Goal: Transaction & Acquisition: Purchase product/service

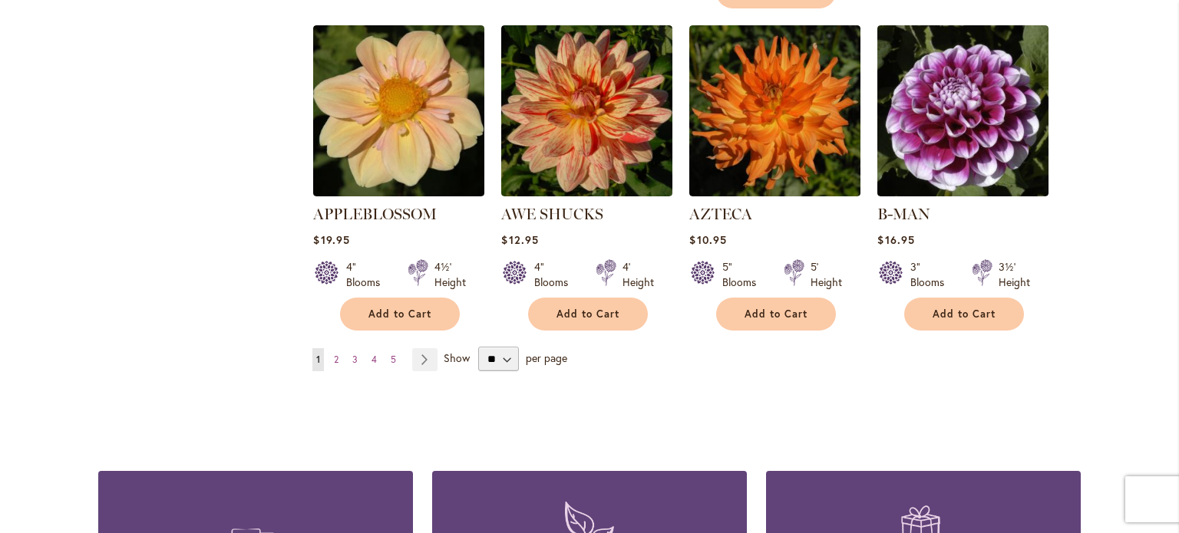
scroll to position [1351, 0]
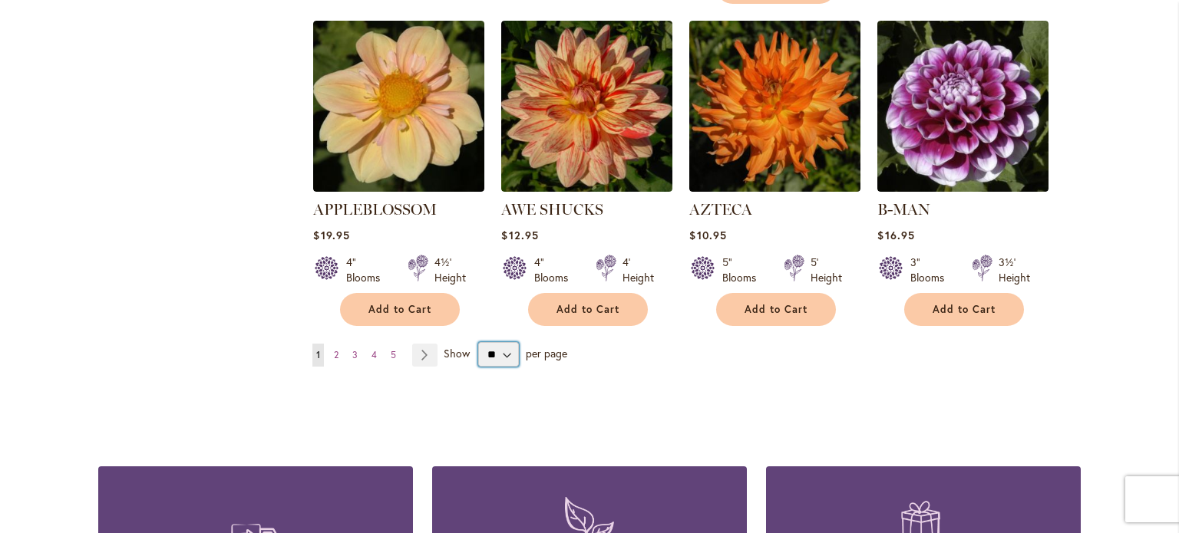
click at [499, 342] on select "** ** ** **" at bounding box center [498, 354] width 41 height 25
select select "**"
click at [478, 342] on select "** ** ** **" at bounding box center [498, 354] width 41 height 25
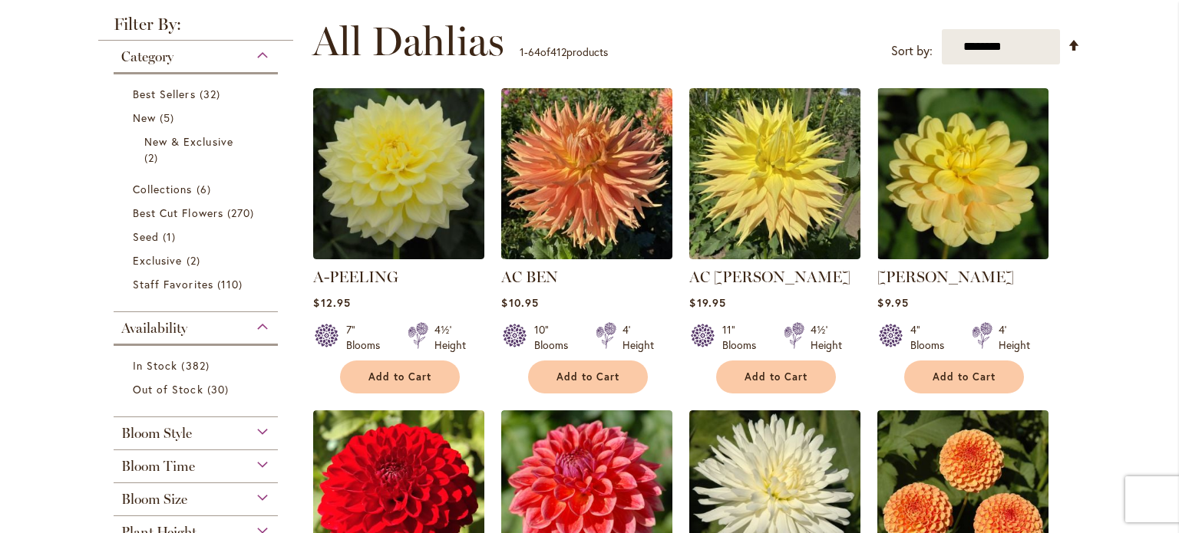
scroll to position [324, 0]
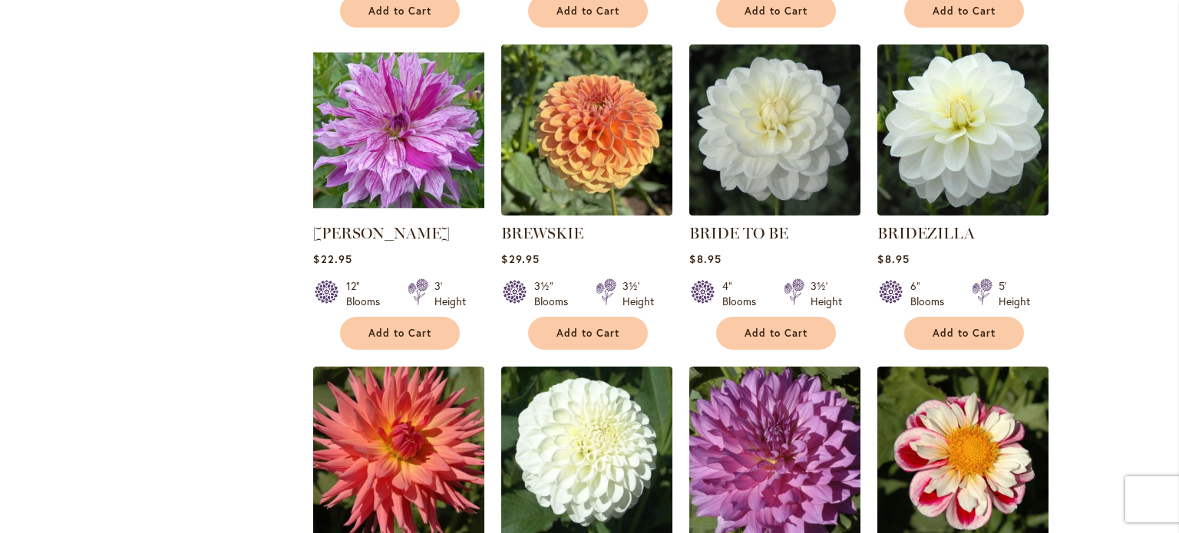
scroll to position [4253, 0]
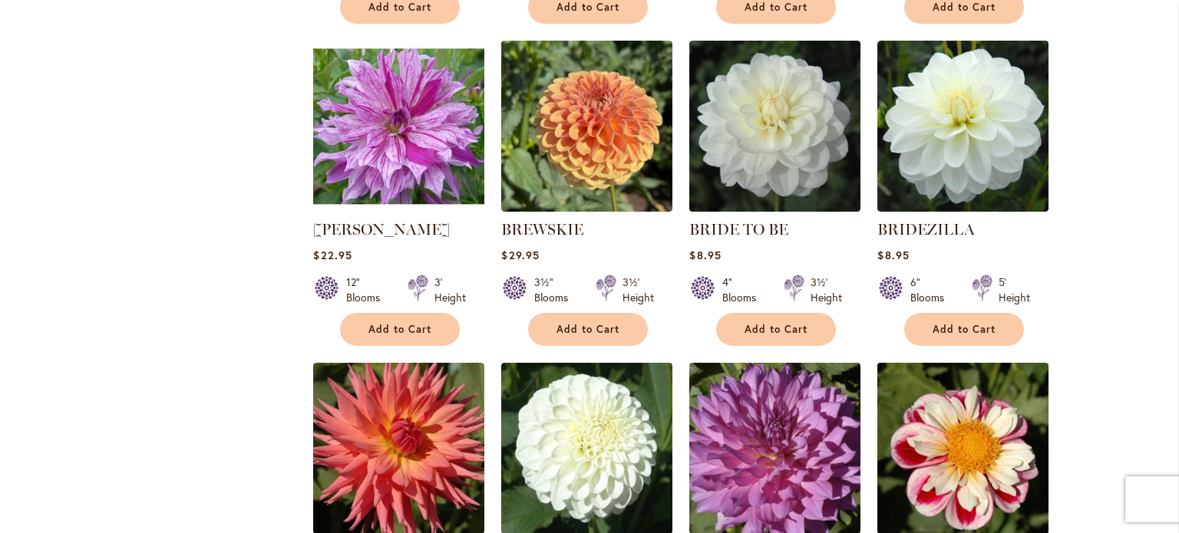
click at [982, 403] on img at bounding box center [963, 449] width 180 height 180
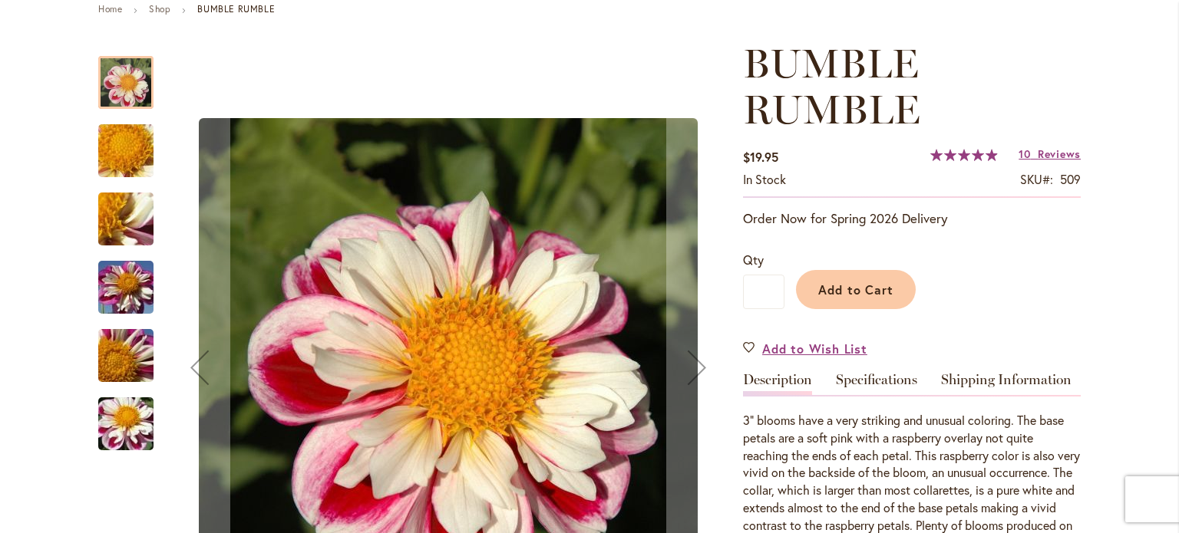
scroll to position [276, 0]
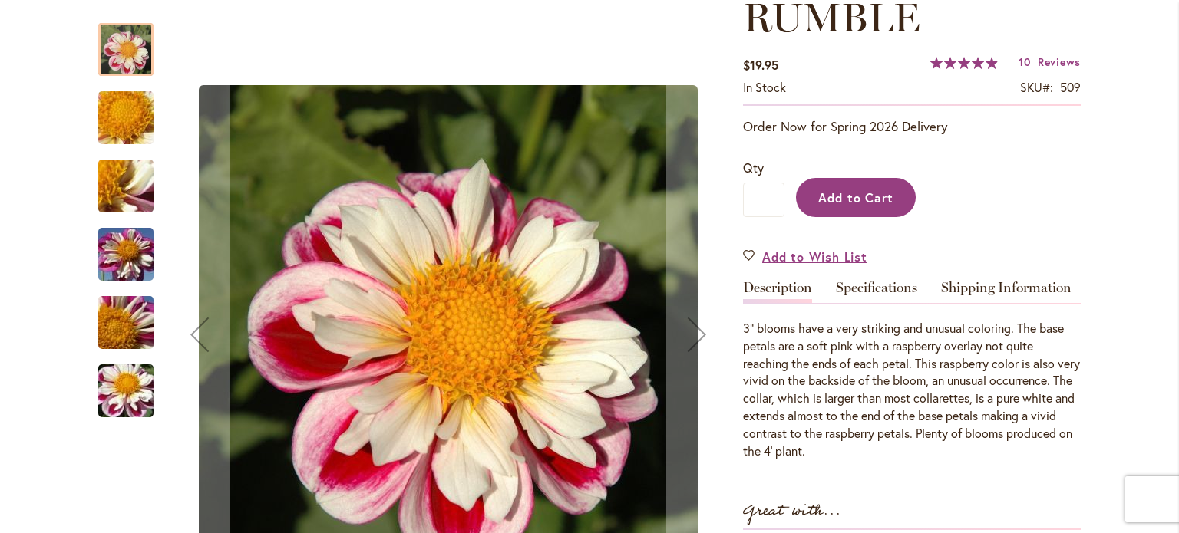
click at [849, 196] on span "Add to Cart" at bounding box center [856, 198] width 76 height 16
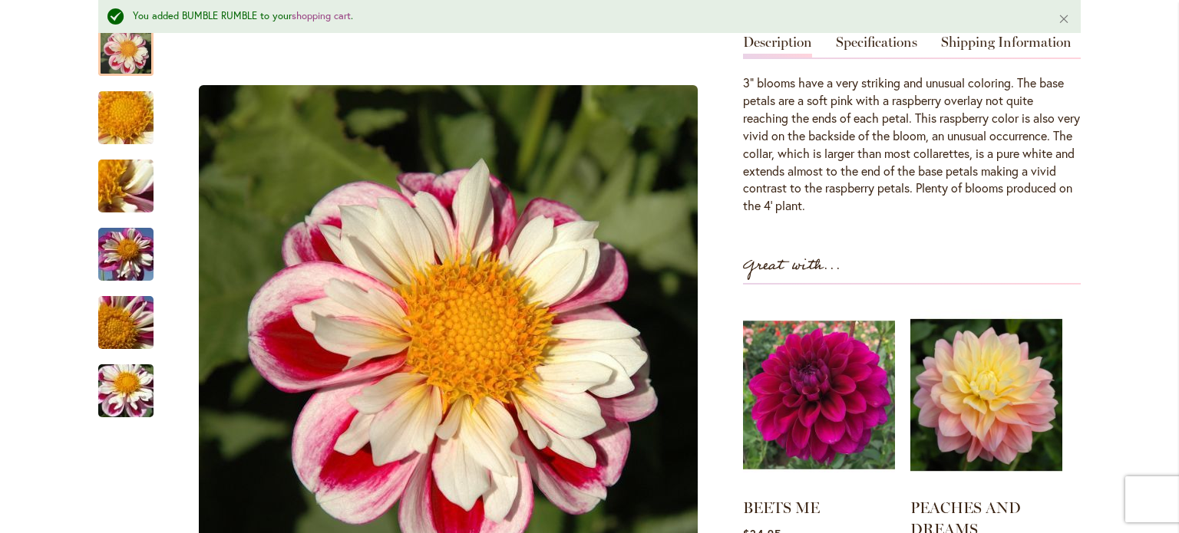
scroll to position [592, 0]
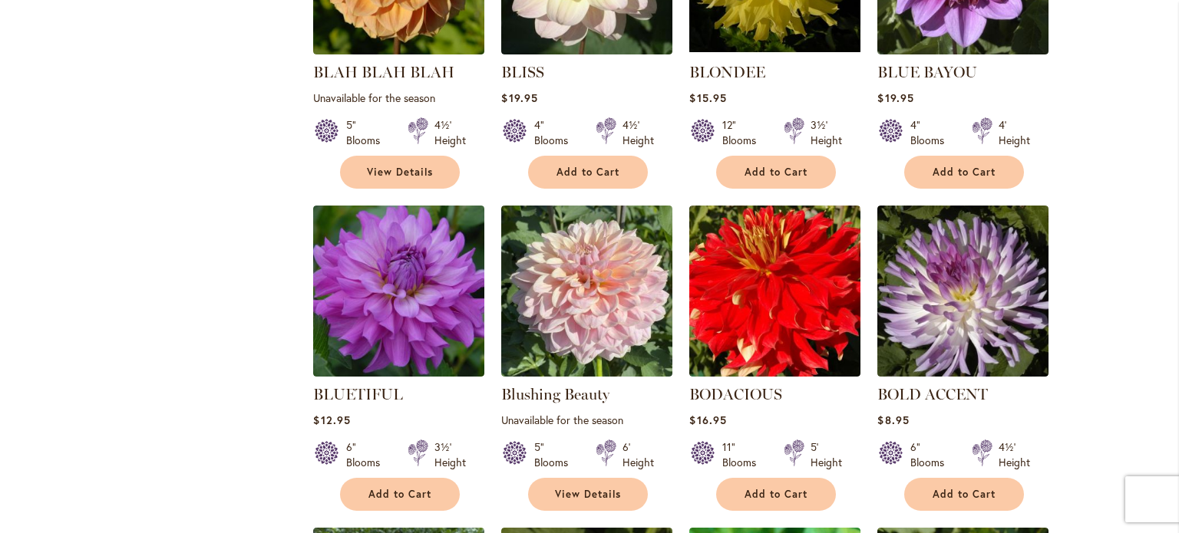
scroll to position [3499, 0]
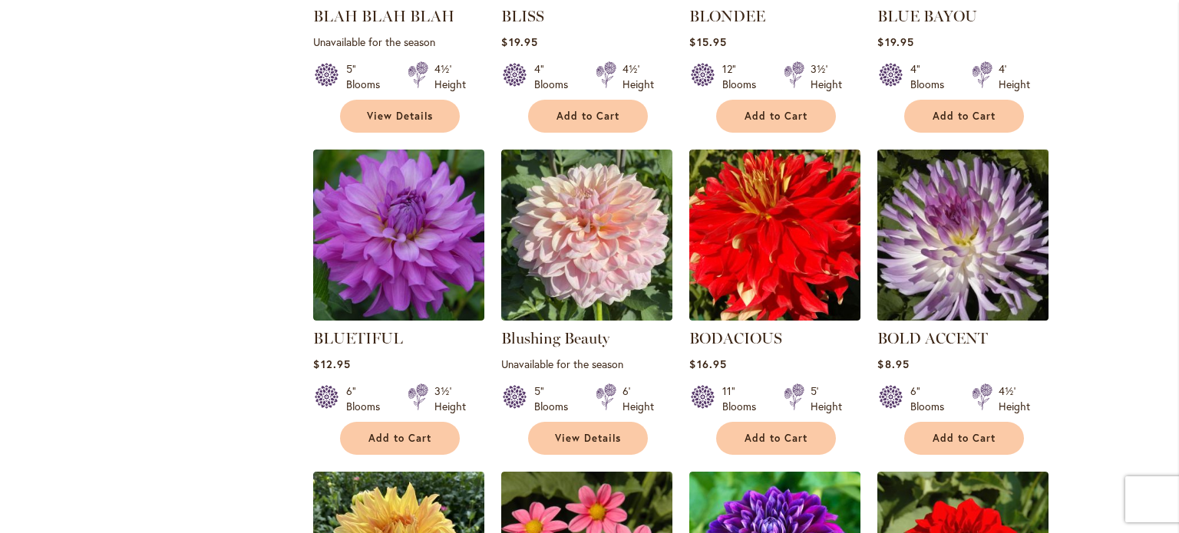
click at [946, 180] on img at bounding box center [963, 236] width 180 height 180
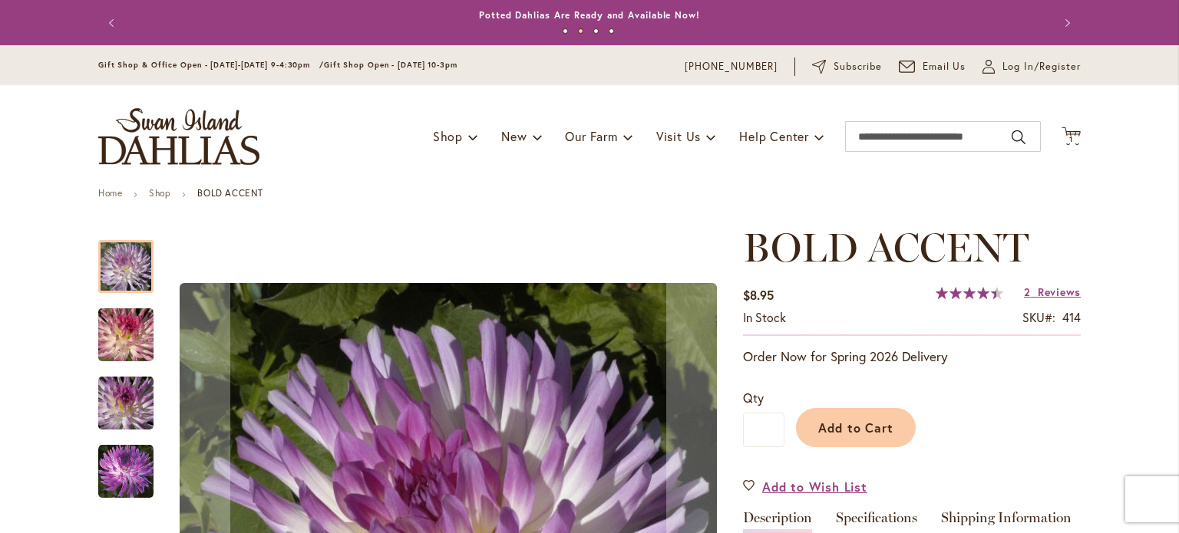
click at [120, 340] on img "BOLD ACCENT" at bounding box center [126, 336] width 111 height 74
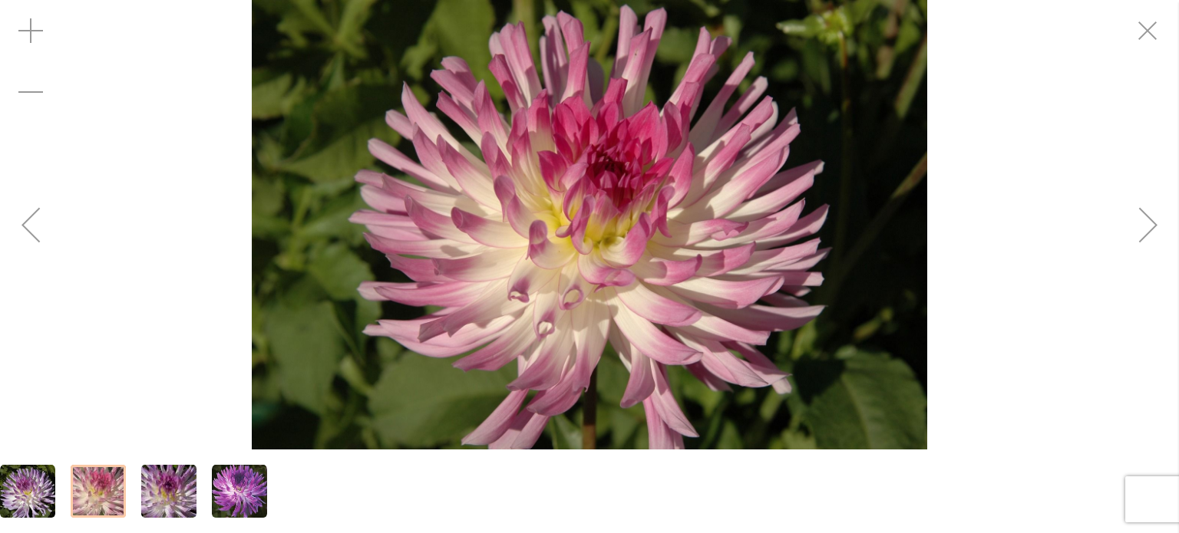
click at [235, 493] on img "BOLD ACCENT" at bounding box center [239, 491] width 55 height 55
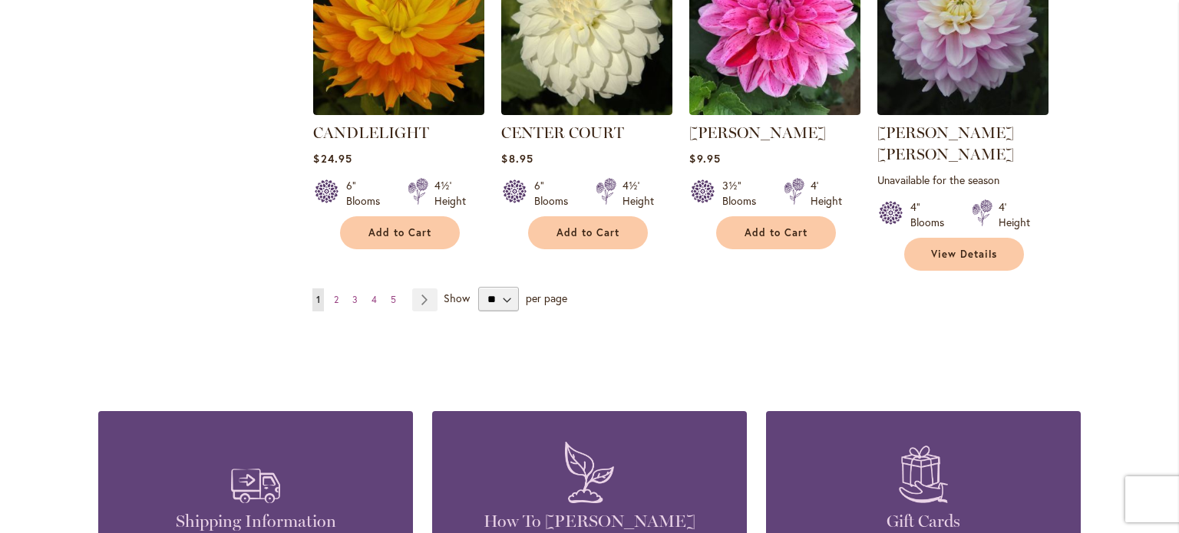
scroll to position [5372, 0]
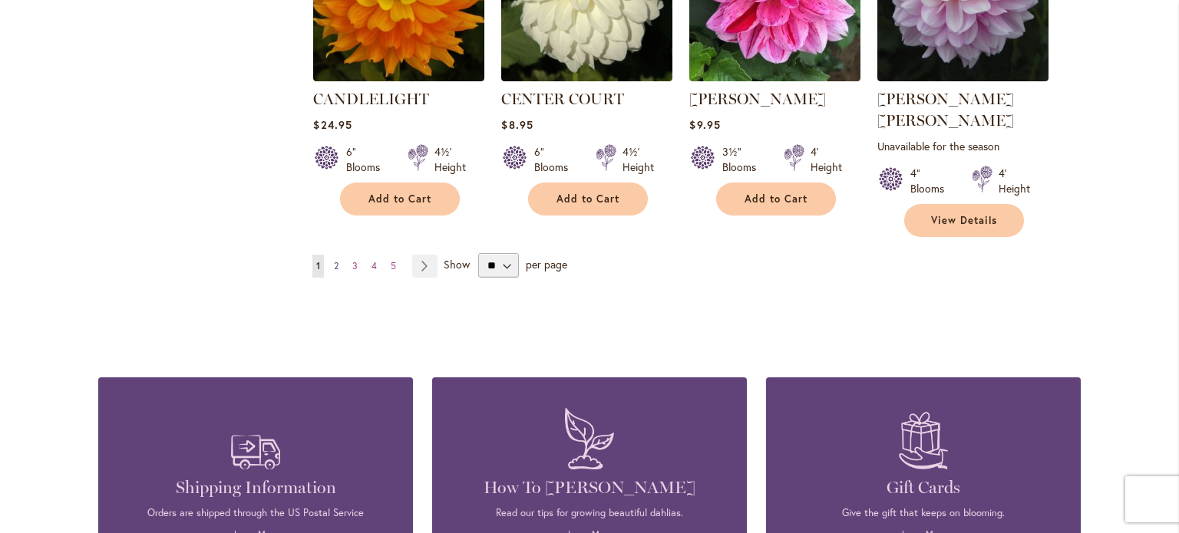
click at [334, 255] on link "Page 2" at bounding box center [336, 266] width 12 height 23
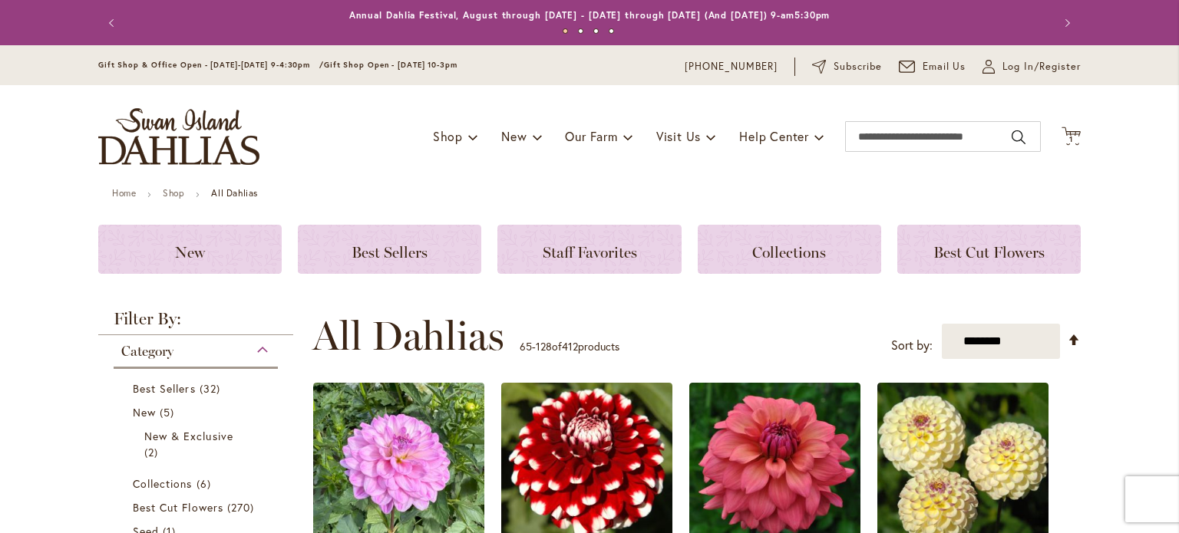
click at [1138, 177] on header "Skip to Content Gift Shop & Office Open - [DATE]-[DATE] 9-4:30pm / Gift Shop Op…" at bounding box center [589, 116] width 1179 height 143
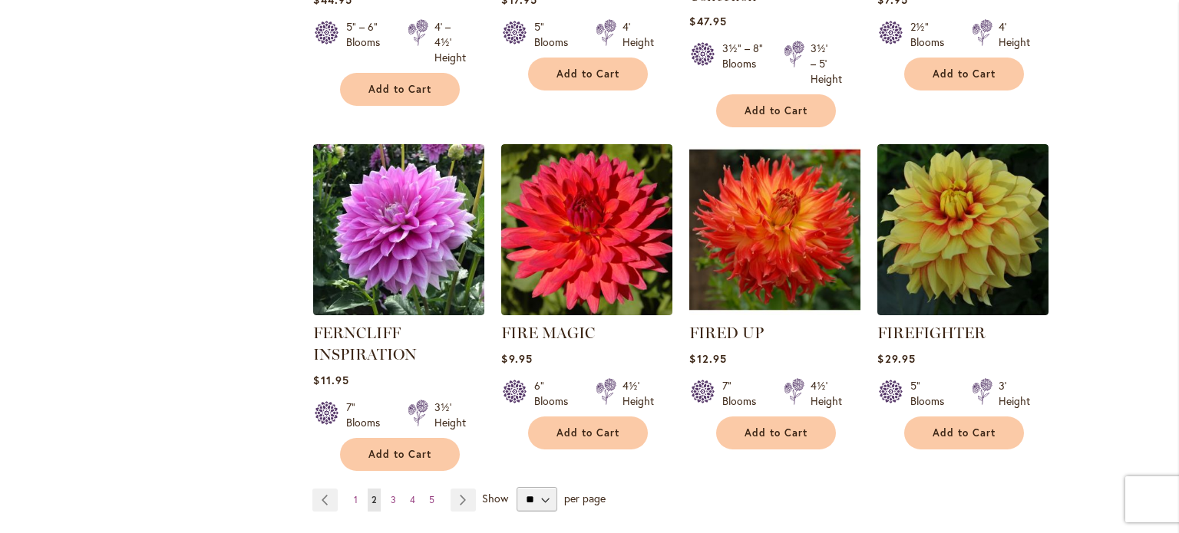
scroll to position [5433, 0]
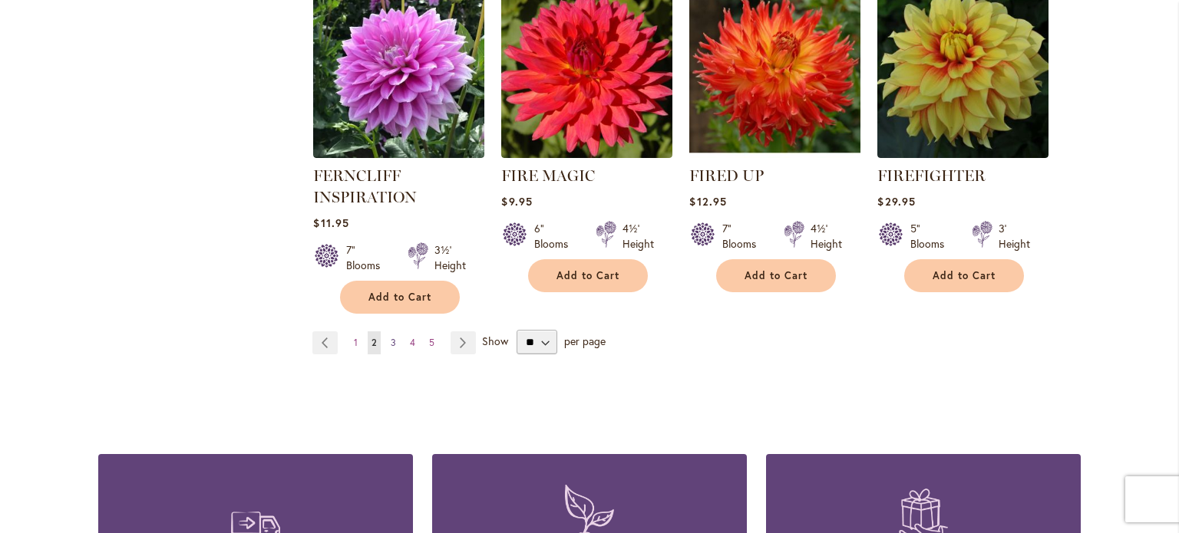
click at [391, 337] on span "3" at bounding box center [393, 343] width 5 height 12
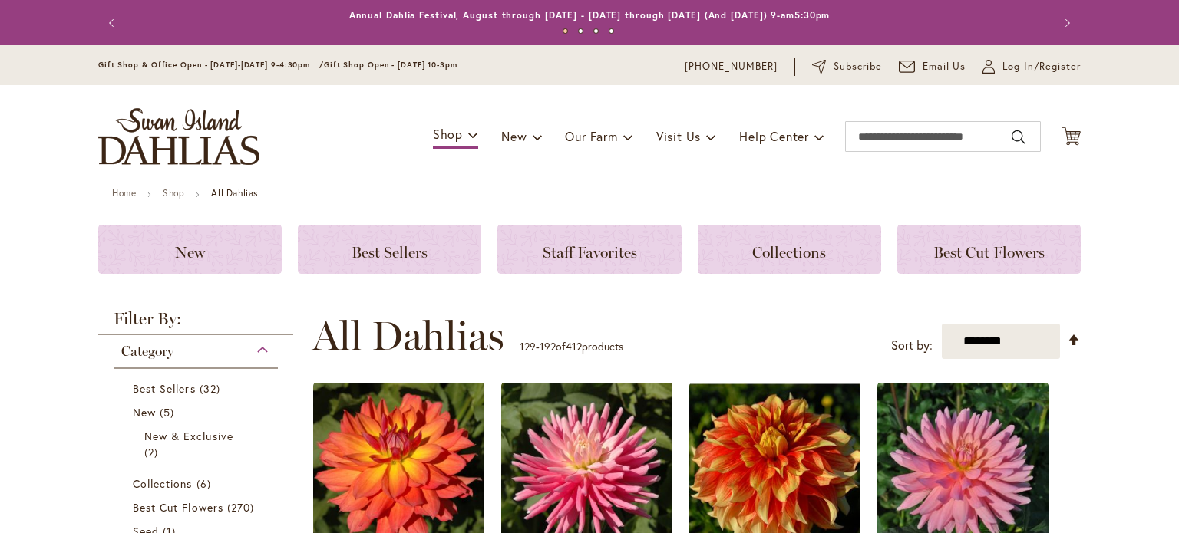
scroll to position [324, 0]
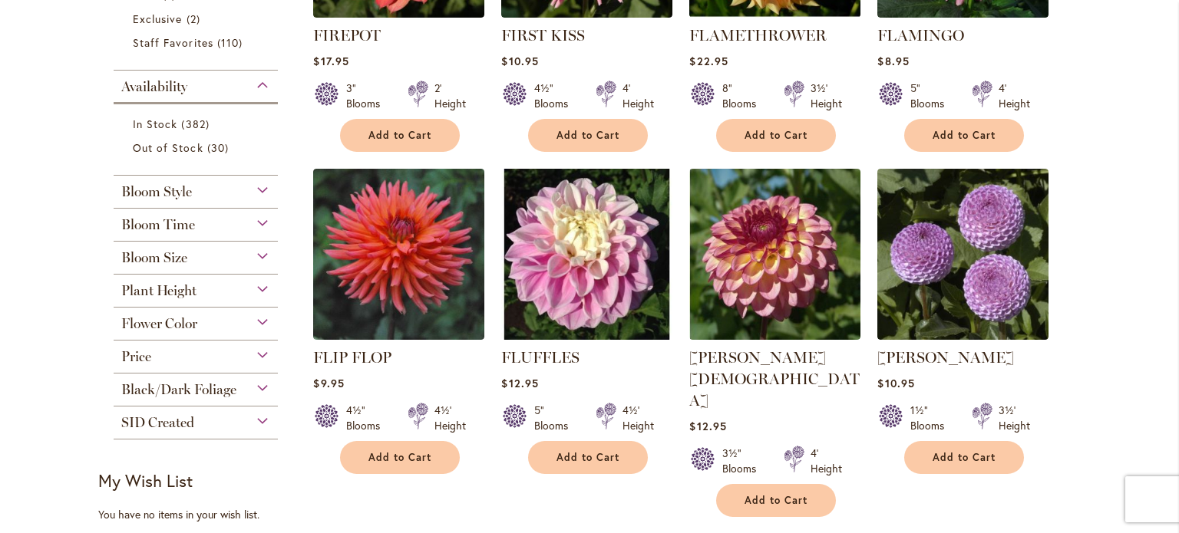
scroll to position [539, 0]
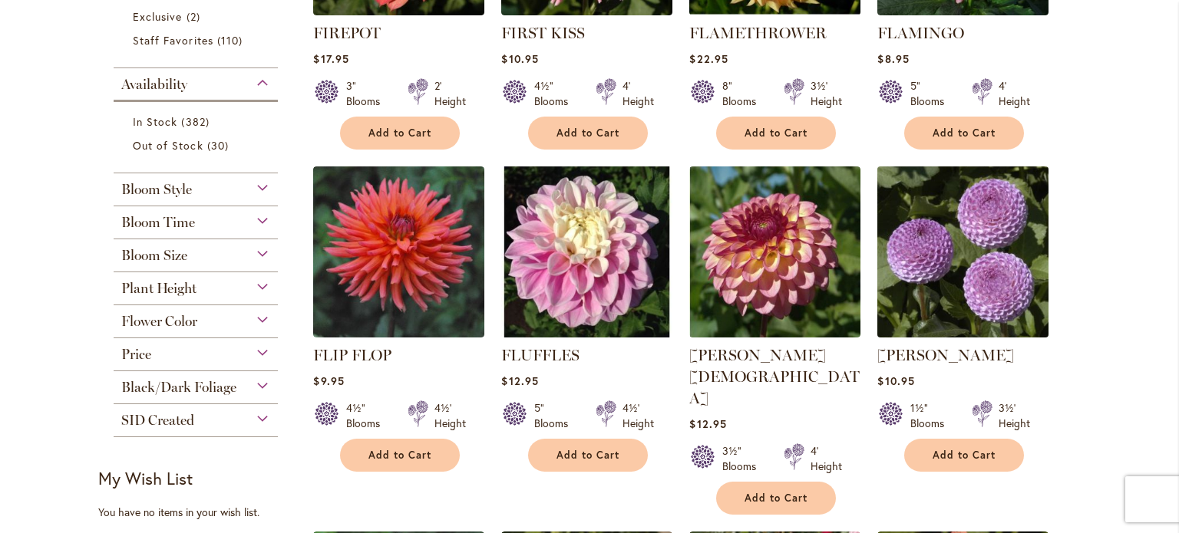
click at [980, 284] on img at bounding box center [963, 253] width 180 height 180
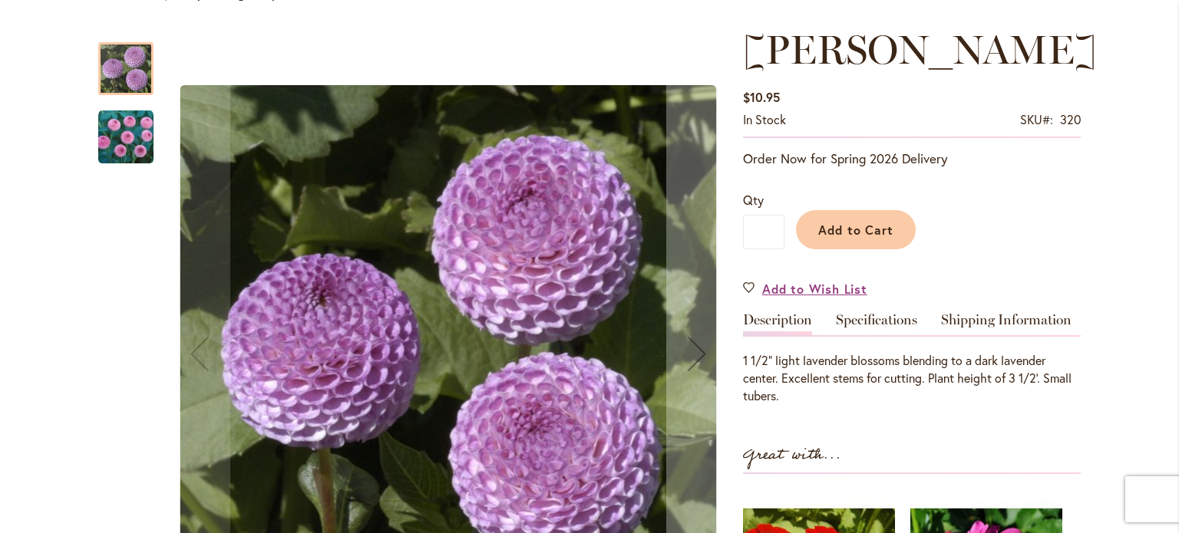
scroll to position [215, 0]
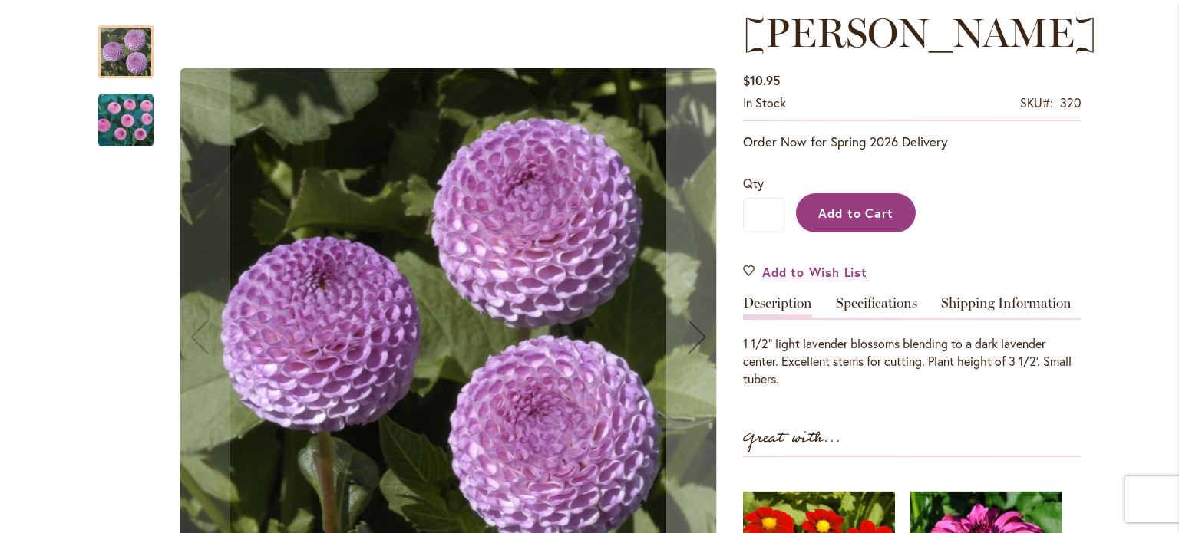
click at [838, 218] on span "Add to Cart" at bounding box center [856, 213] width 76 height 16
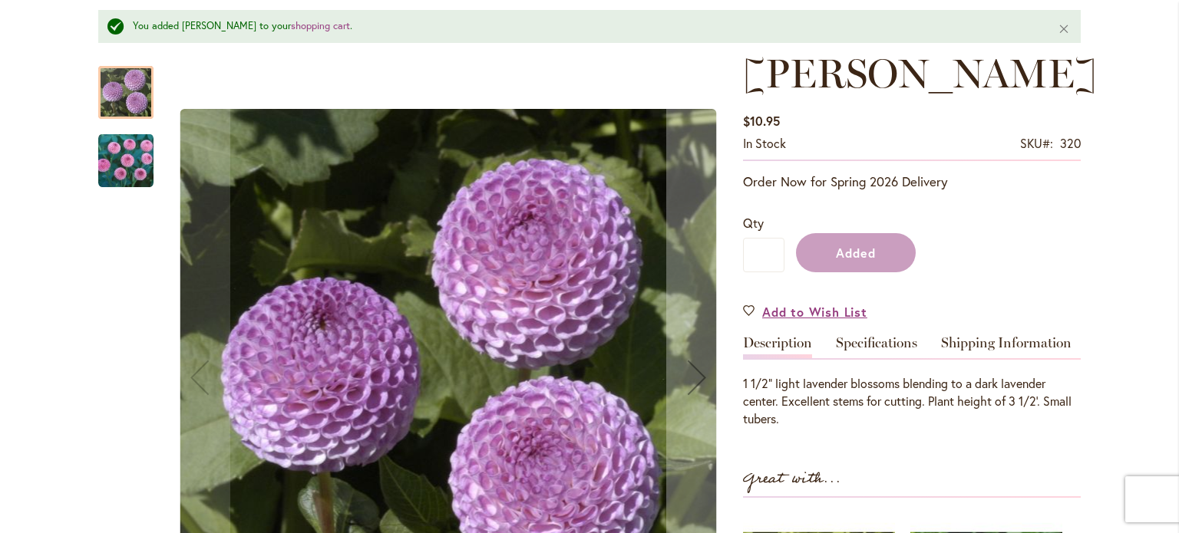
scroll to position [255, 0]
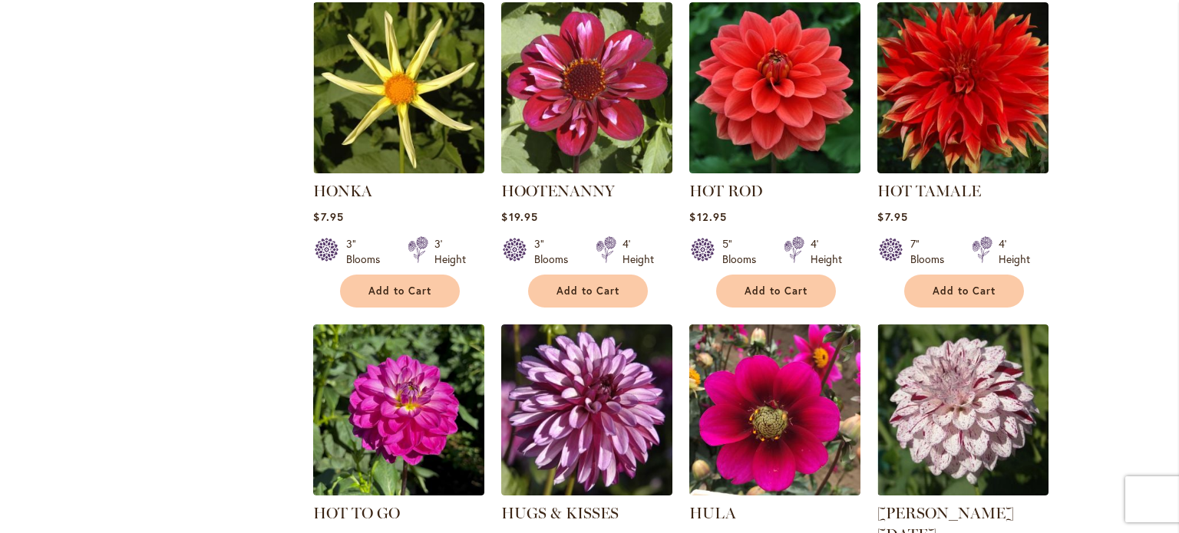
scroll to position [4789, 0]
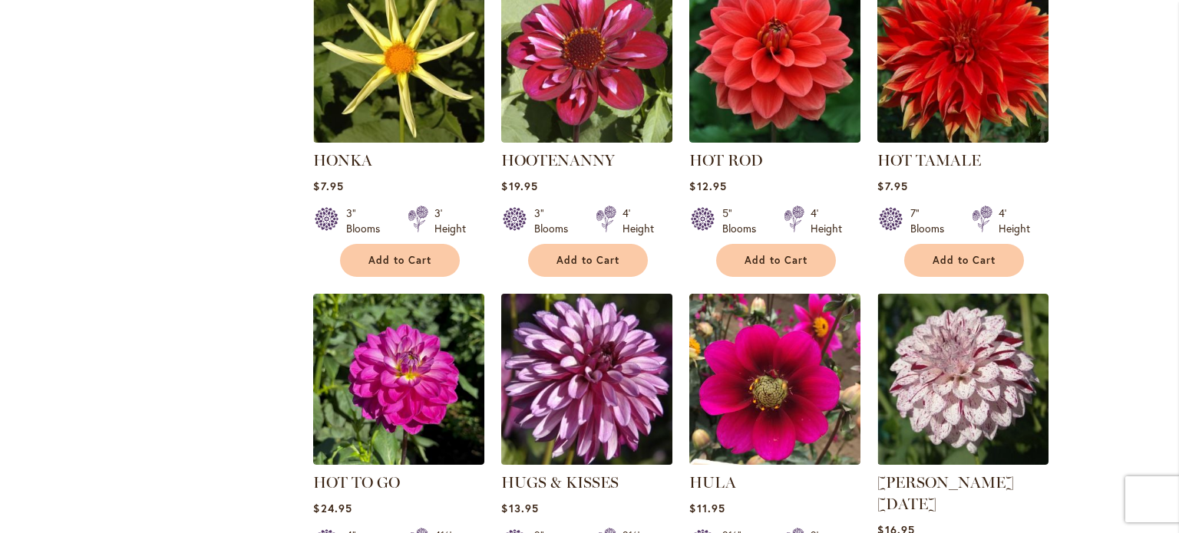
click at [574, 295] on img at bounding box center [587, 380] width 180 height 180
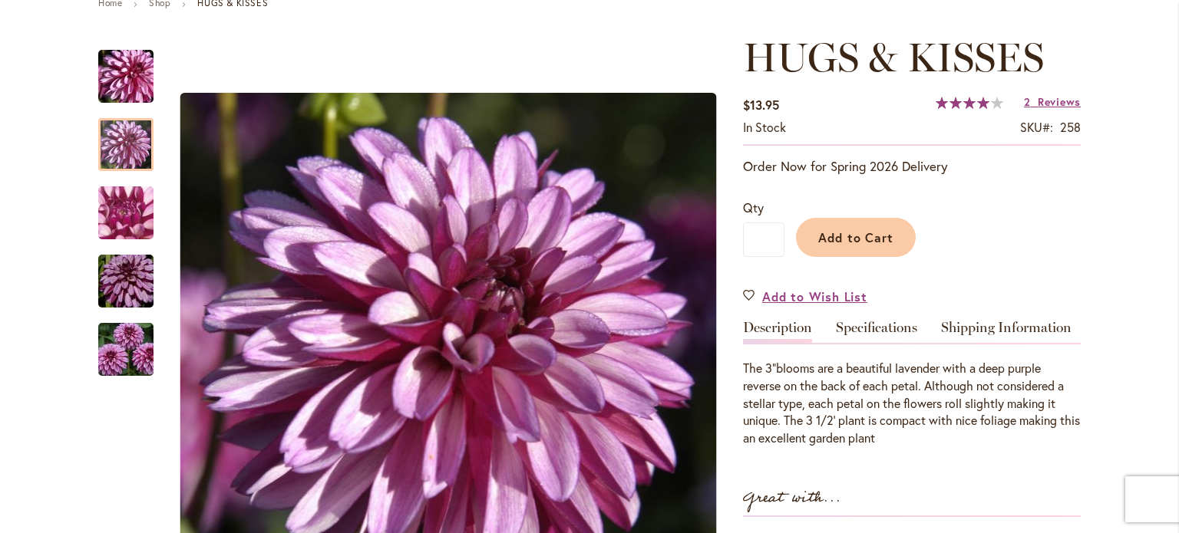
scroll to position [215, 0]
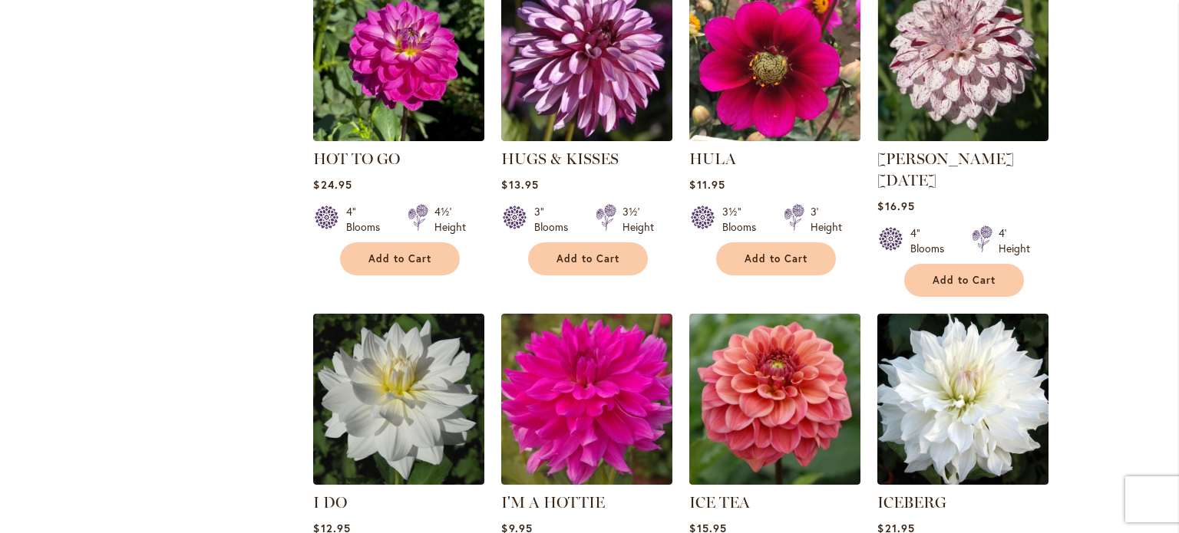
scroll to position [5280, 0]
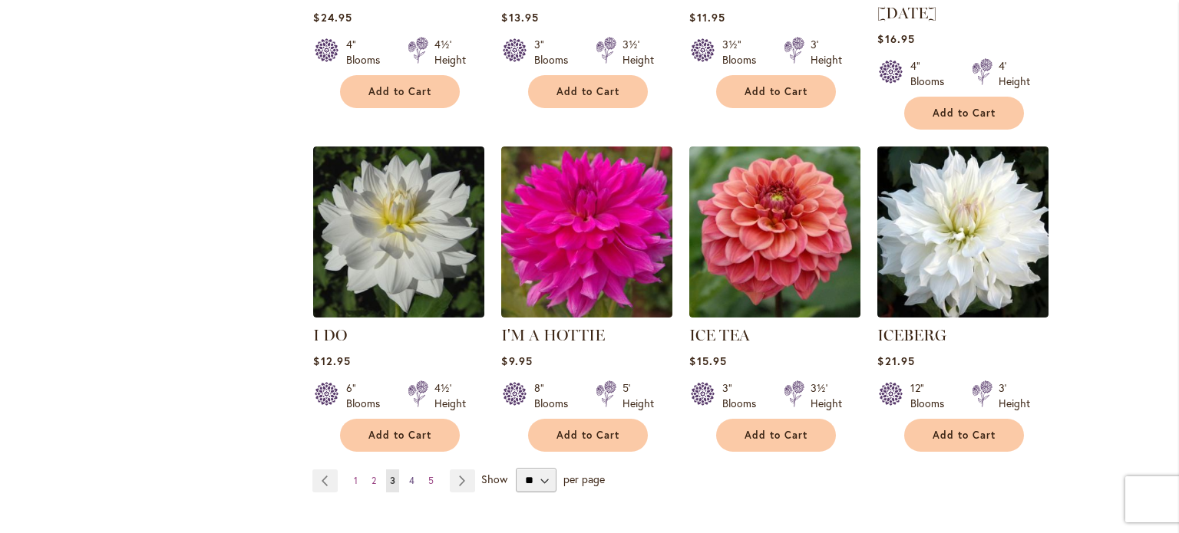
click at [409, 475] on span "4" at bounding box center [411, 481] width 5 height 12
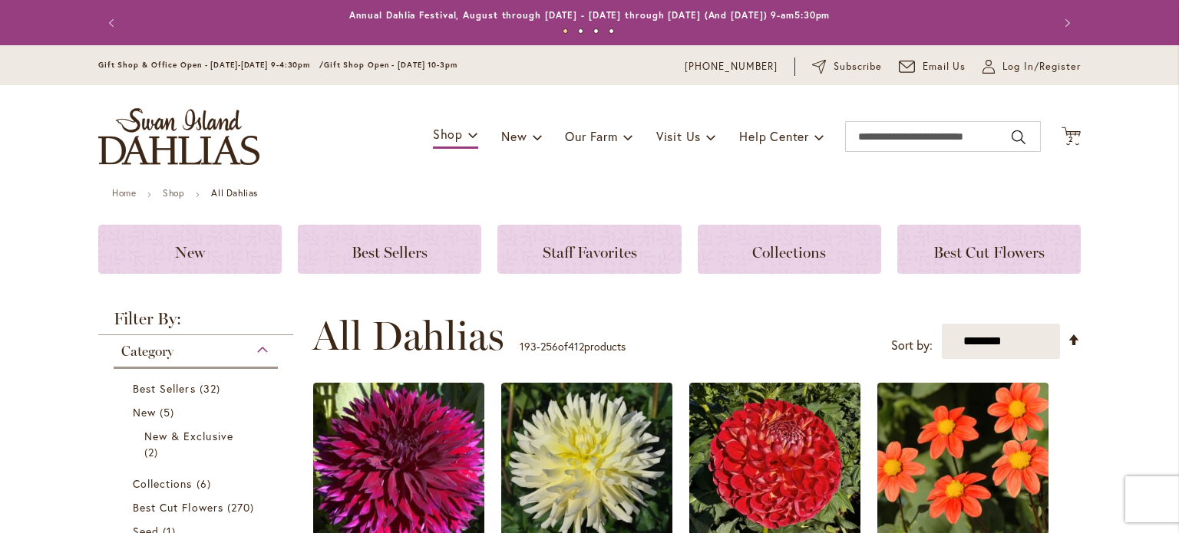
scroll to position [324, 0]
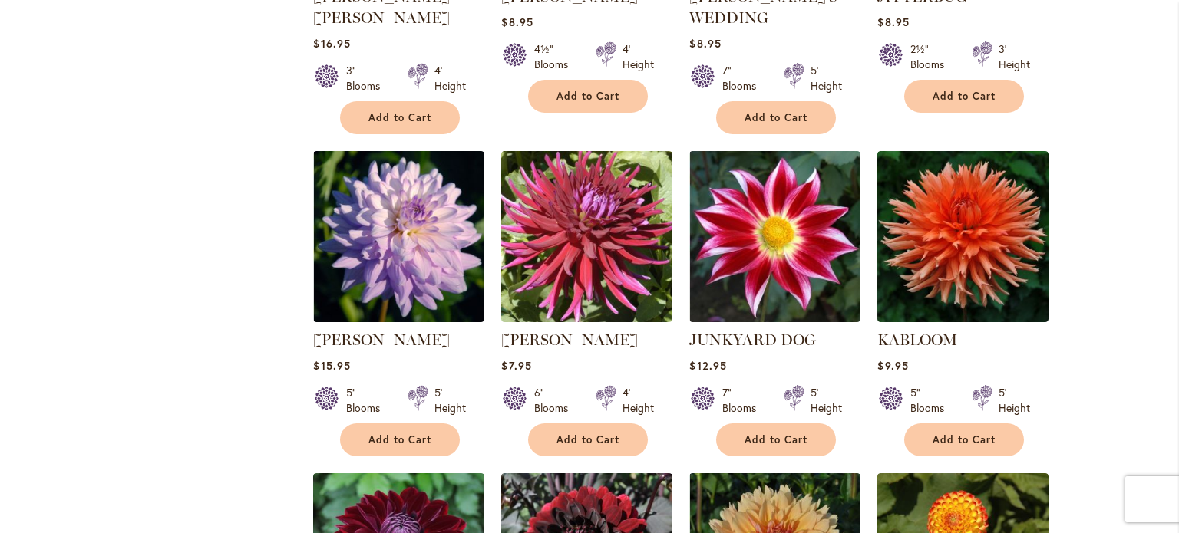
scroll to position [1582, 0]
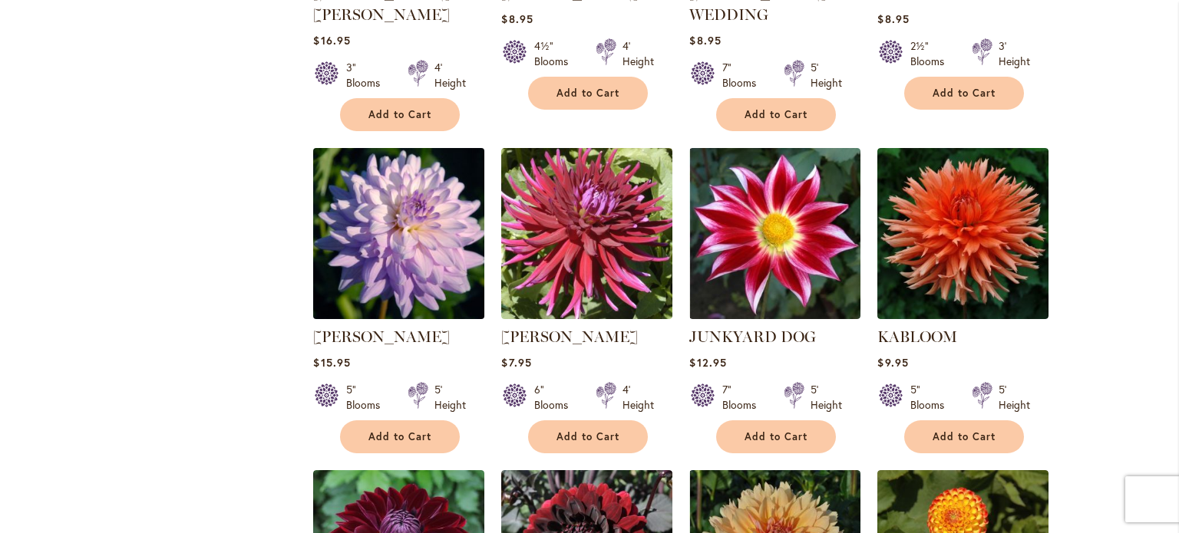
click at [424, 236] on img at bounding box center [399, 234] width 180 height 180
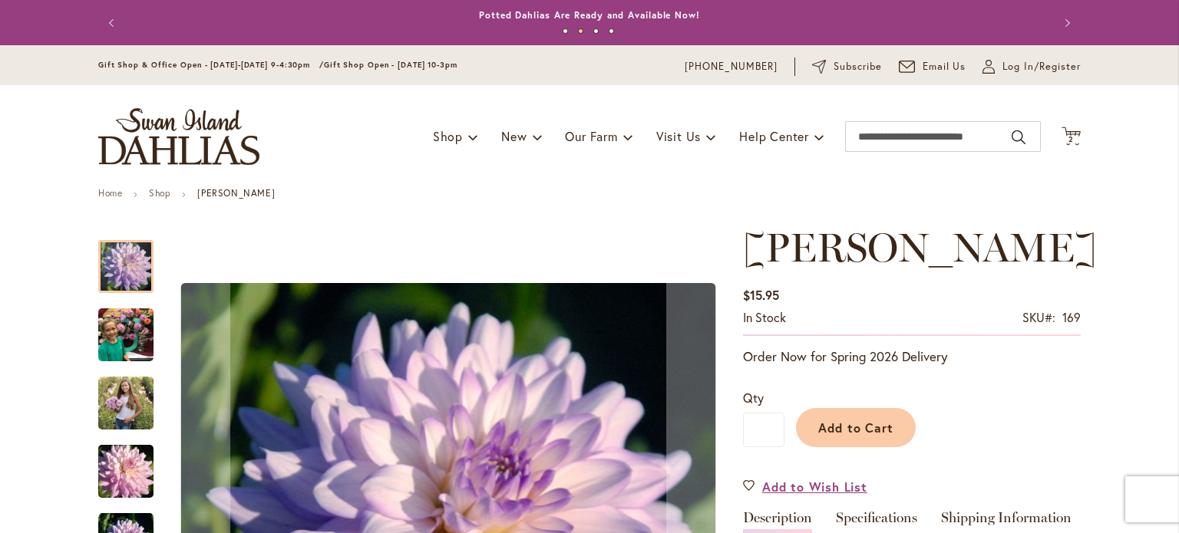
click at [125, 470] on img "JORDAN NICOLE" at bounding box center [126, 472] width 111 height 74
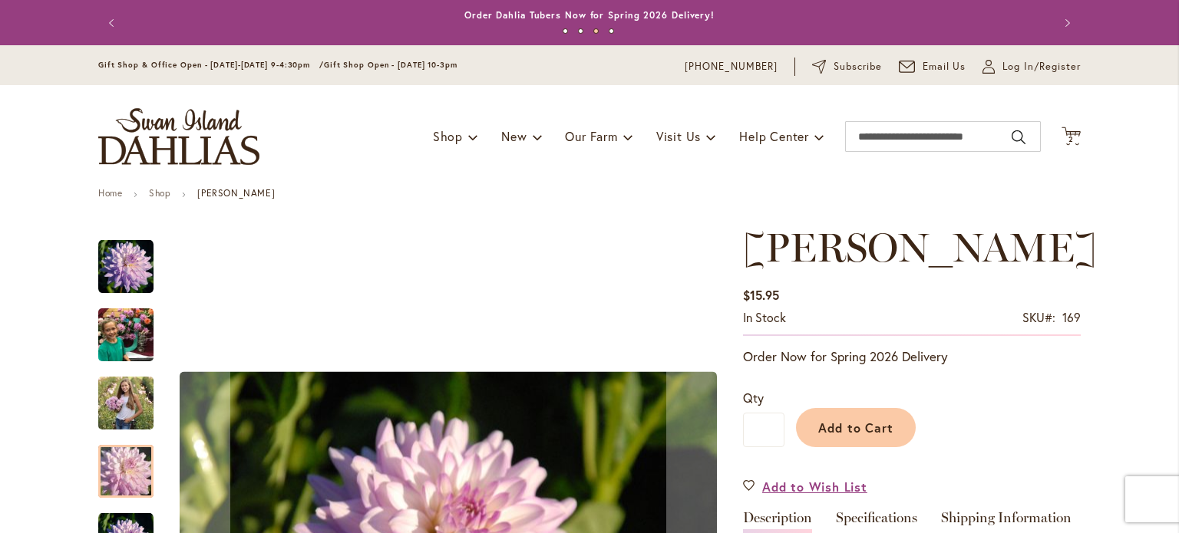
click at [131, 524] on img "JORDAN NICOLE" at bounding box center [125, 540] width 55 height 55
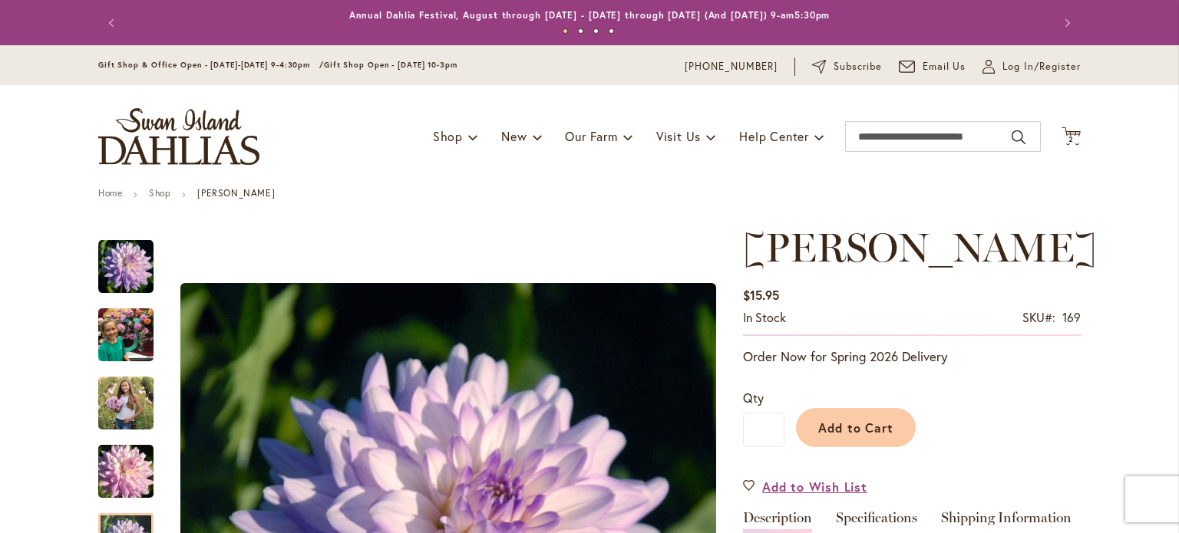
click at [1127, 173] on header "Skip to Content Gift Shop & Office Open - [DATE]-[DATE] 9-4:30pm / Gift Shop Op…" at bounding box center [589, 116] width 1179 height 143
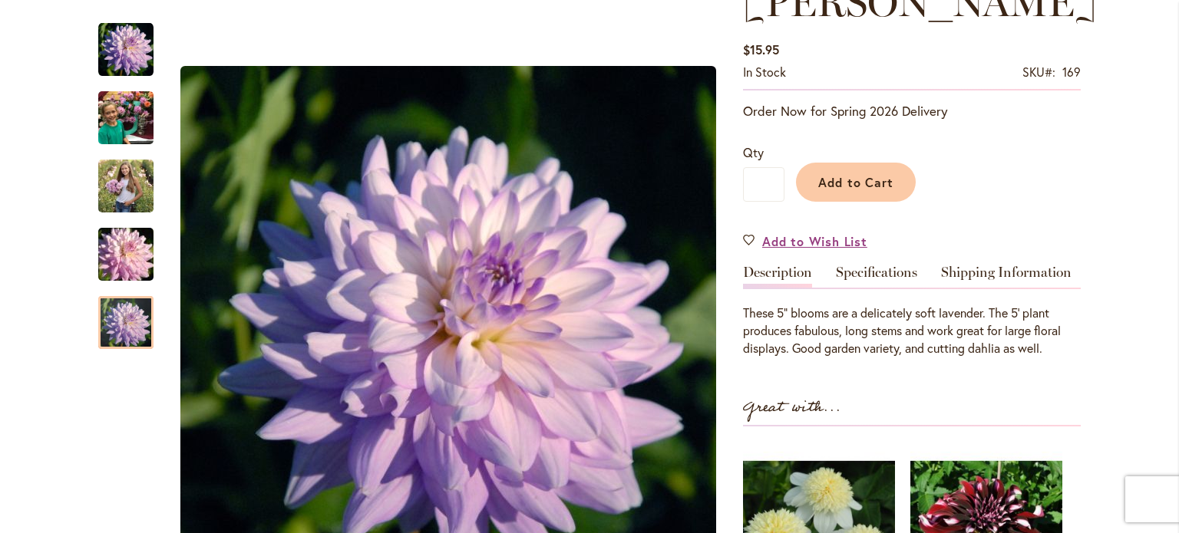
scroll to position [307, 0]
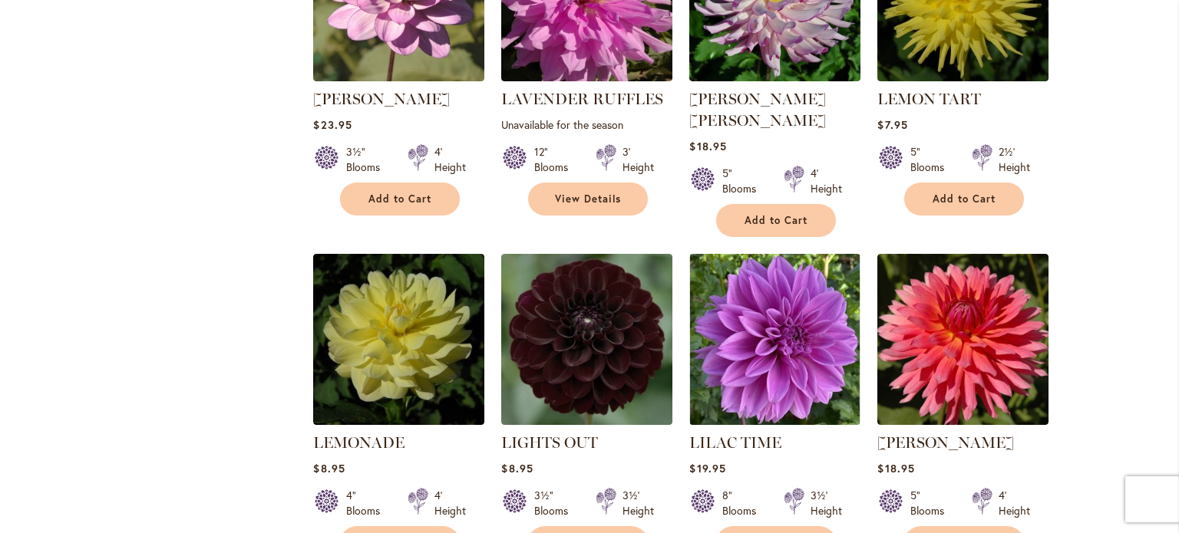
scroll to position [3162, 0]
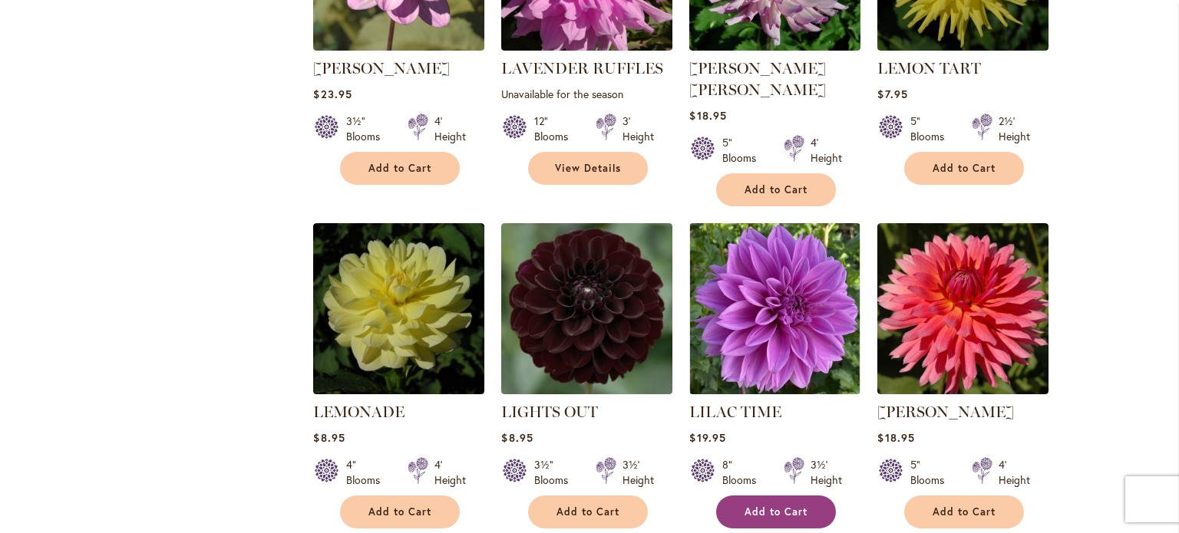
click at [786, 506] on span "Add to Cart" at bounding box center [775, 512] width 63 height 13
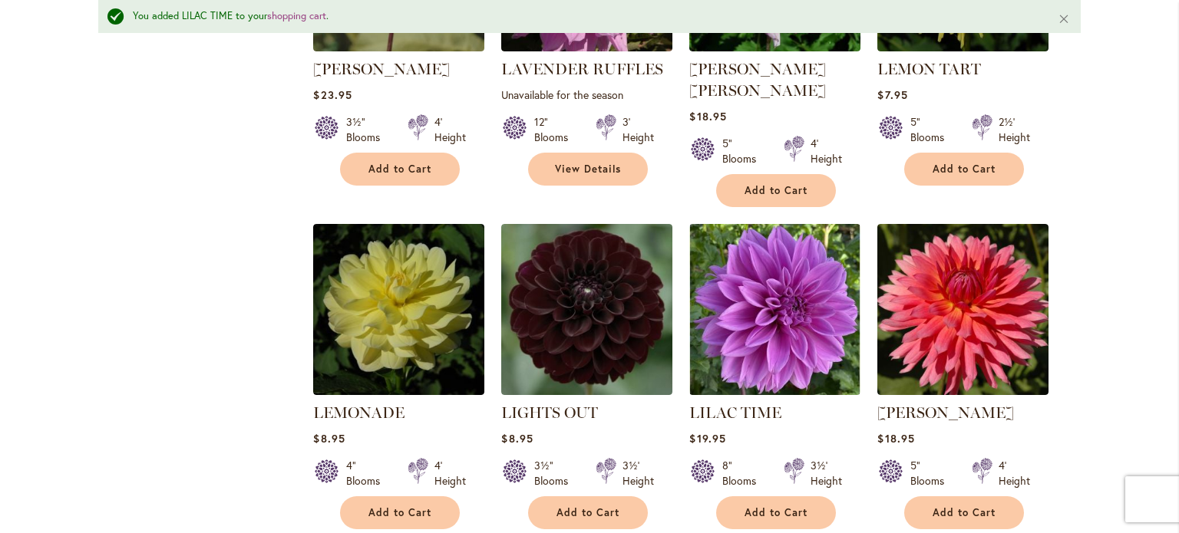
click at [1097, 340] on div "Skip to Content Gift Shop & Office Open - [DATE]-[DATE] 9-4:30pm / Gift Shop Op…" at bounding box center [589, 95] width 1179 height 6503
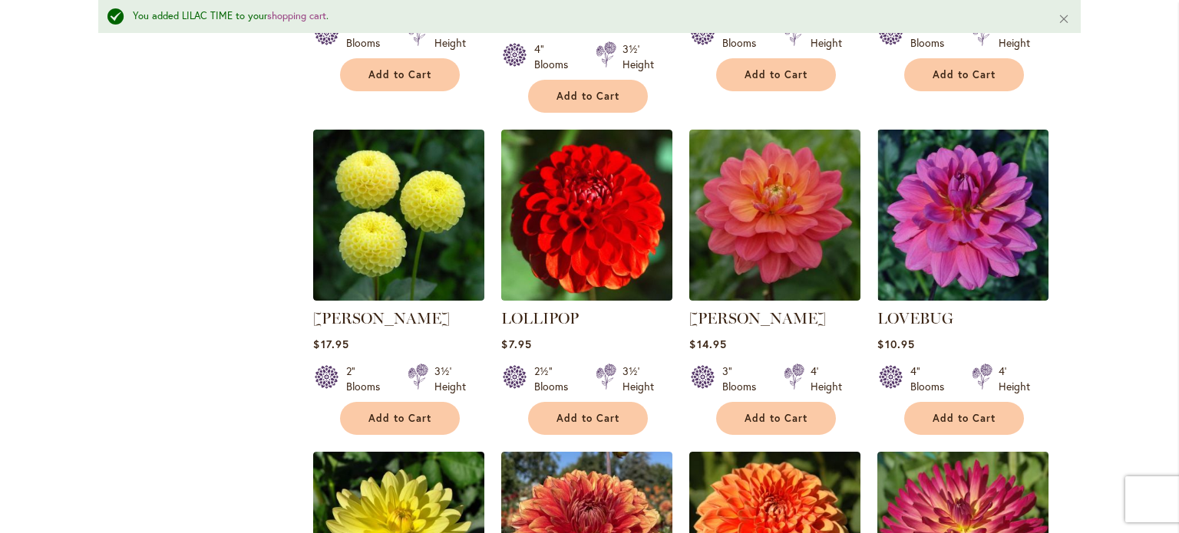
scroll to position [3969, 0]
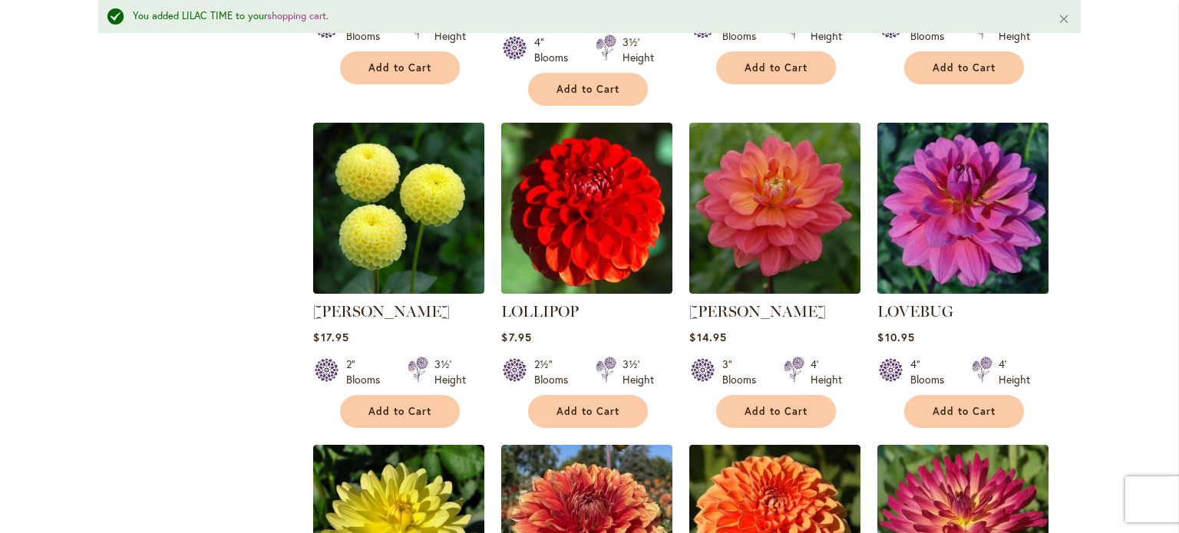
click at [952, 135] on img at bounding box center [963, 208] width 180 height 180
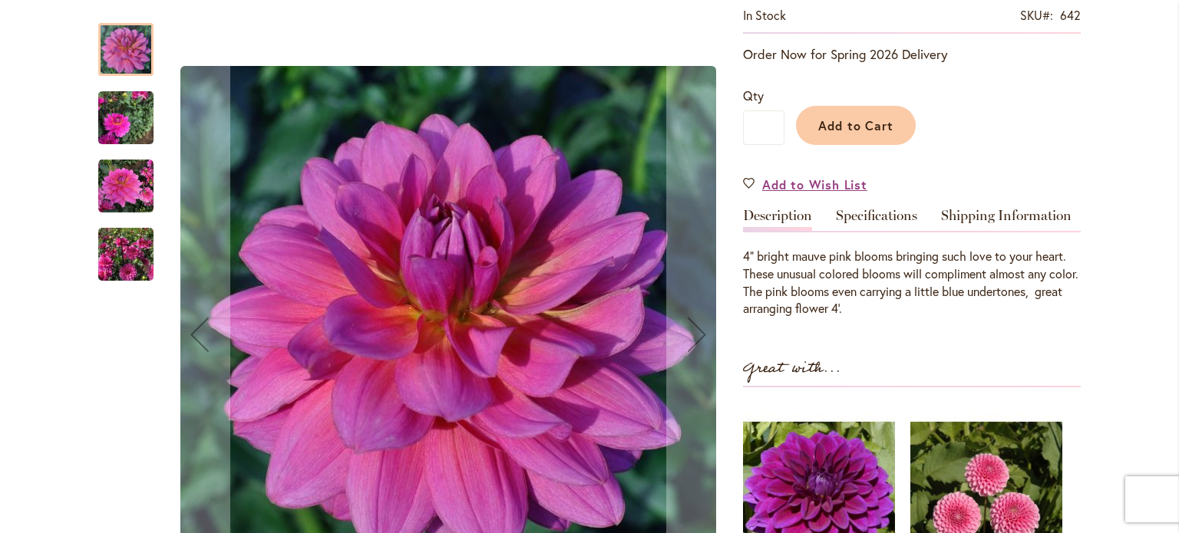
scroll to position [307, 0]
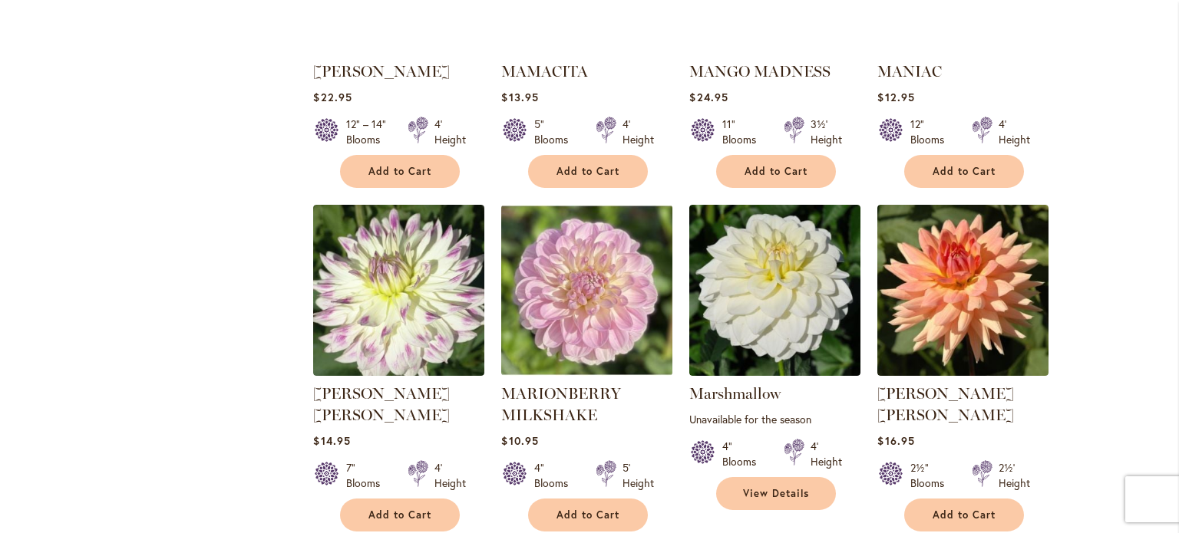
scroll to position [5188, 0]
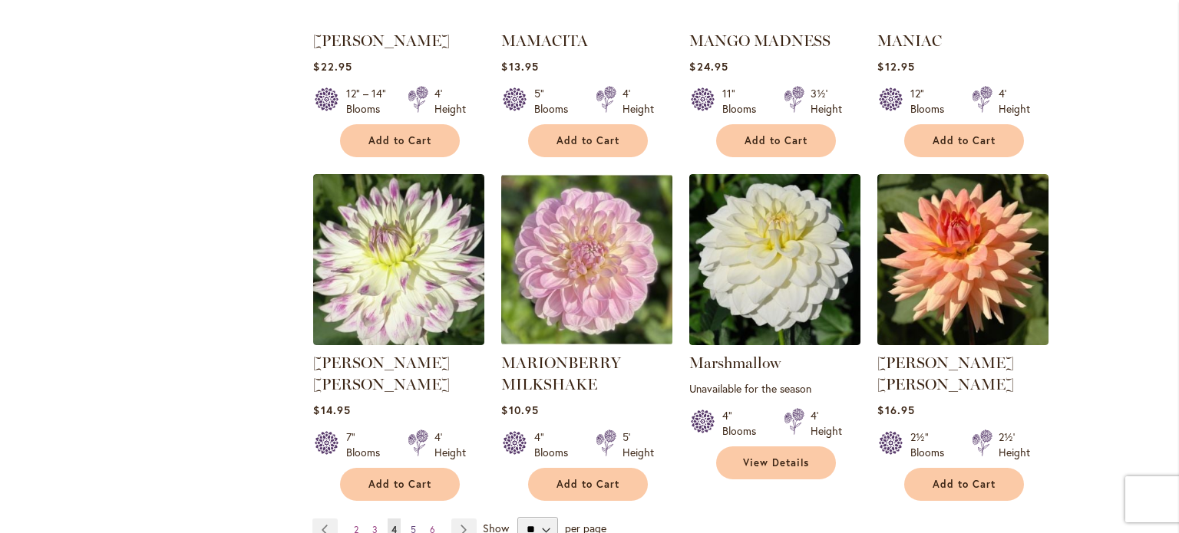
click at [411, 519] on link "Page 5" at bounding box center [413, 530] width 13 height 23
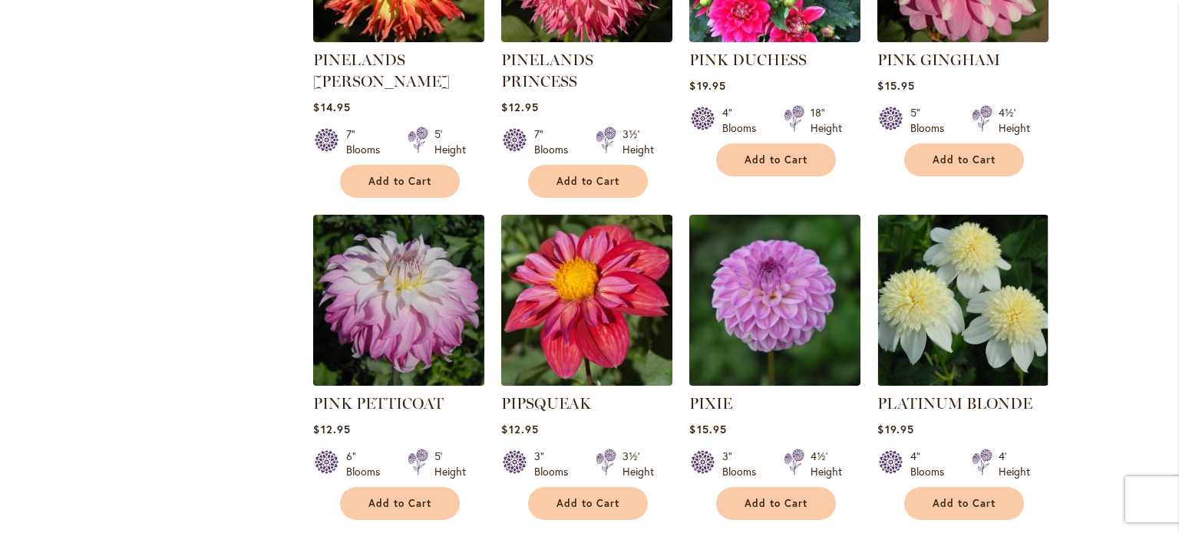
scroll to position [5157, 0]
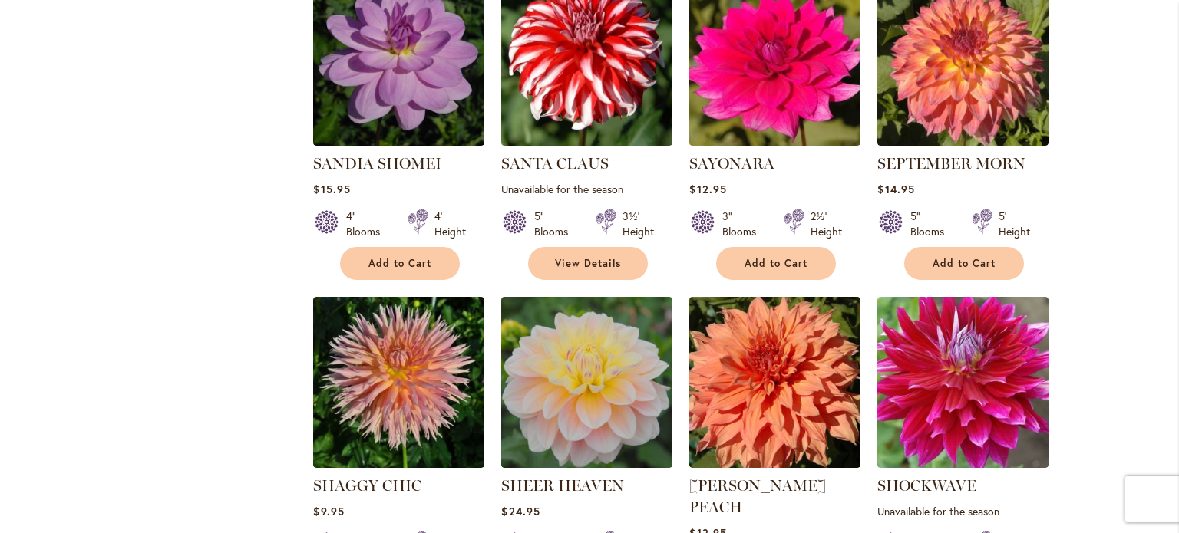
scroll to position [1750, 0]
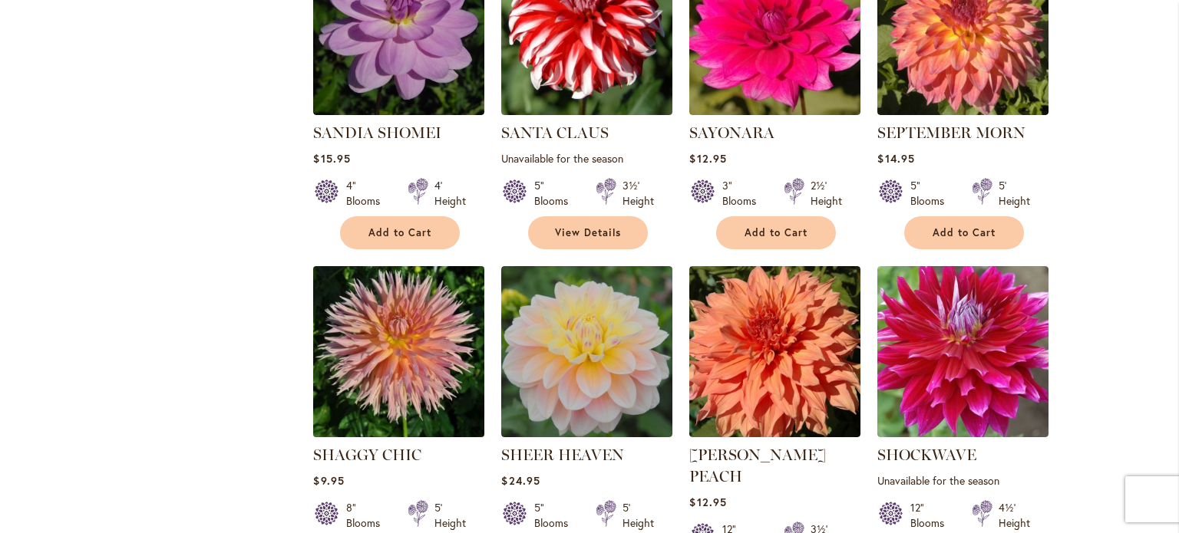
click at [417, 335] on img at bounding box center [399, 352] width 180 height 180
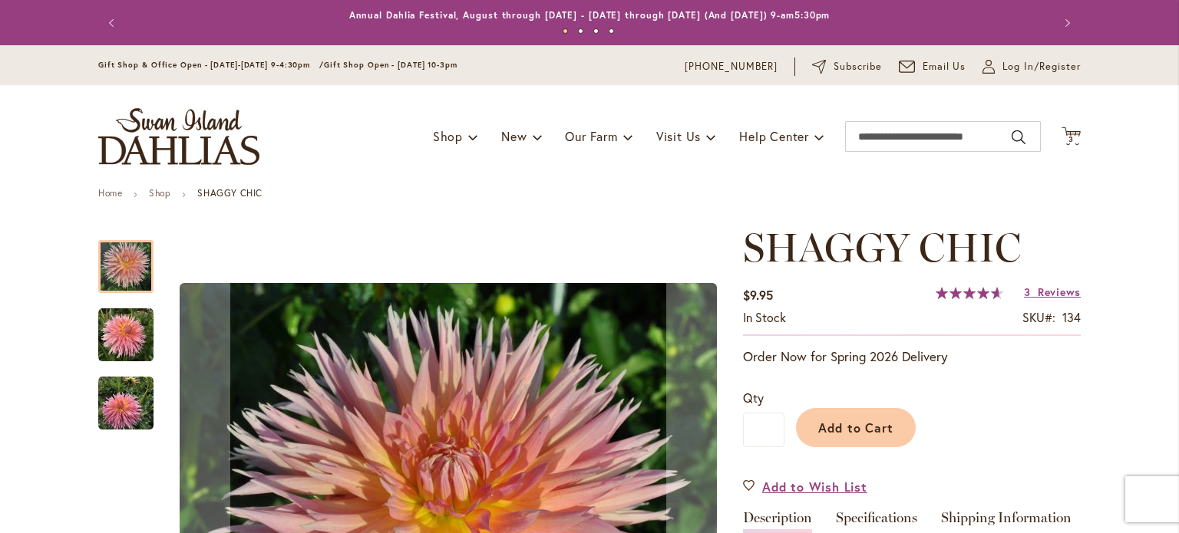
click at [133, 338] on img "SHAGGY CHIC" at bounding box center [125, 335] width 55 height 55
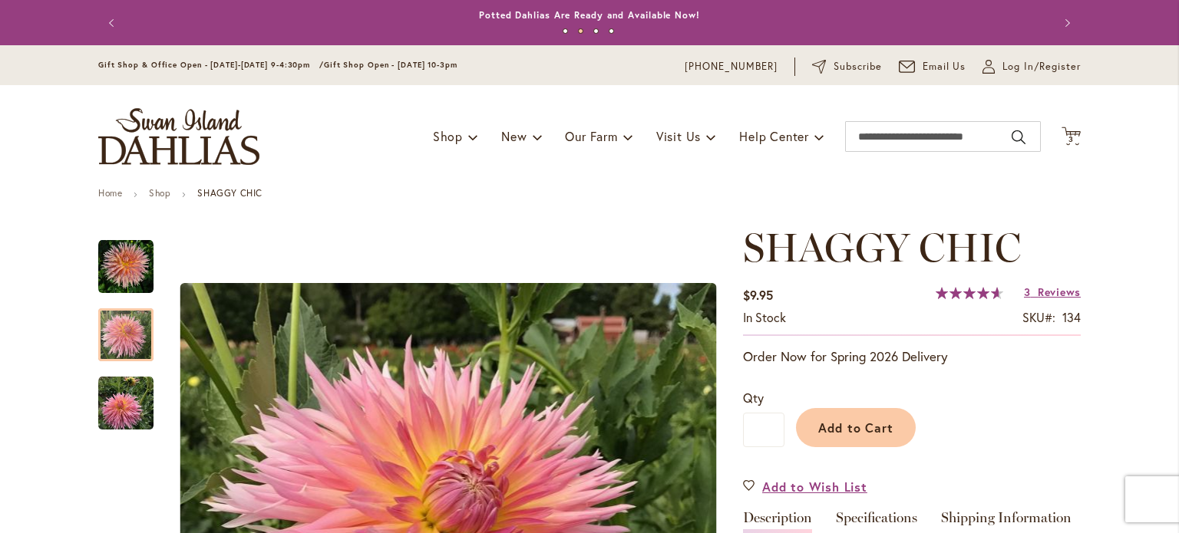
click at [988, 188] on ul "Home Shop SHAGGY CHIC" at bounding box center [589, 195] width 982 height 14
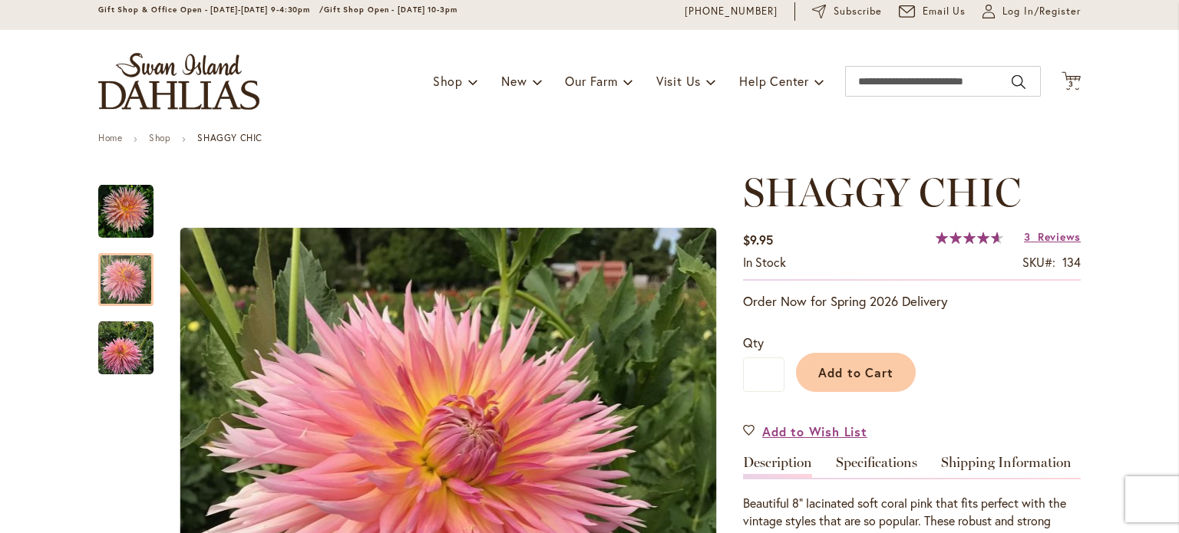
scroll to position [61, 0]
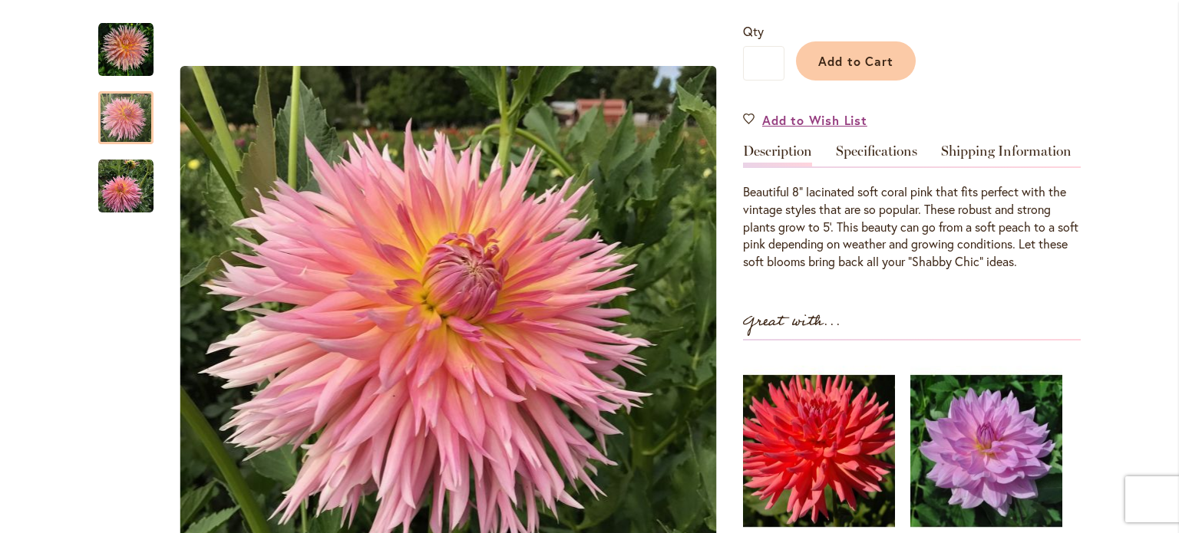
scroll to position [368, 0]
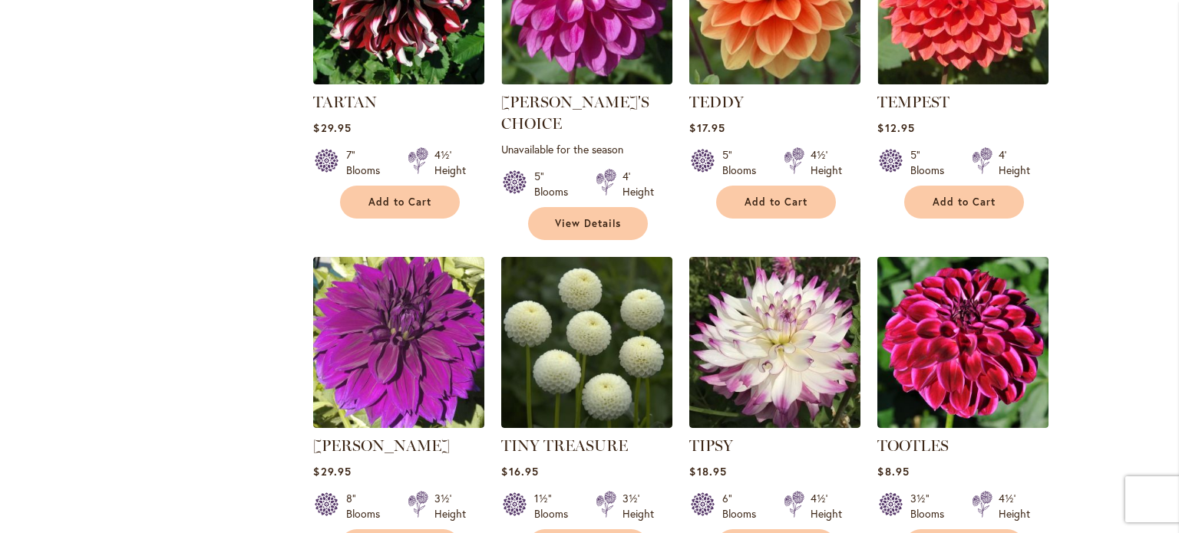
scroll to position [4727, 0]
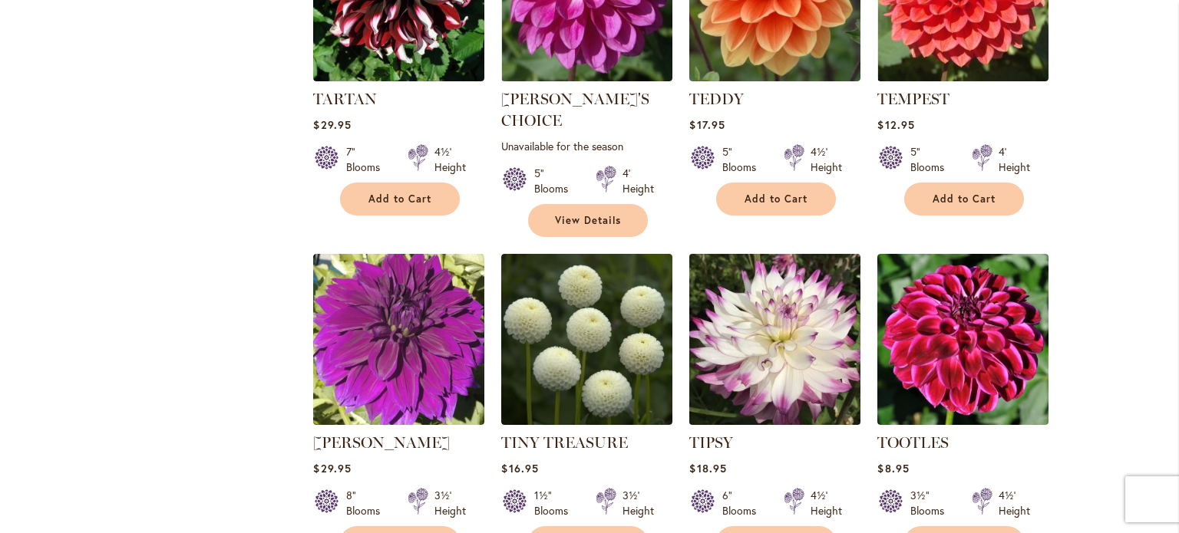
click at [784, 332] on img at bounding box center [775, 340] width 180 height 180
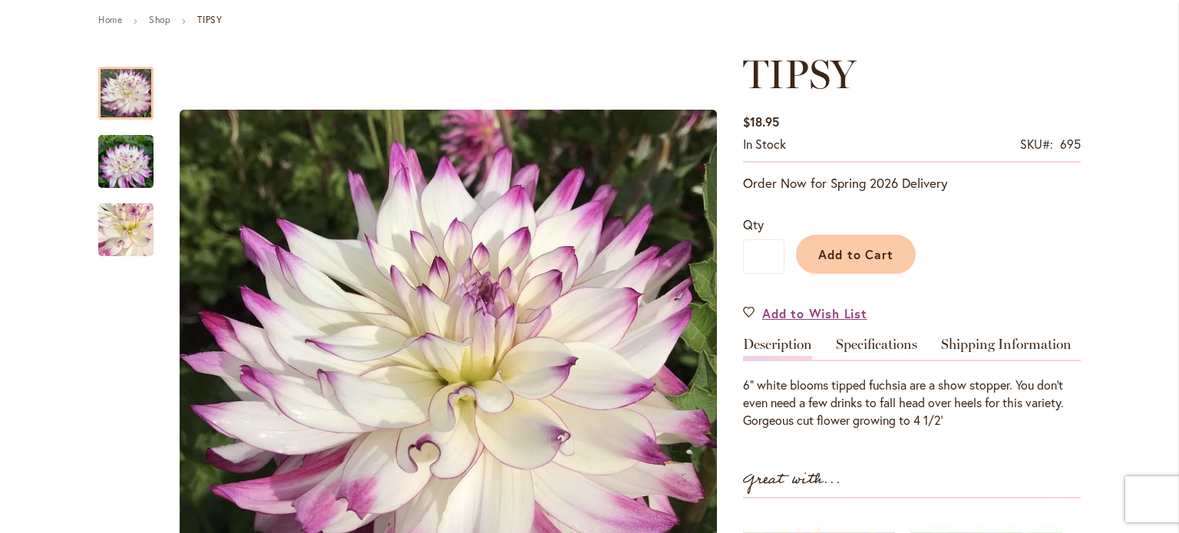
scroll to position [215, 0]
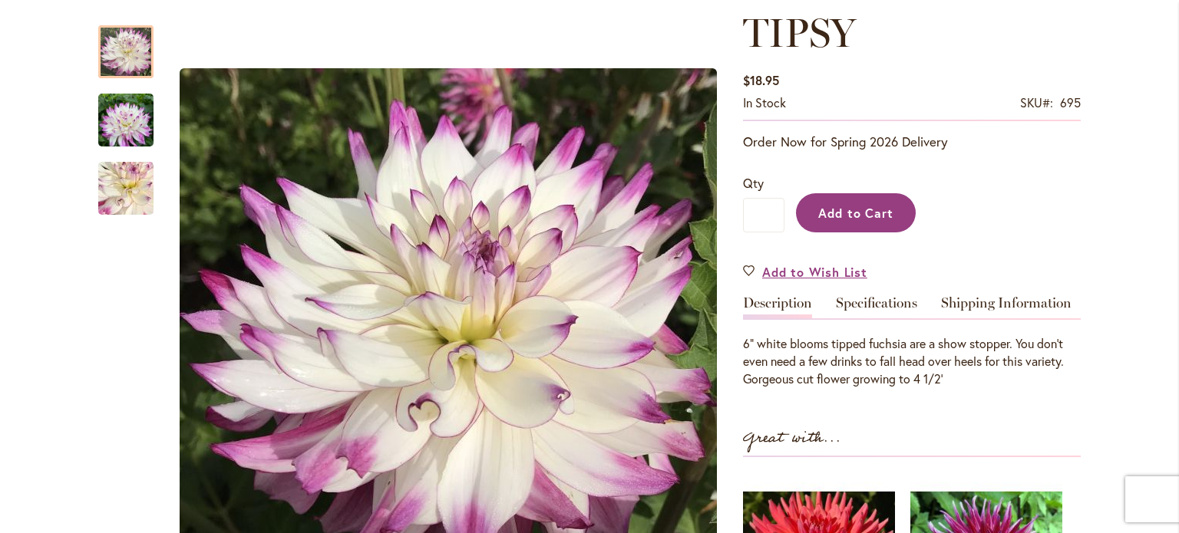
click at [879, 212] on span "Add to Cart" at bounding box center [856, 213] width 76 height 16
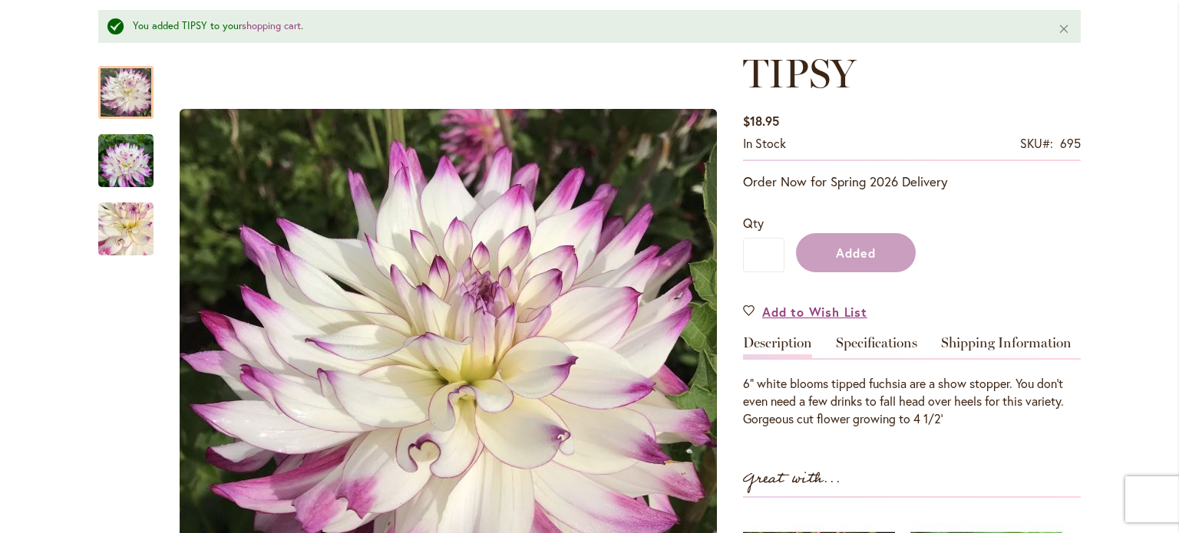
scroll to position [255, 0]
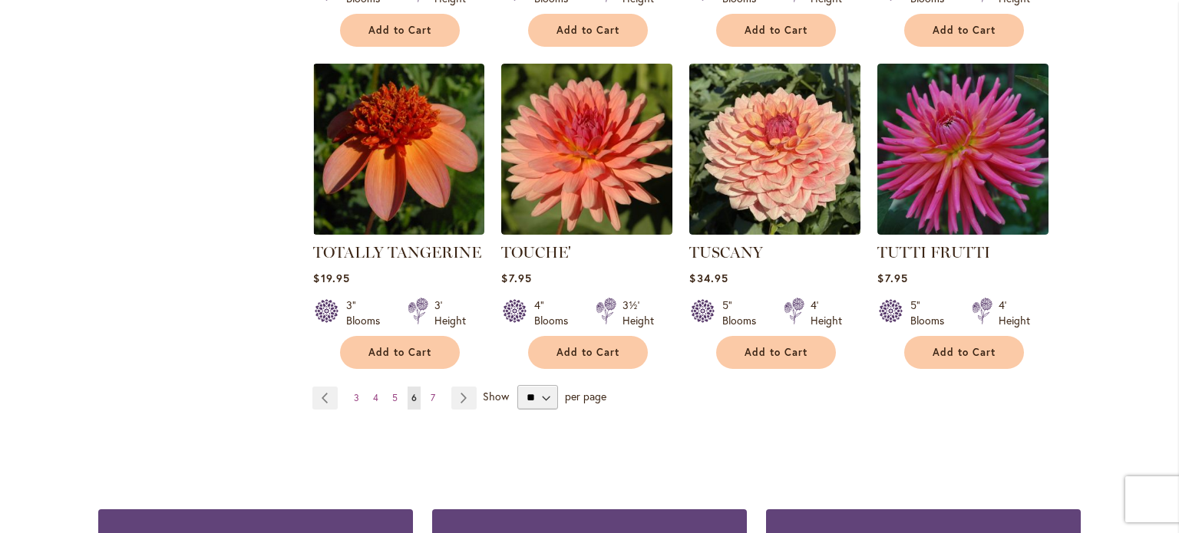
scroll to position [5341, 0]
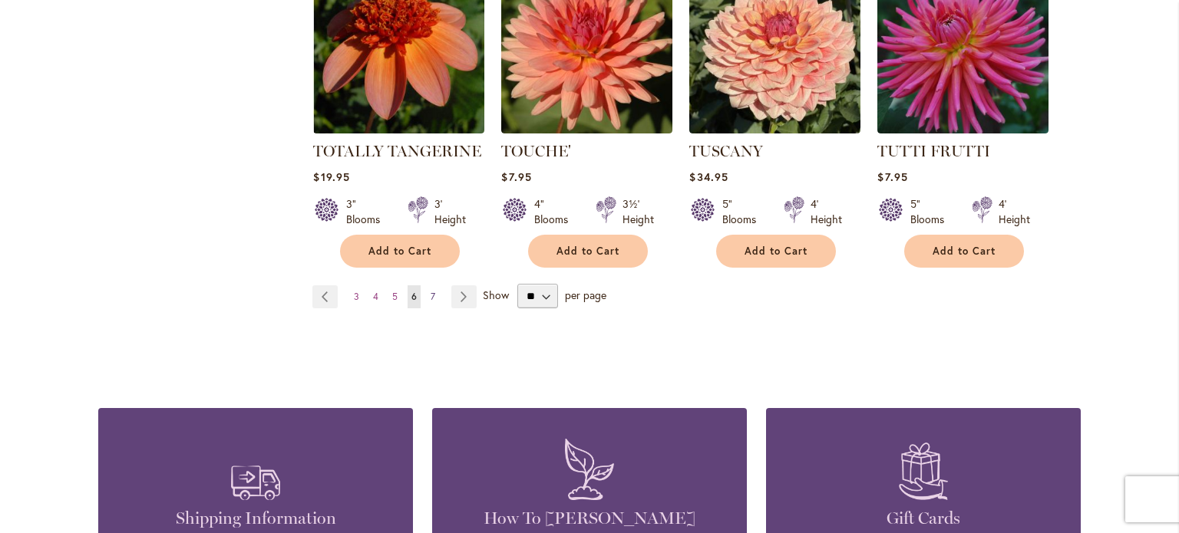
click at [429, 285] on link "Page 7" at bounding box center [433, 296] width 12 height 23
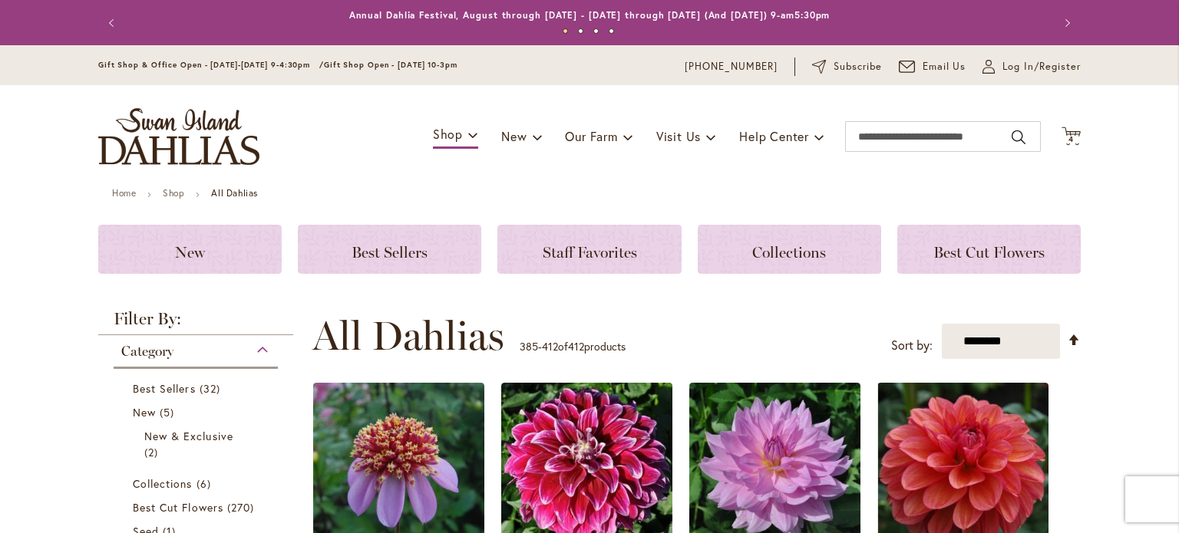
scroll to position [324, 0]
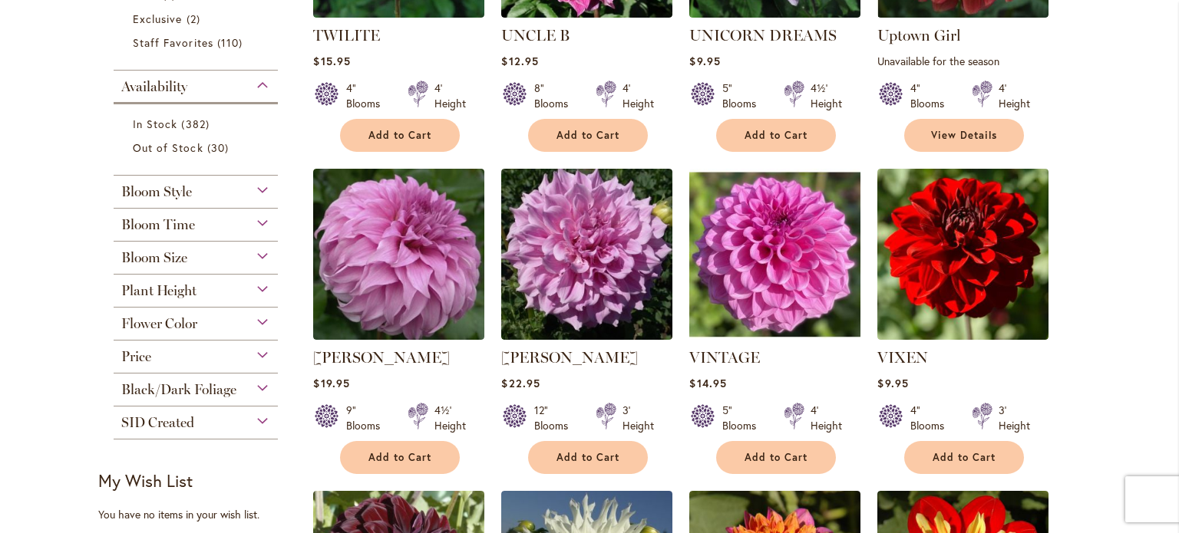
scroll to position [539, 0]
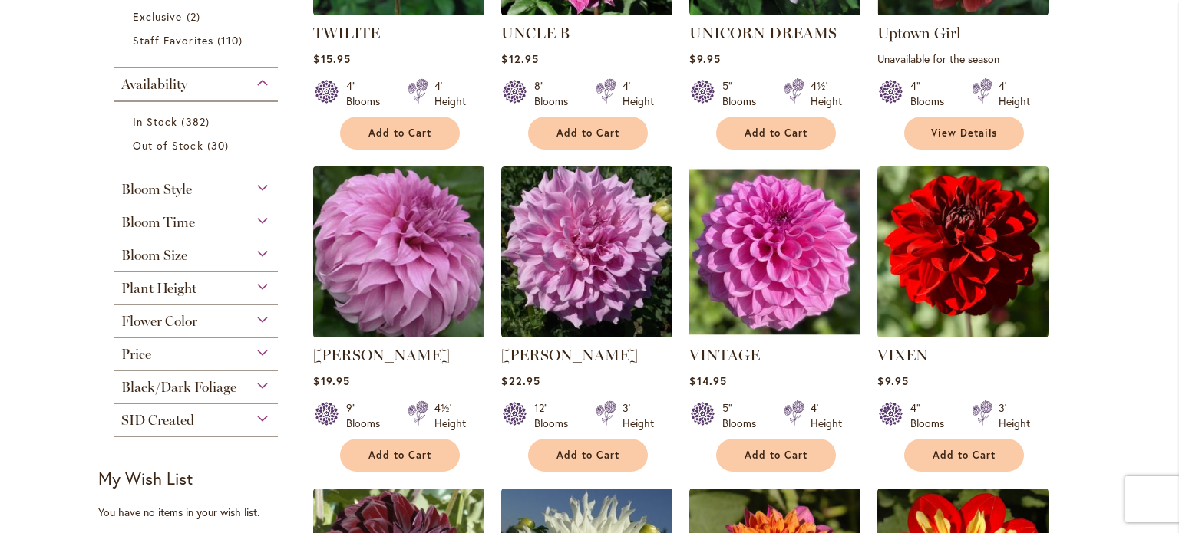
click at [389, 269] on img at bounding box center [399, 253] width 180 height 180
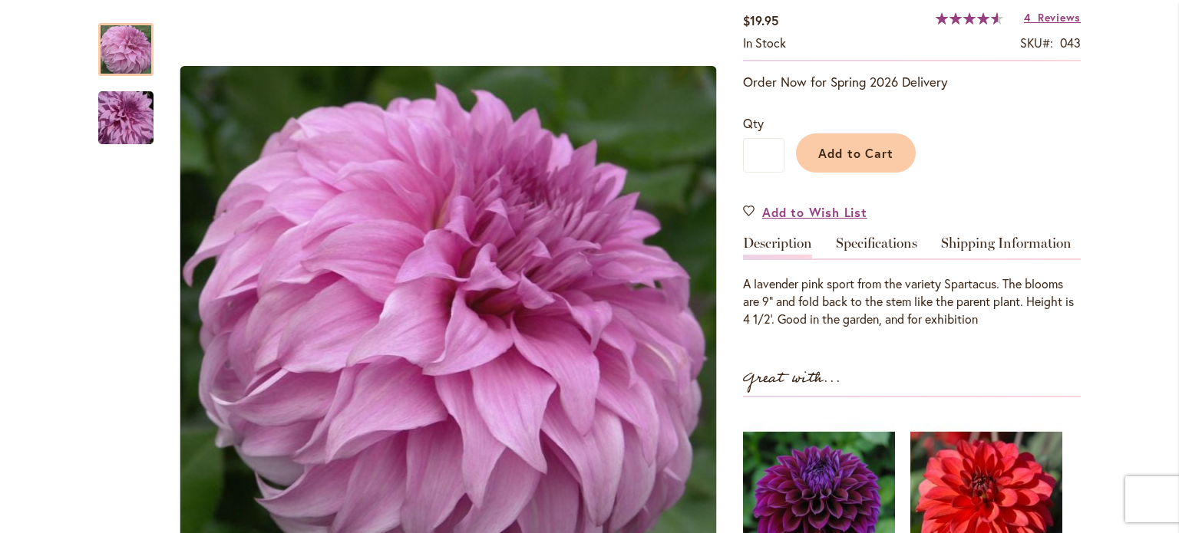
scroll to position [276, 0]
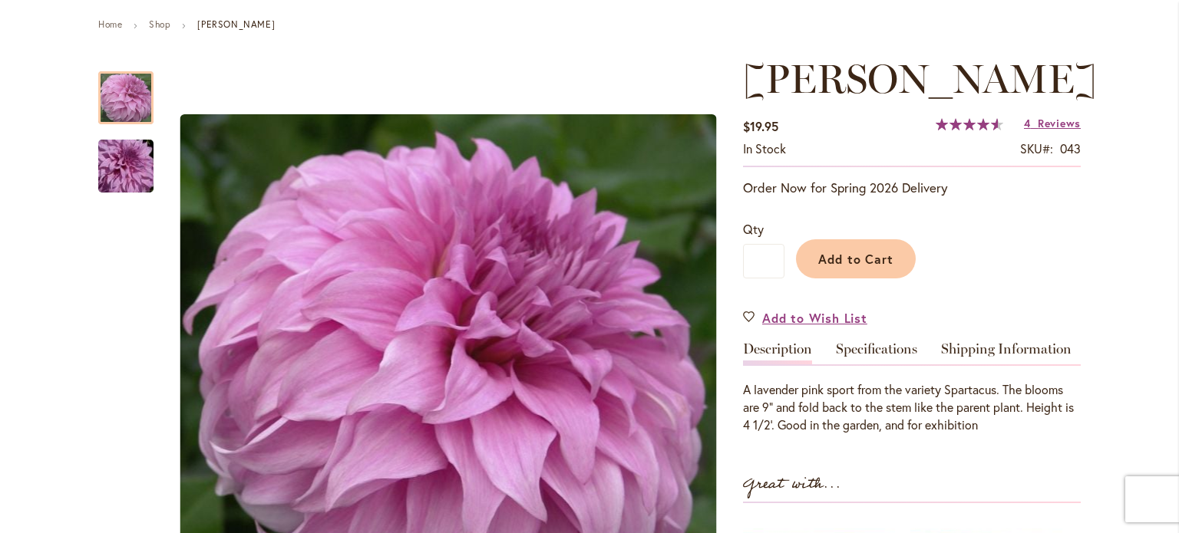
scroll to position [123, 0]
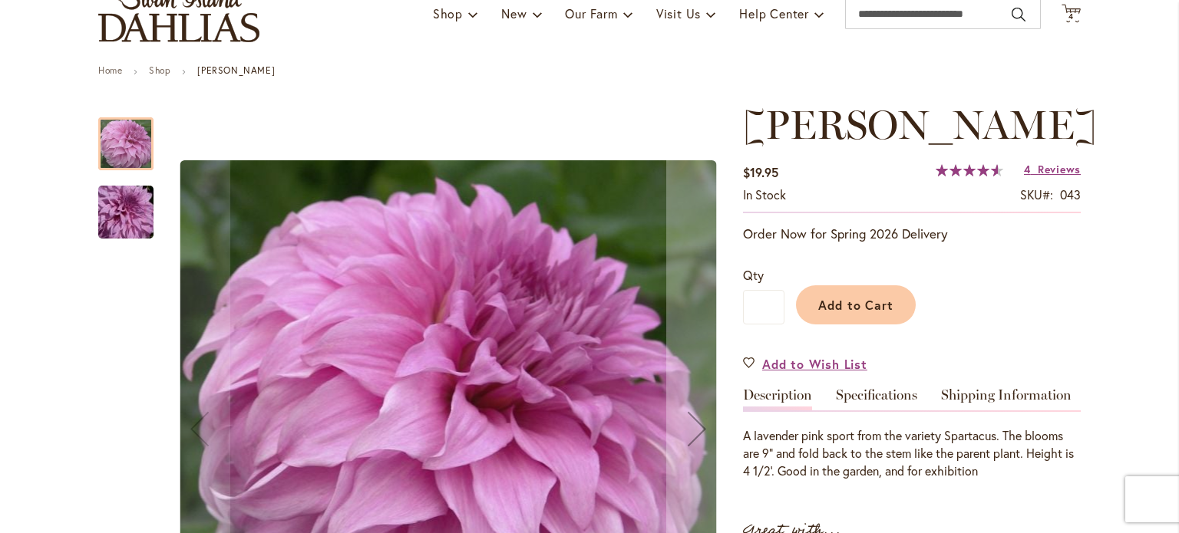
click at [126, 204] on img "Vassio Meggos" at bounding box center [126, 213] width 111 height 74
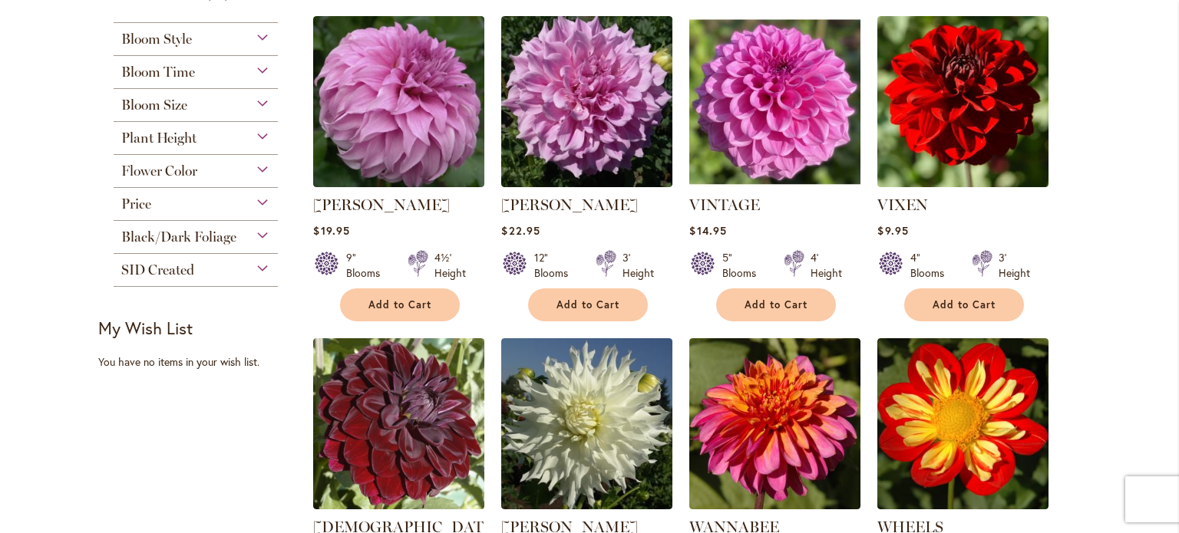
scroll to position [829, 0]
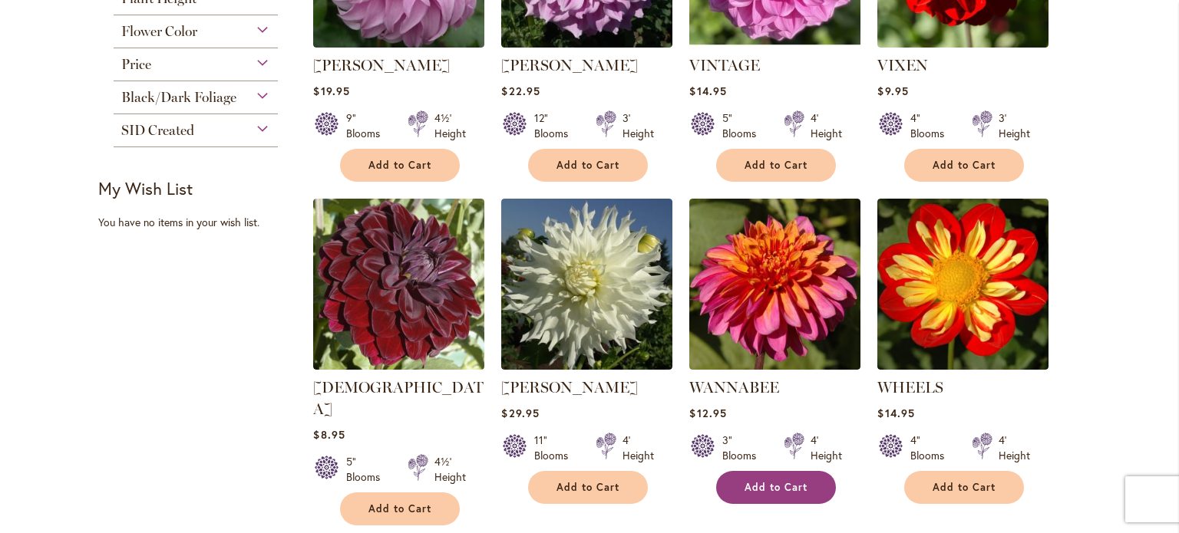
click at [755, 486] on span "Add to Cart" at bounding box center [775, 487] width 63 height 13
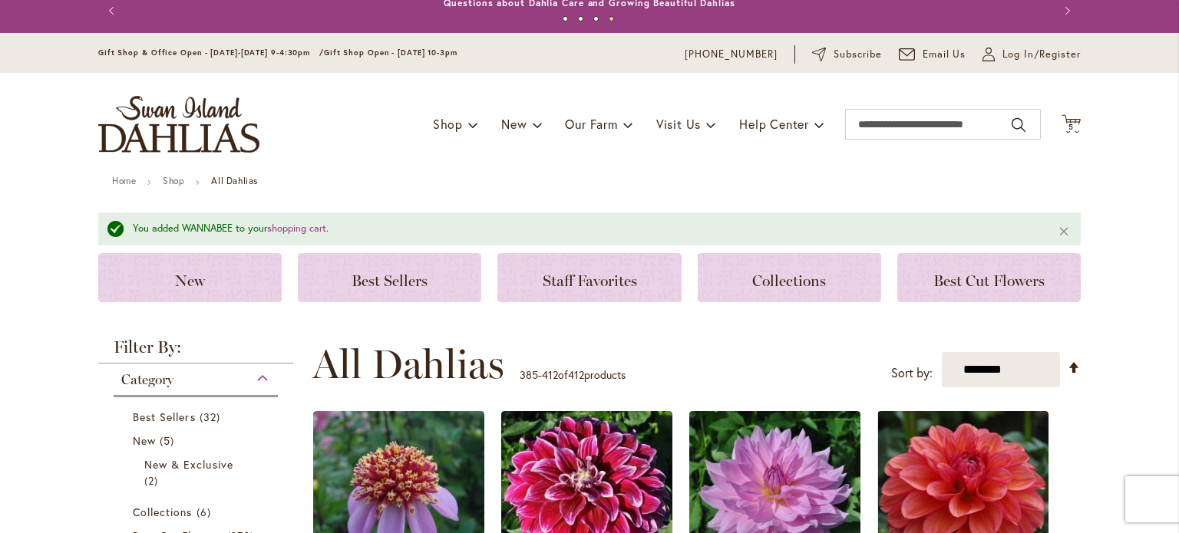
scroll to position [0, 0]
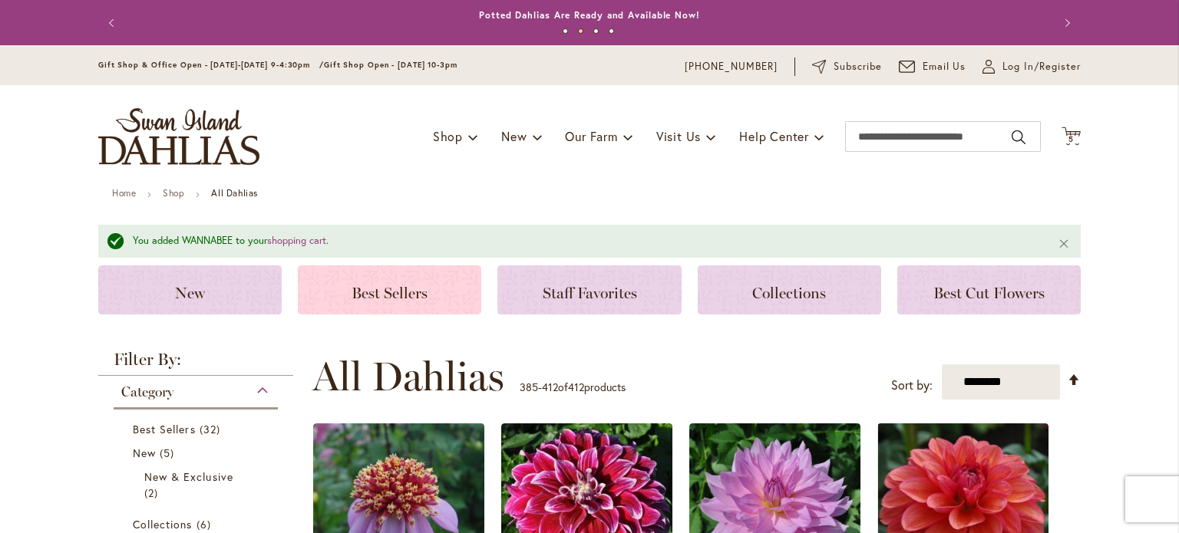
click at [381, 299] on span "Best Sellers" at bounding box center [389, 293] width 76 height 18
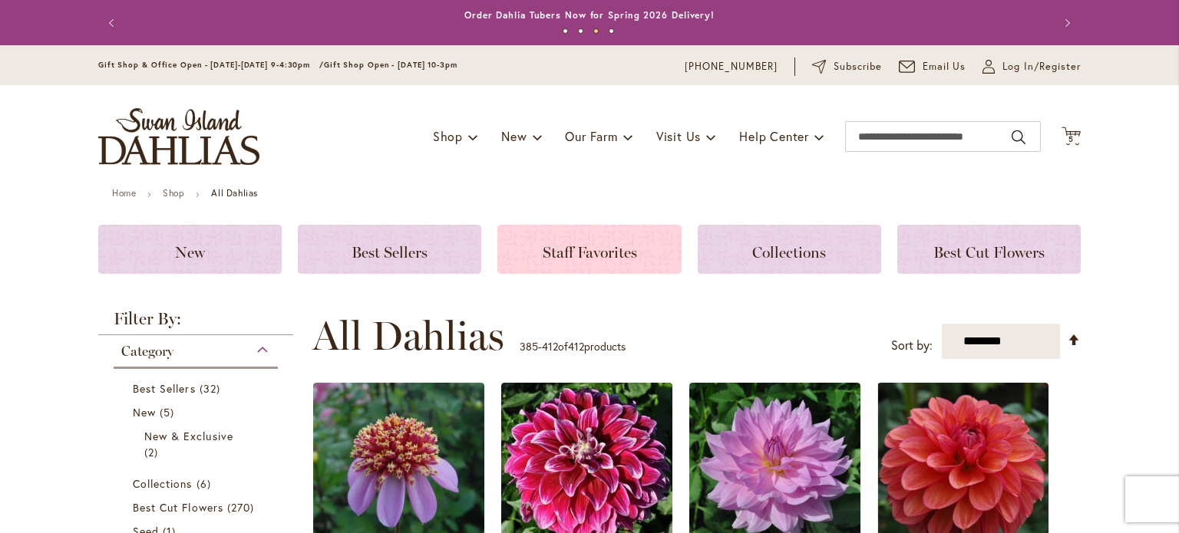
click at [564, 251] on span "Staff Favorites" at bounding box center [590, 252] width 94 height 18
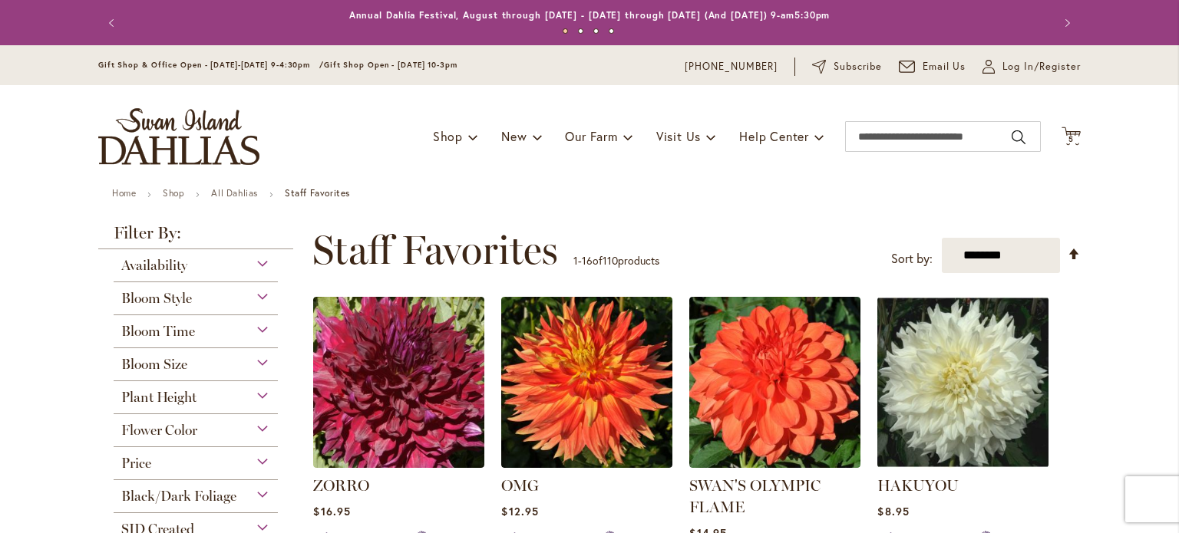
click at [664, 199] on ul "Home Shop All Dahlias Staff Favorites" at bounding box center [589, 195] width 955 height 14
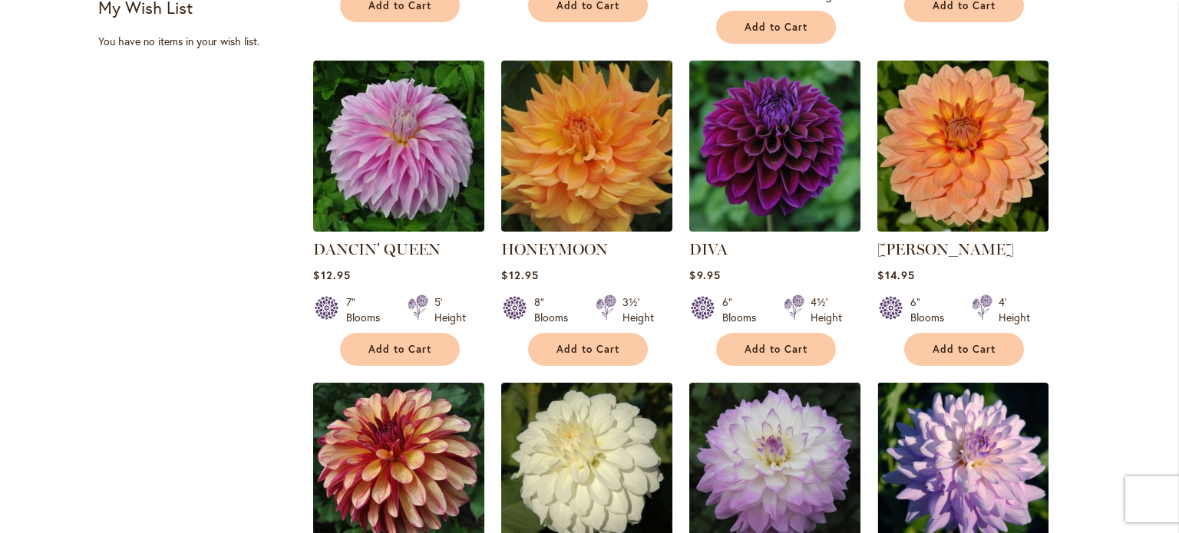
scroll to position [583, 0]
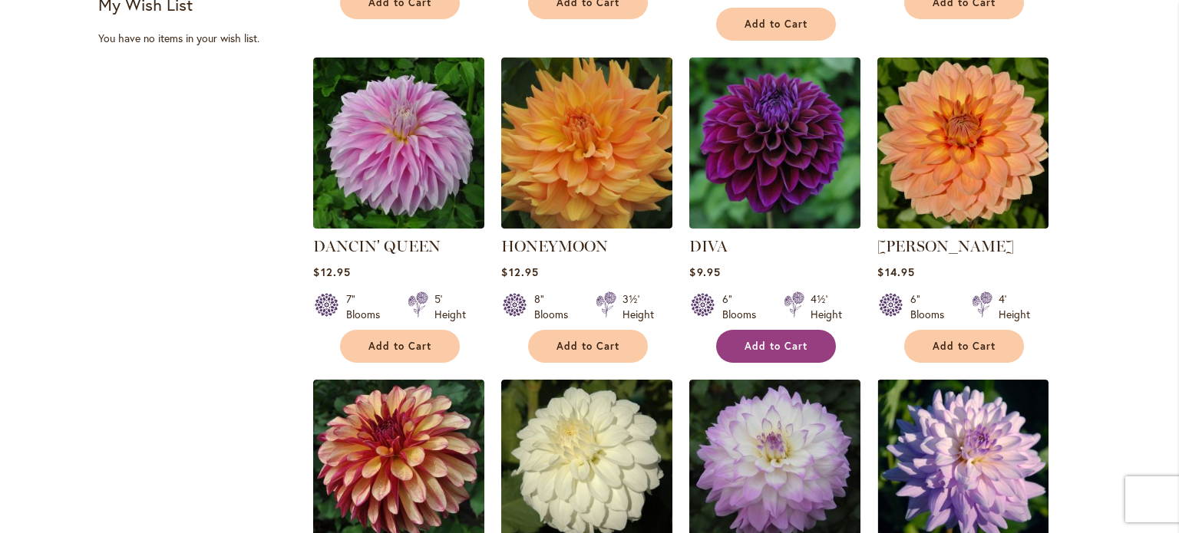
click at [764, 345] on span "Add to Cart" at bounding box center [775, 346] width 63 height 13
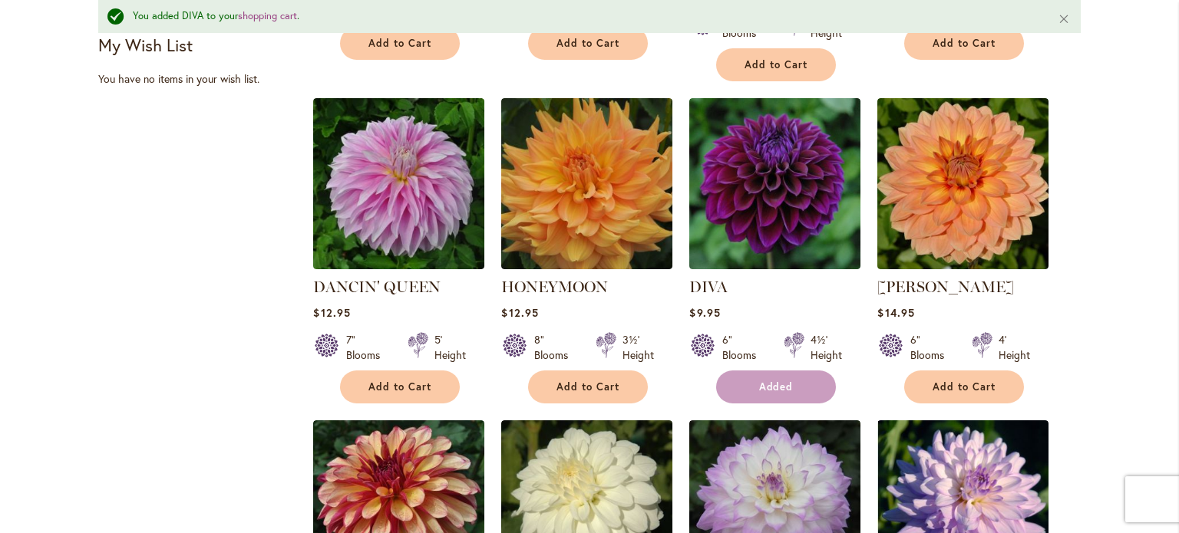
scroll to position [623, 0]
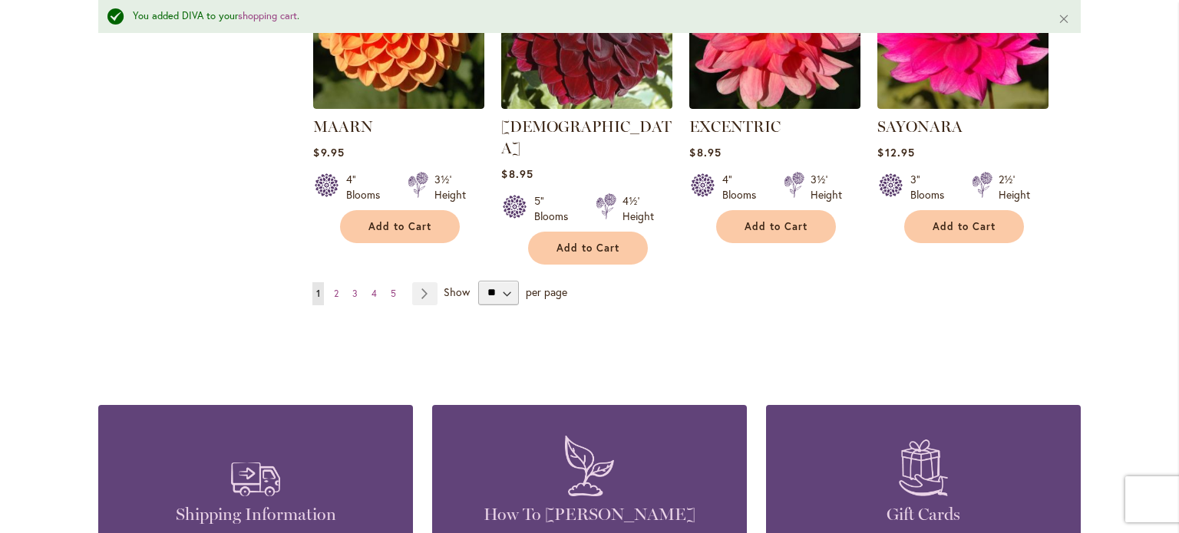
scroll to position [1391, 0]
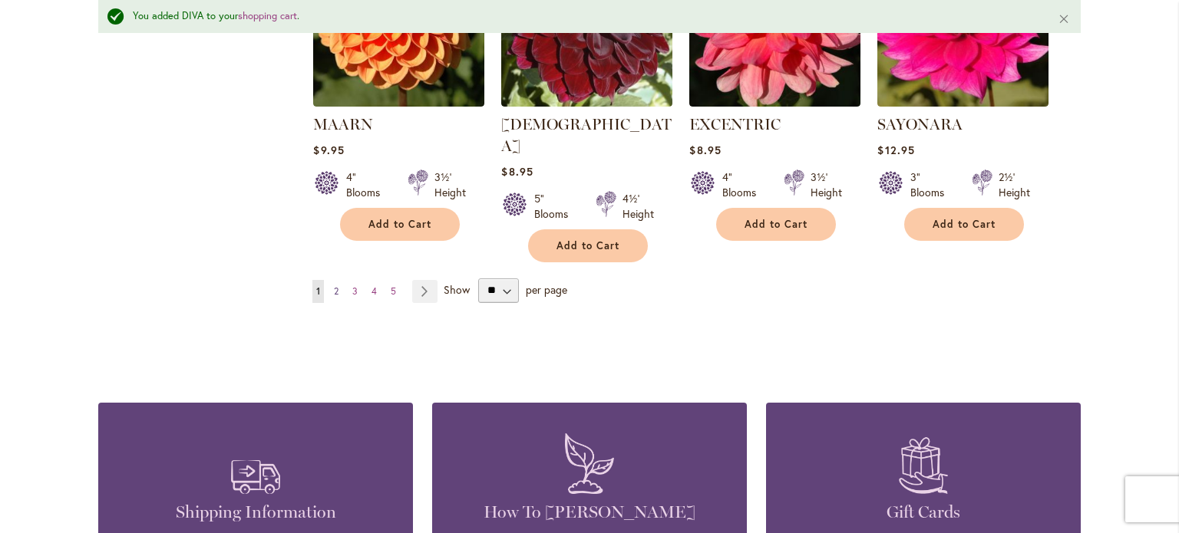
click at [334, 285] on span "2" at bounding box center [336, 291] width 5 height 12
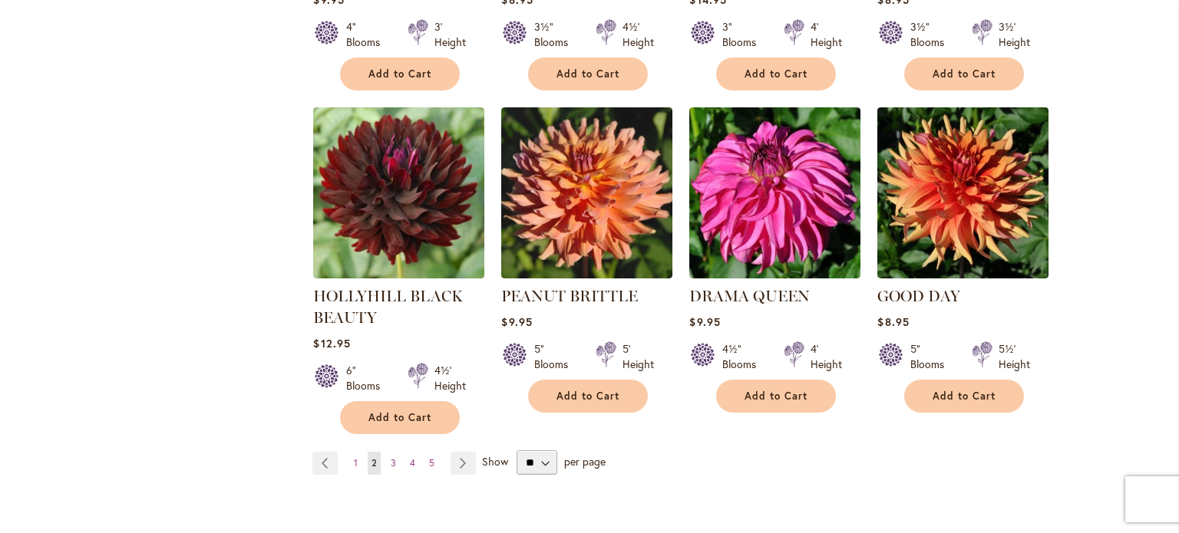
scroll to position [1197, 0]
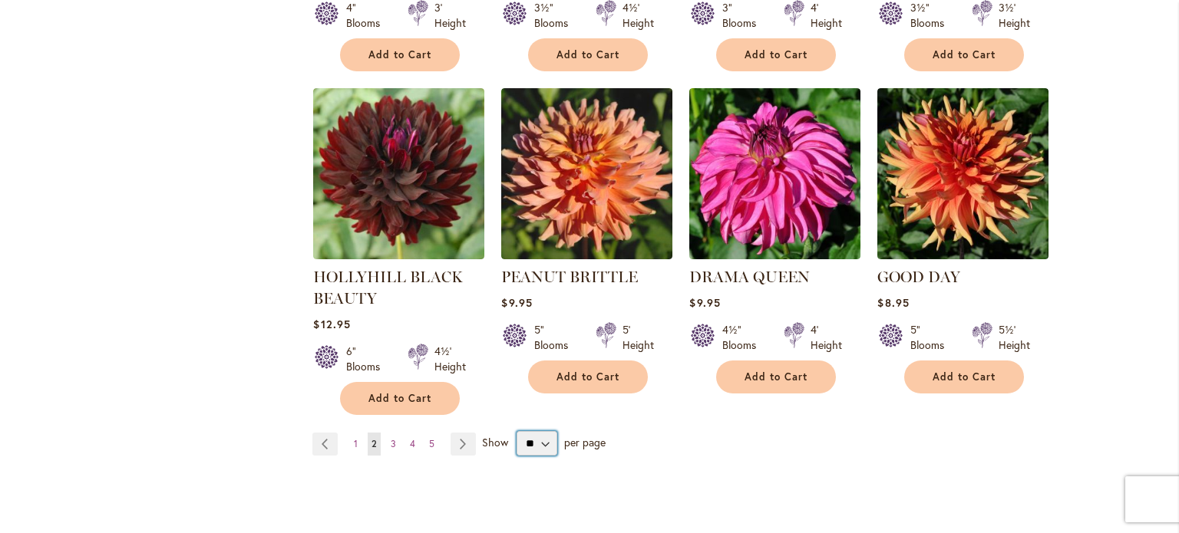
click at [534, 431] on select "** ** ** **" at bounding box center [536, 443] width 41 height 25
select select "**"
click at [516, 431] on select "** ** ** **" at bounding box center [536, 443] width 41 height 25
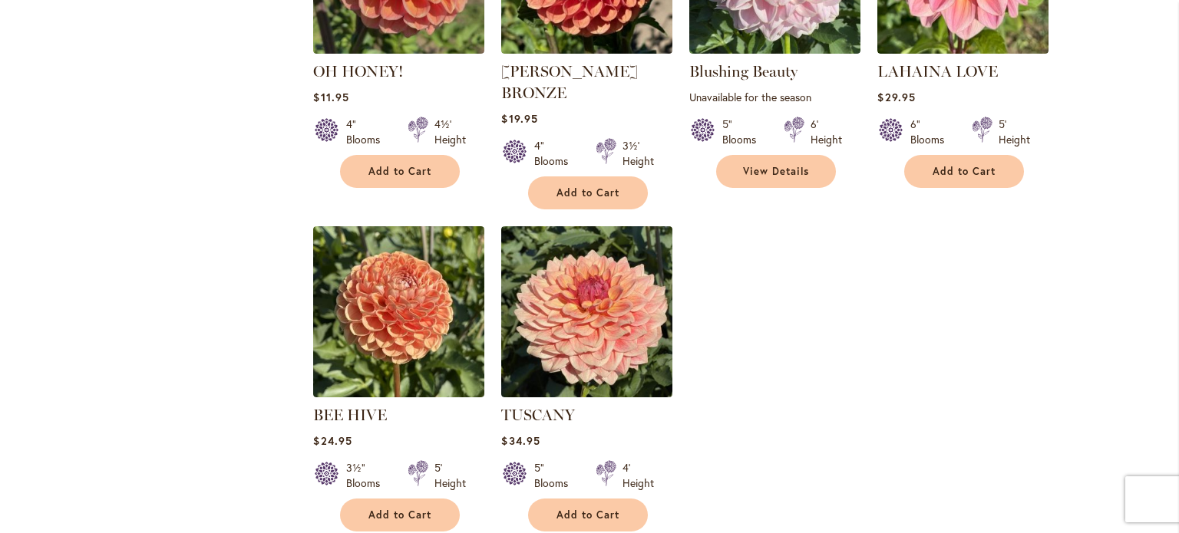
scroll to position [3776, 0]
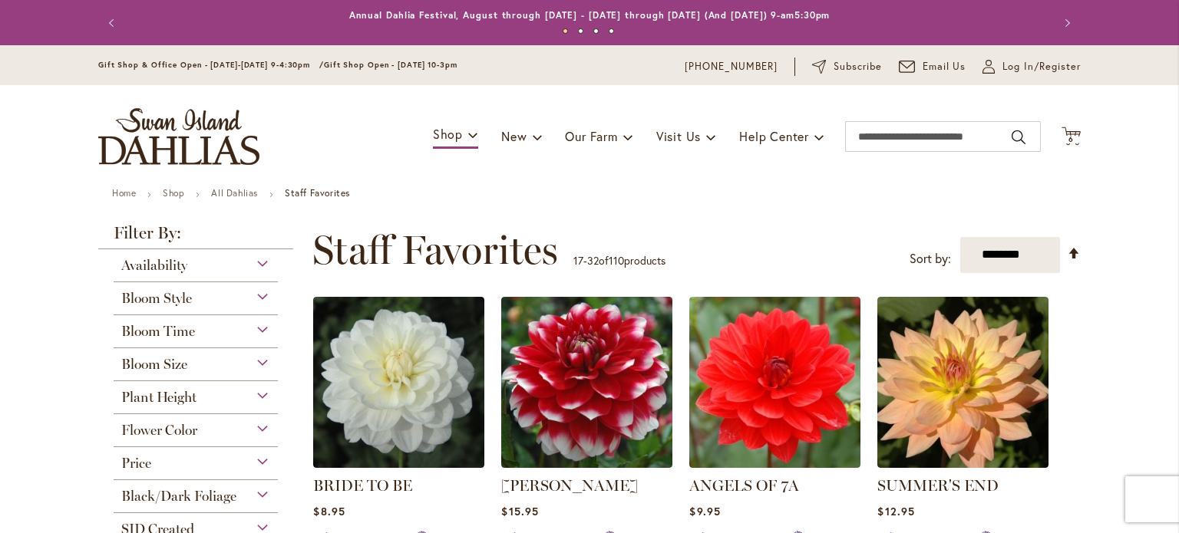
select select "**"
click at [236, 196] on link "All Dahlias" at bounding box center [234, 193] width 47 height 12
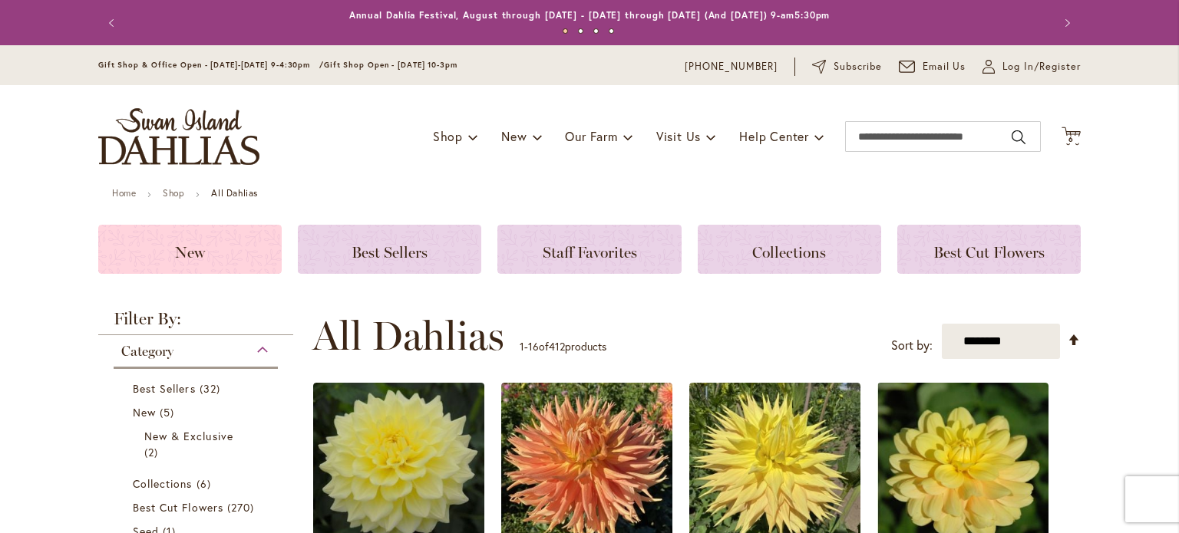
click at [203, 252] on h3 "New" at bounding box center [190, 249] width 147 height 17
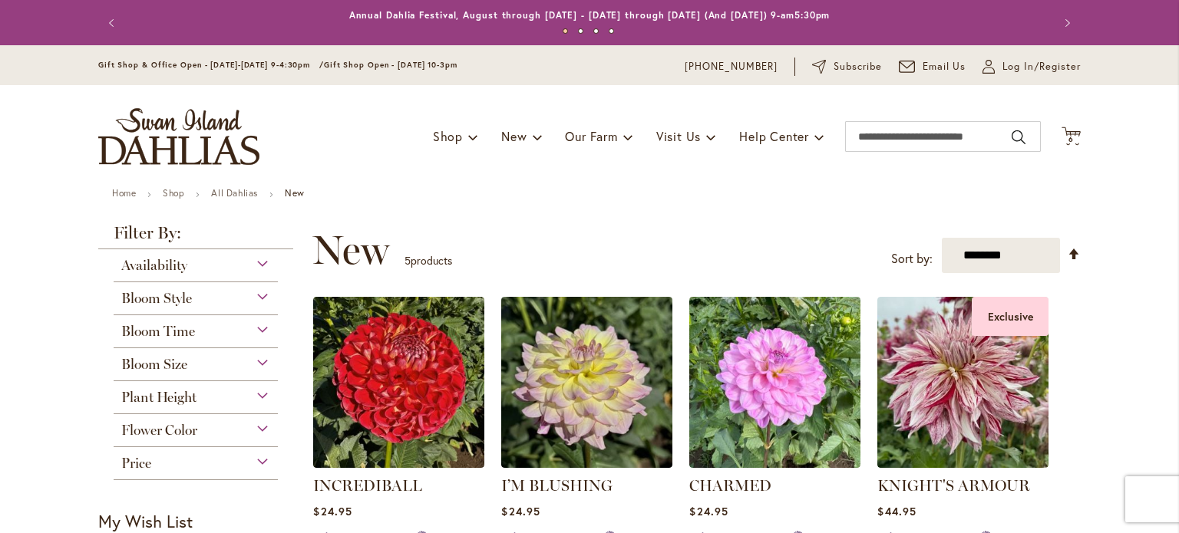
click at [363, 165] on div "Toggle Nav Shop Dahlia Tubers Collections Fresh Cut Dahlias Gardening Supplies …" at bounding box center [589, 136] width 1013 height 103
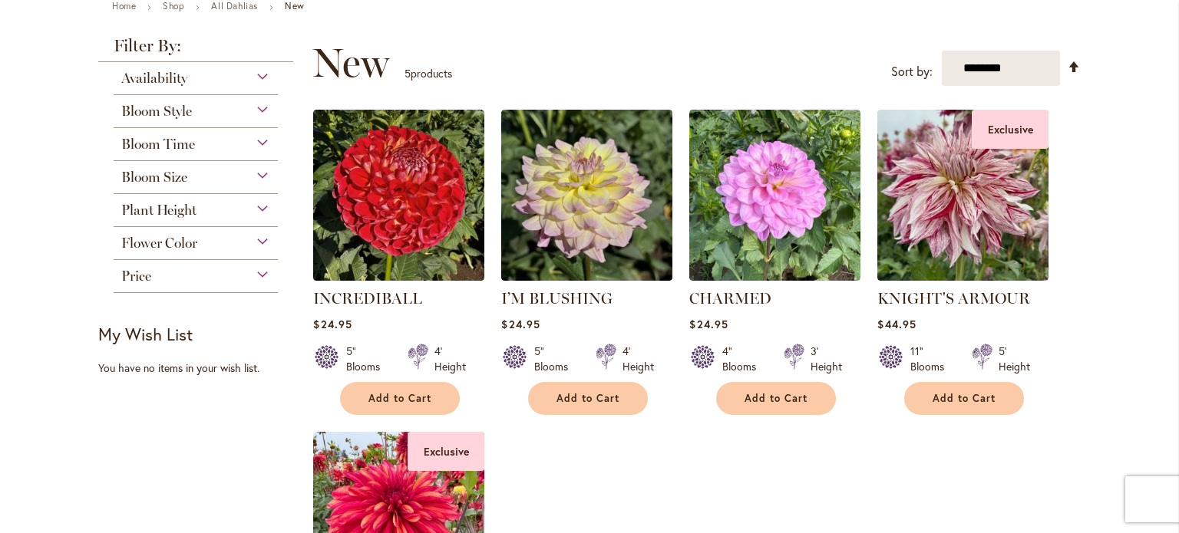
scroll to position [215, 0]
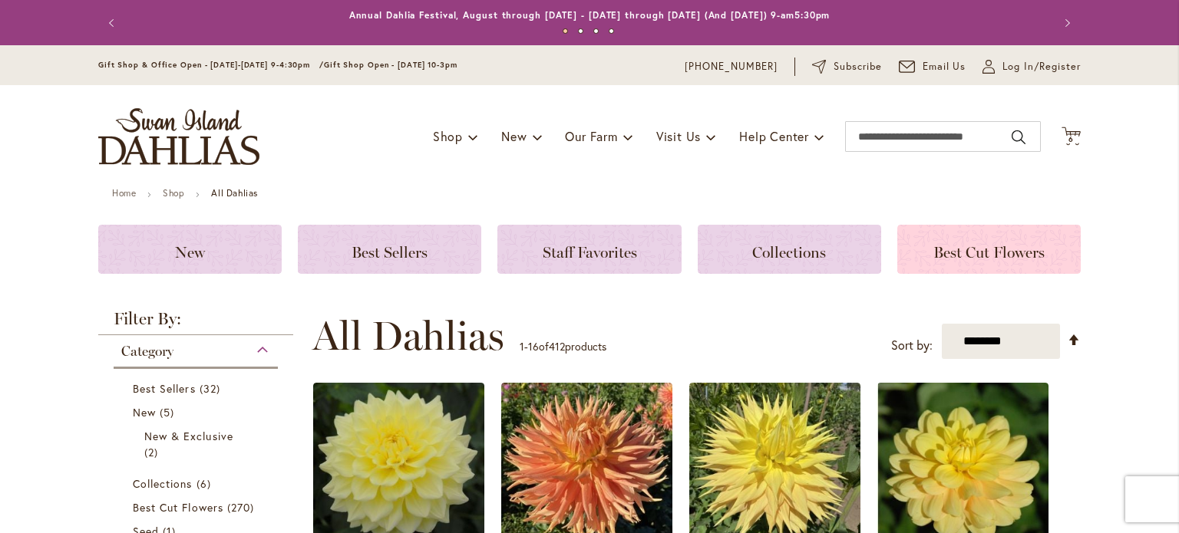
click at [945, 249] on span "Best Cut Flowers" at bounding box center [988, 252] width 111 height 18
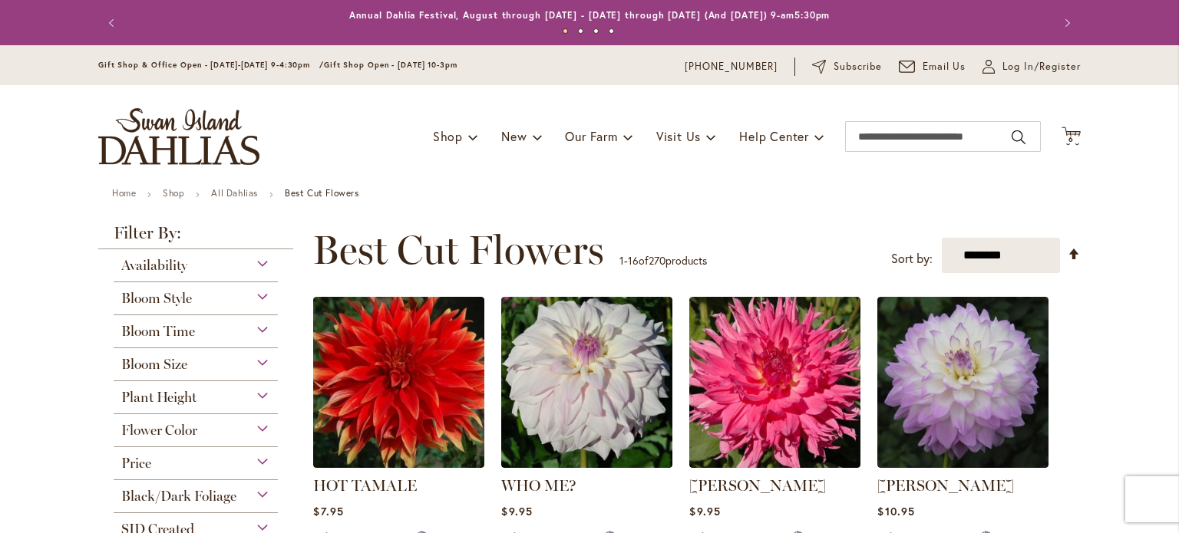
click at [1071, 134] on icon at bounding box center [1070, 136] width 19 height 18
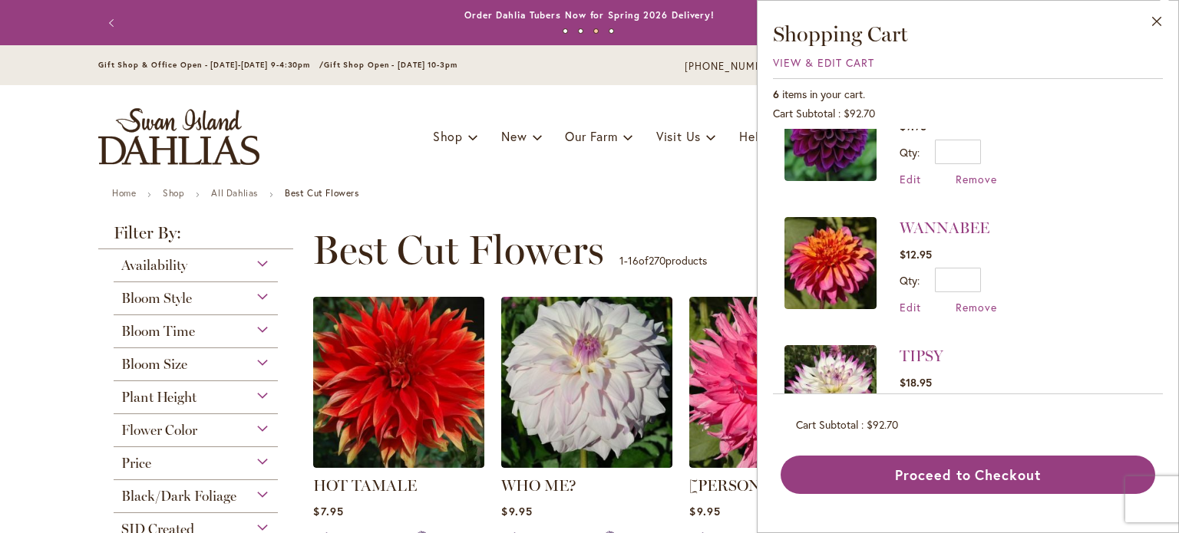
scroll to position [61, 0]
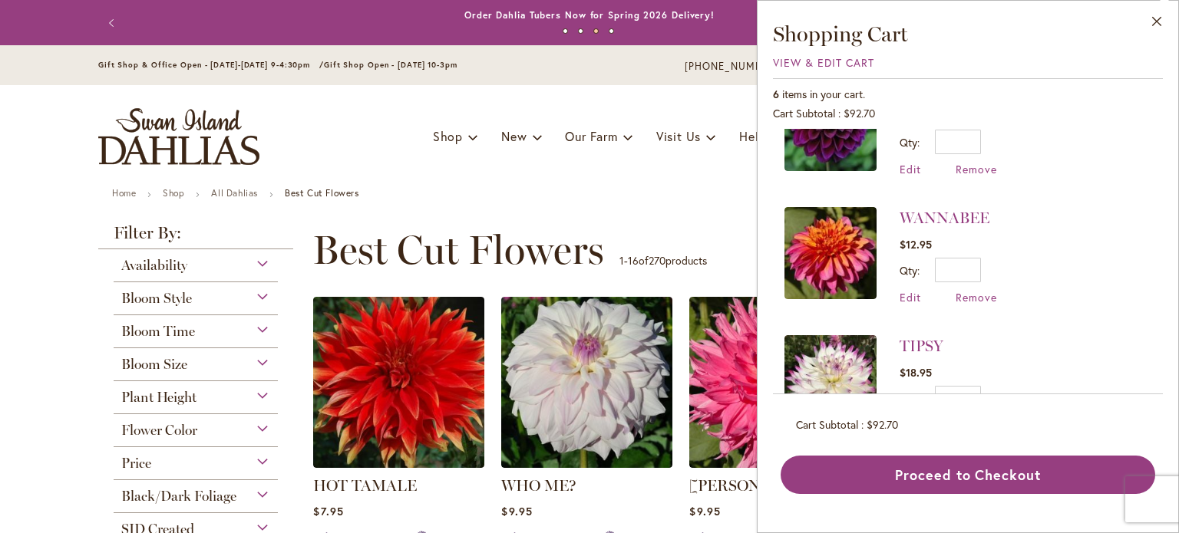
click at [1139, 400] on div "6 items in your cart. Cart Subtotal $92.70 Recently added item(s) DIVA $9.95 Qt…" at bounding box center [968, 286] width 390 height 416
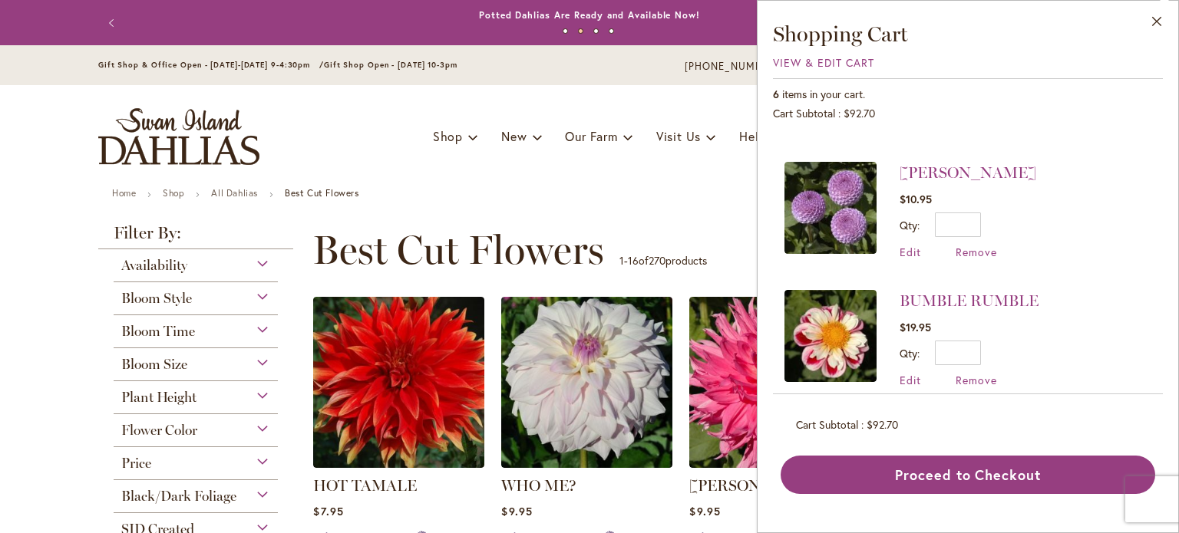
scroll to position [501, 0]
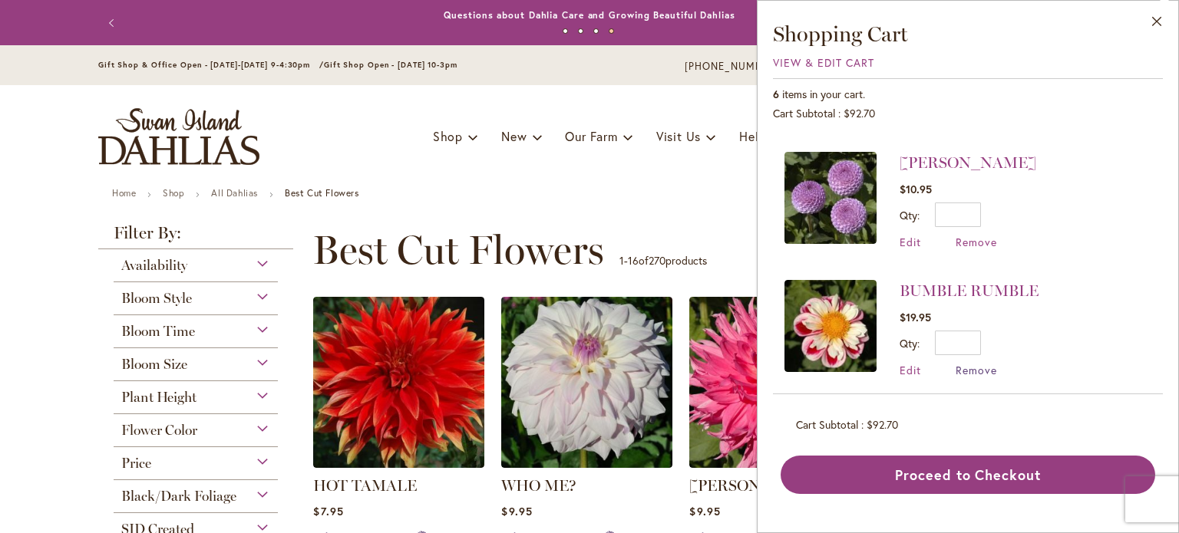
click at [969, 363] on span "Remove" at bounding box center [975, 370] width 41 height 15
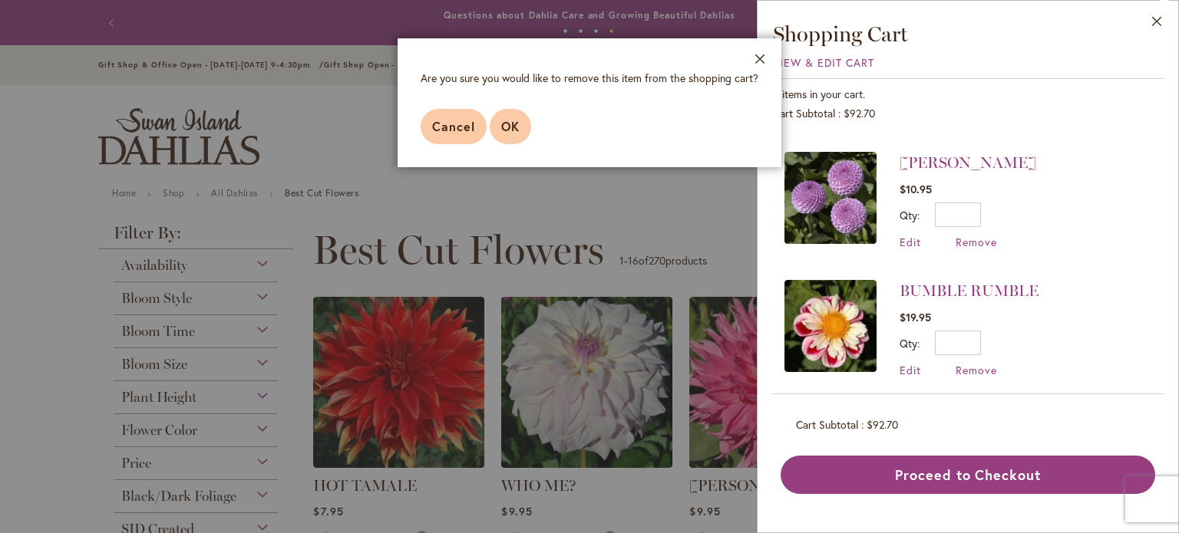
click at [505, 130] on span "OK" at bounding box center [510, 126] width 18 height 16
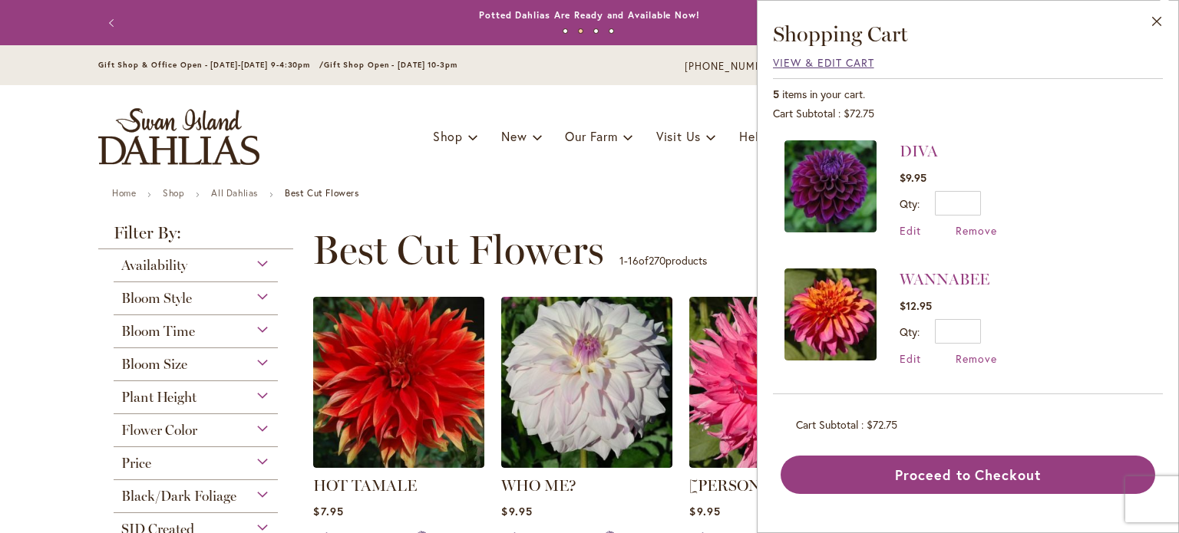
click at [786, 66] on span "View & Edit Cart" at bounding box center [823, 62] width 101 height 15
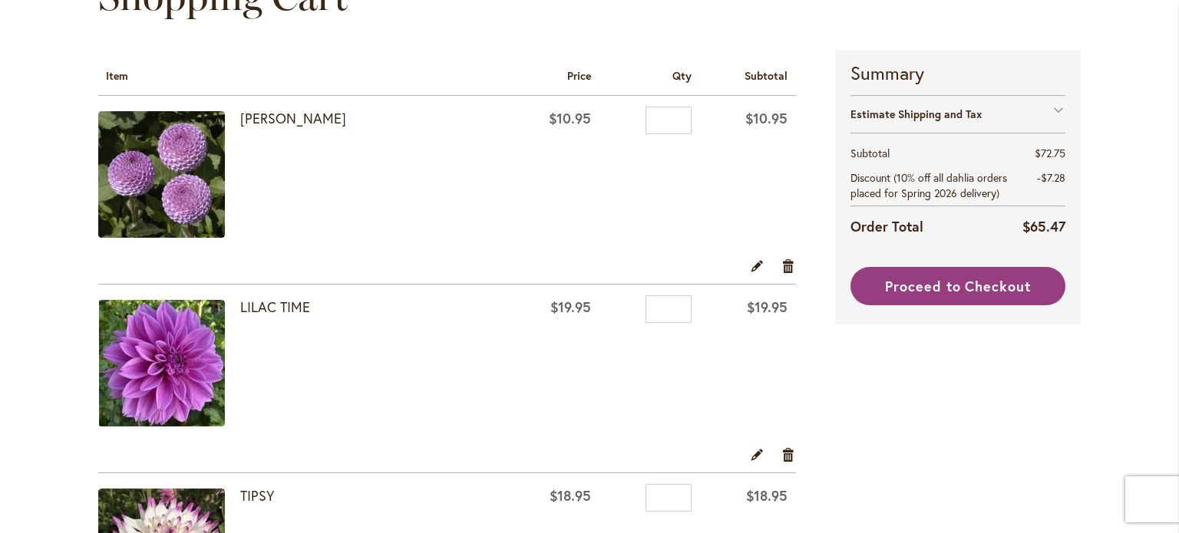
scroll to position [184, 0]
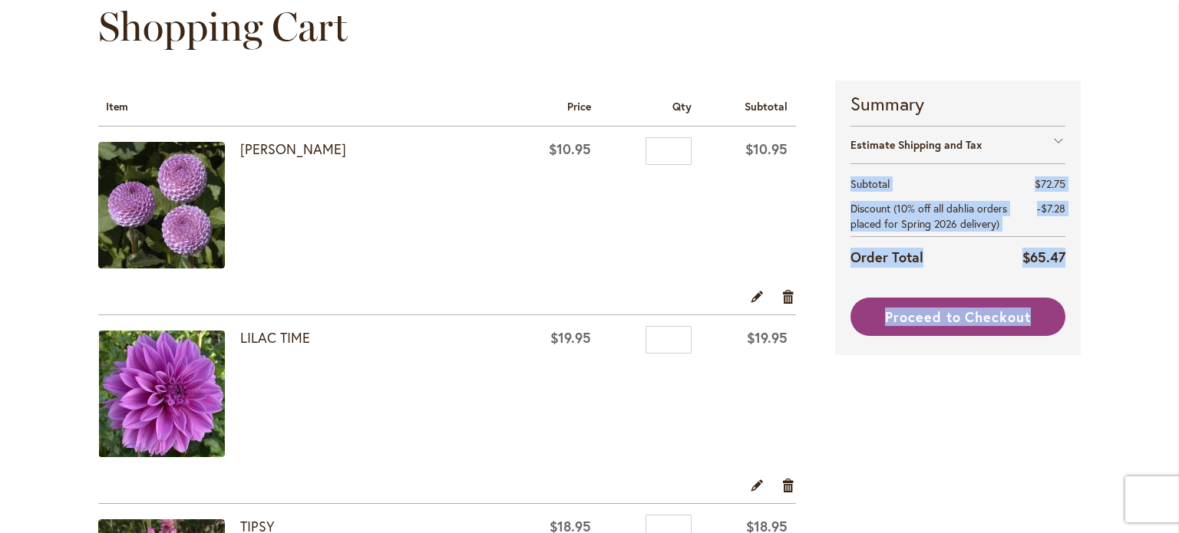
drag, startPoint x: 1128, startPoint y: 232, endPoint x: 976, endPoint y: 338, distance: 185.7
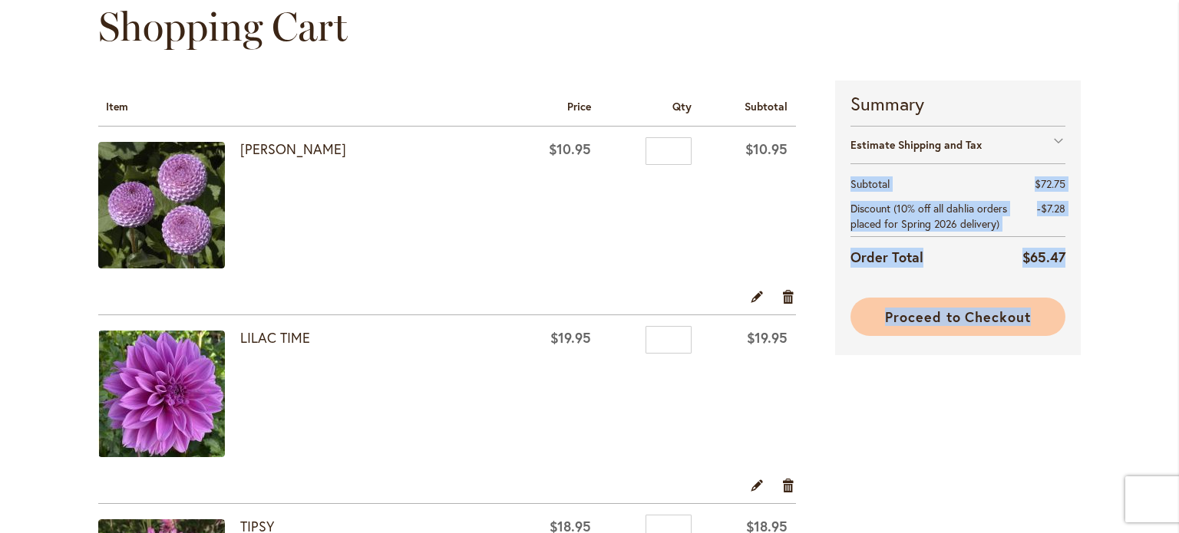
click at [957, 318] on span "Proceed to Checkout" at bounding box center [958, 317] width 146 height 18
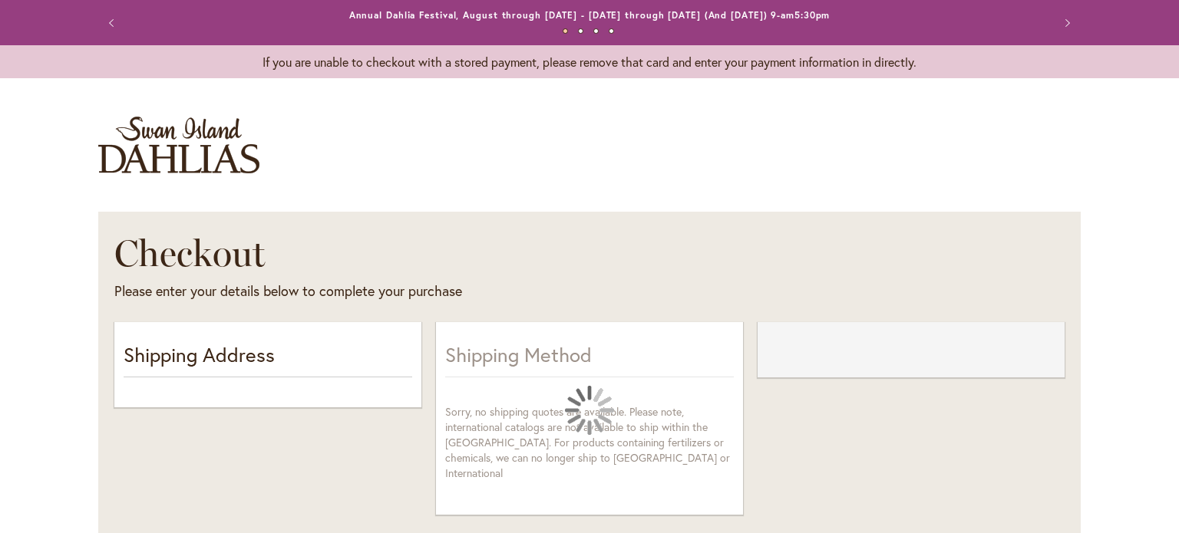
select select "**"
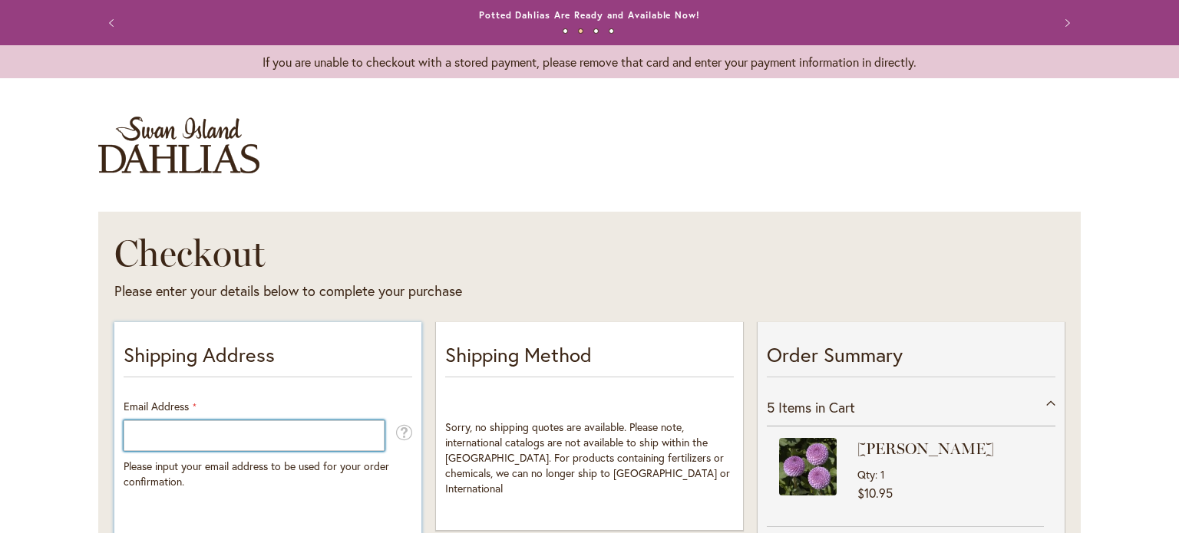
click at [143, 438] on input "Email Address" at bounding box center [254, 436] width 261 height 31
type input "**********"
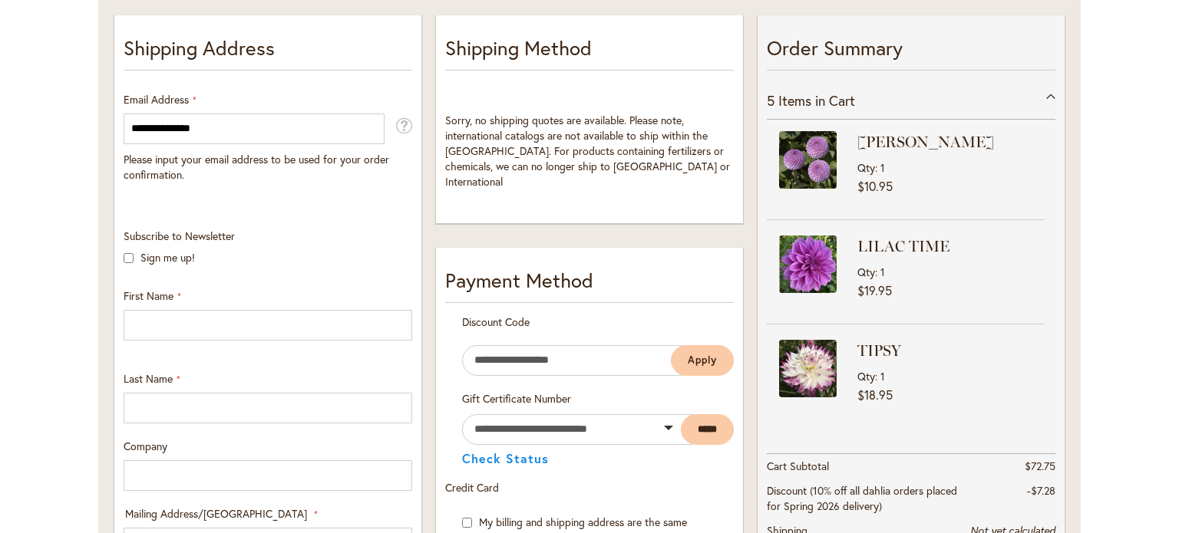
scroll to position [338, 0]
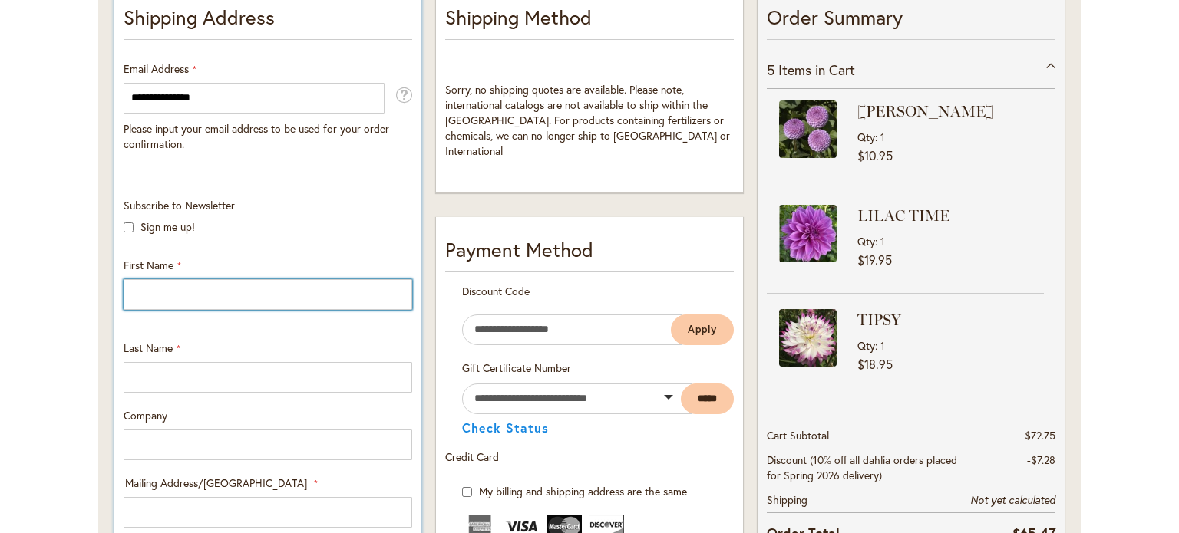
click at [230, 295] on input "First Name" at bounding box center [268, 294] width 289 height 31
type input "******"
type input "*****"
type input "**********"
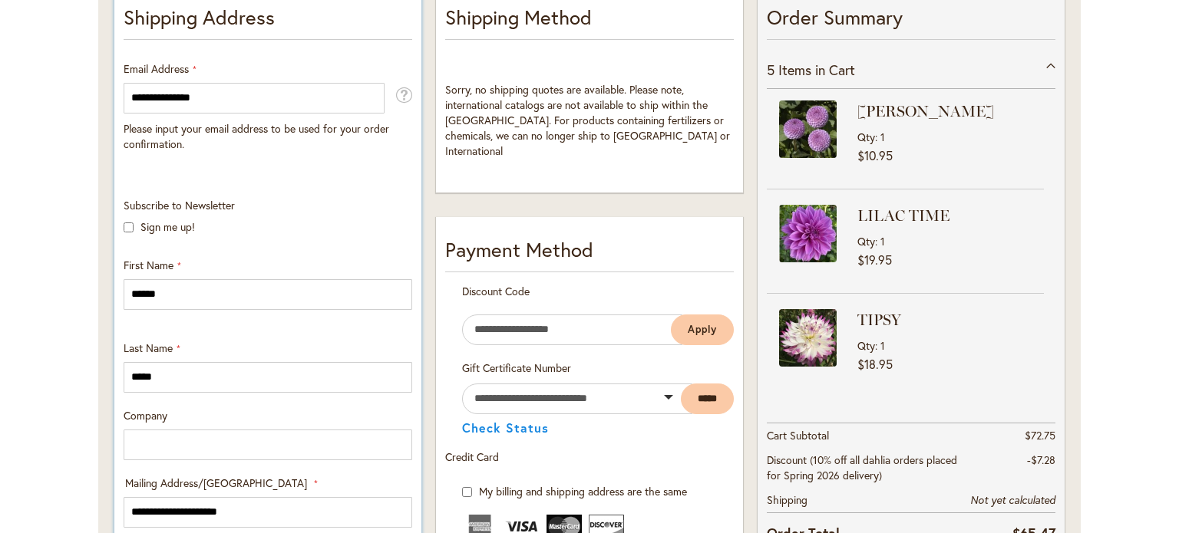
select select "**"
type input "******"
type input "*****"
type input "**********"
click at [34, 321] on div "Toggle Nav Checkout Please enter your details below to complete your purchase S…" at bounding box center [589, 471] width 1179 height 1431
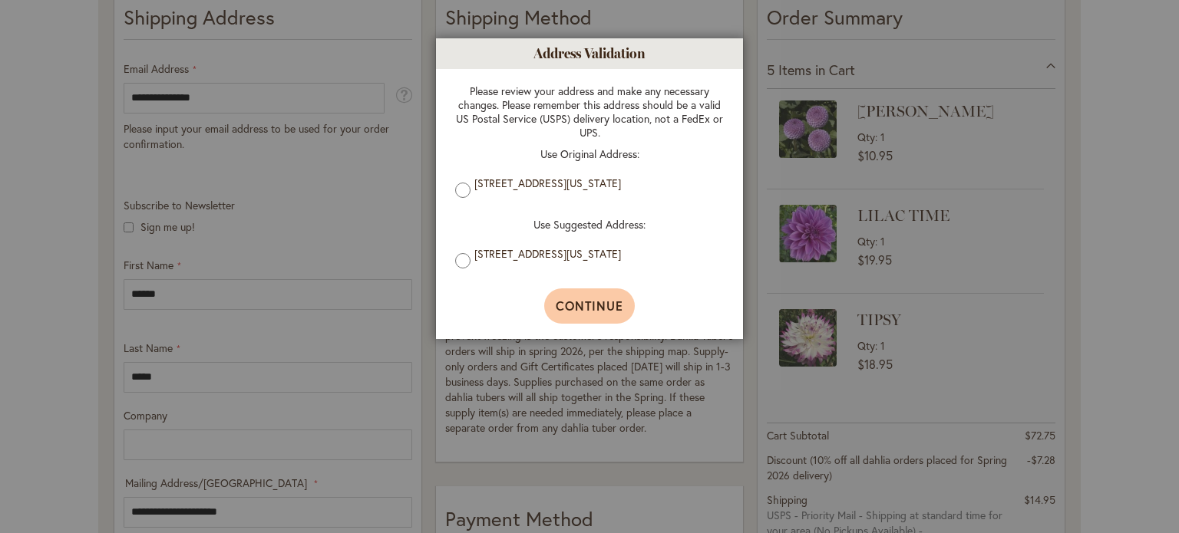
click at [570, 300] on button "Continue" at bounding box center [589, 306] width 91 height 35
click at [601, 314] on span "Continue" at bounding box center [590, 306] width 68 height 16
type input "**********"
type input "******"
type input "**********"
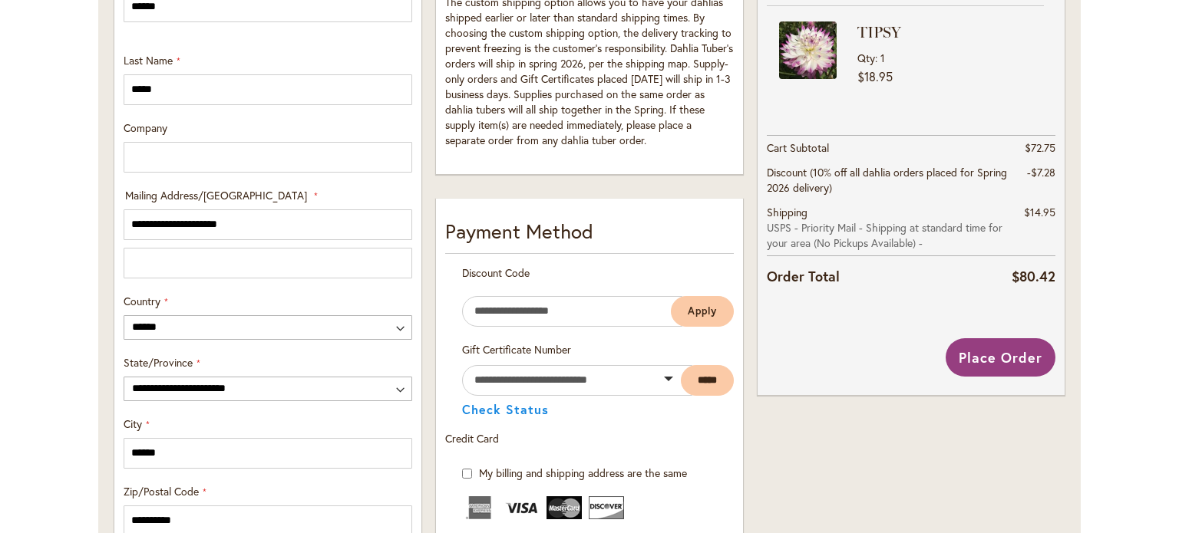
scroll to position [645, 0]
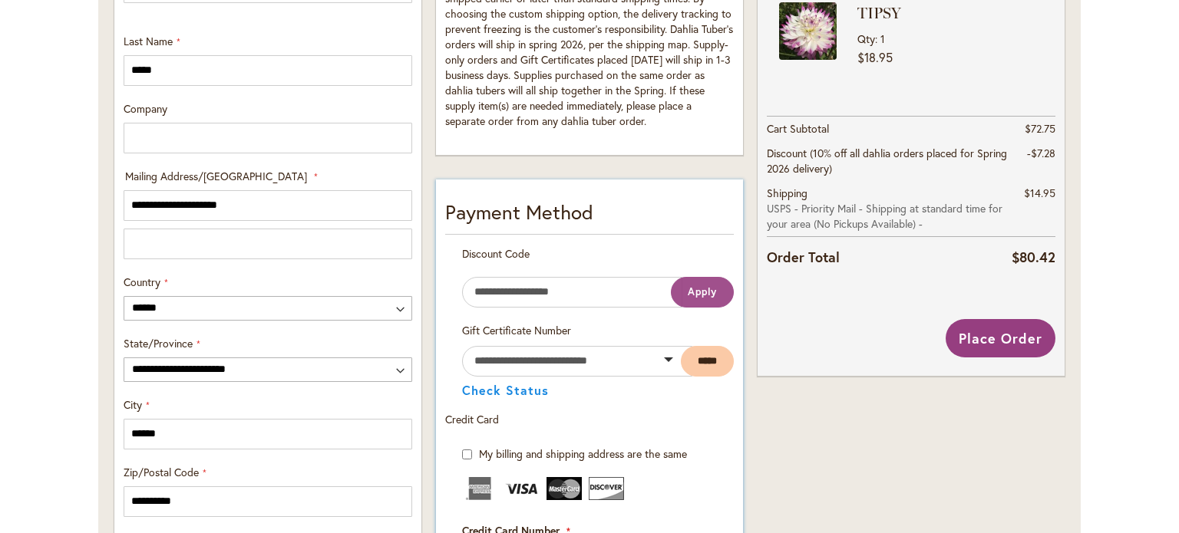
click at [691, 297] on button "Apply" at bounding box center [702, 292] width 63 height 31
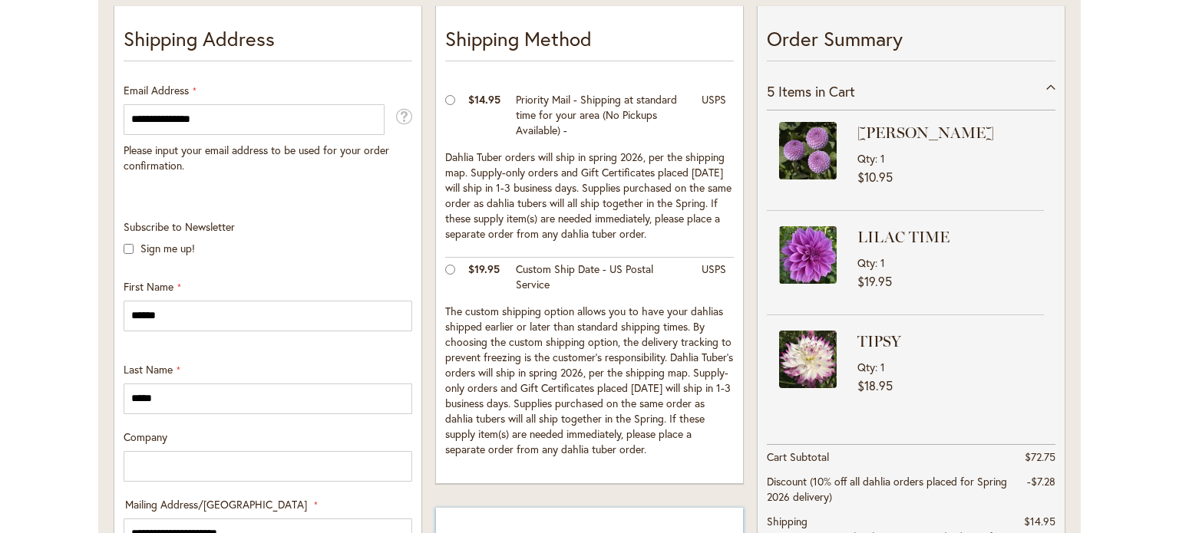
scroll to position [9, 0]
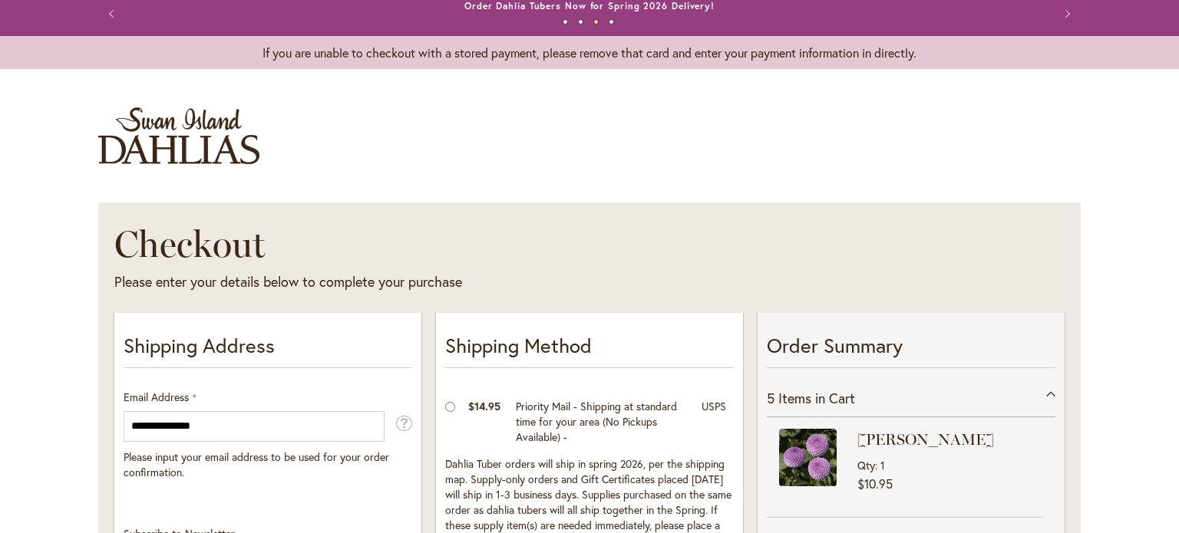
click at [1111, 160] on header "Toggle Nav" at bounding box center [589, 135] width 1179 height 103
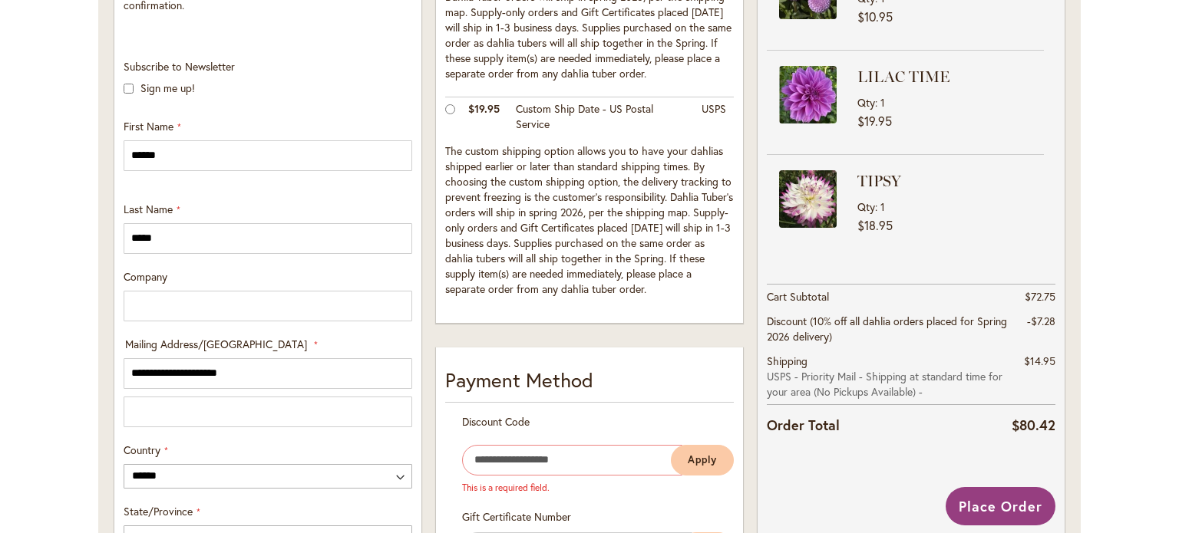
scroll to position [654, 0]
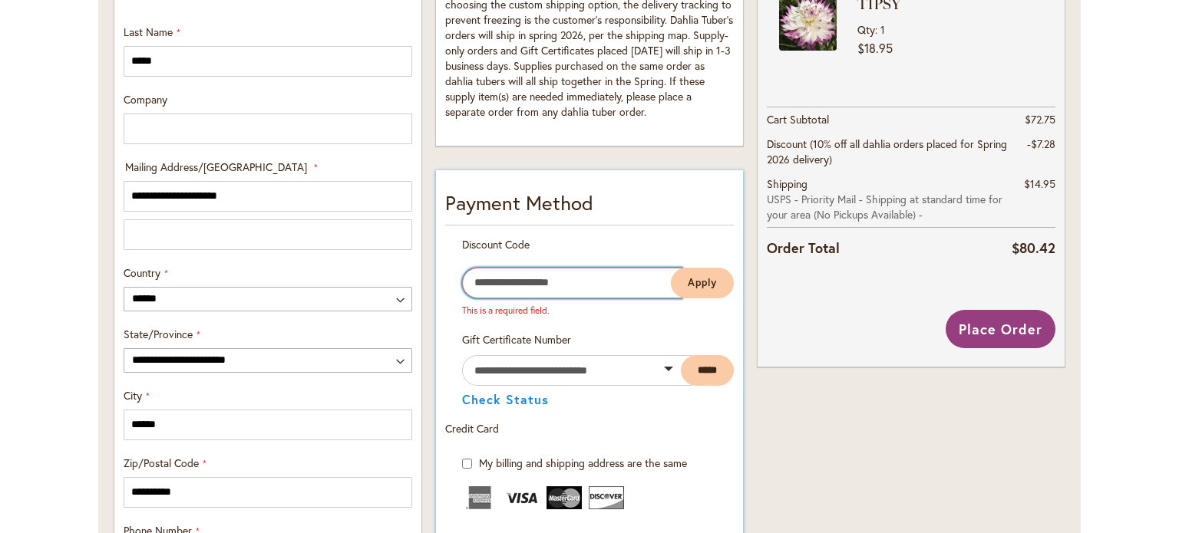
click at [492, 285] on input "Enter discount code" at bounding box center [572, 283] width 220 height 31
click at [1118, 457] on div "Toggle Nav Checkout Please enter your details below to complete your purchase S…" at bounding box center [589, 299] width 1179 height 1719
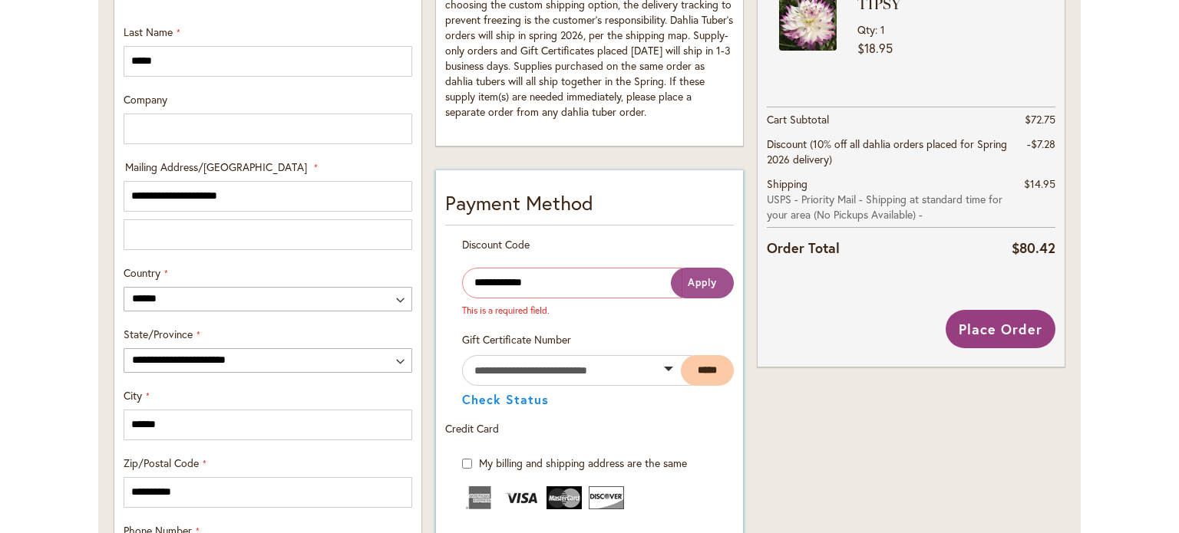
click at [706, 282] on span "Apply" at bounding box center [702, 282] width 29 height 13
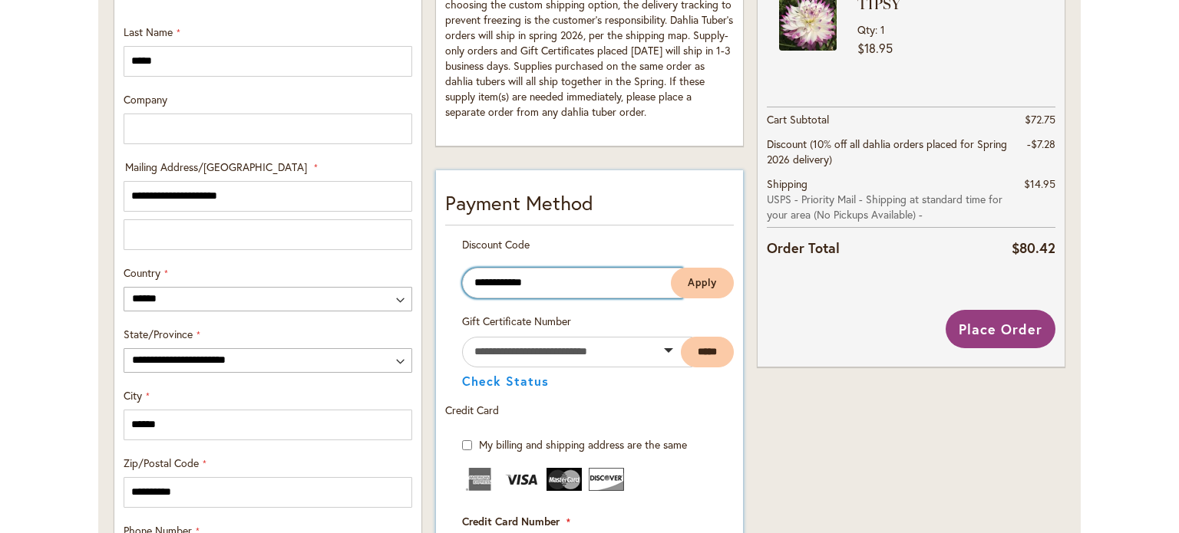
click at [553, 282] on input "**********" at bounding box center [572, 283] width 220 height 31
type input "*"
click at [858, 455] on div "Order Summary 5 Items in Cart FRANK HOLMES Qty 1 $10.95 Qty" at bounding box center [911, 351] width 321 height 1377
click at [1108, 447] on div "Toggle Nav Checkout Please enter your details below to complete your purchase S…" at bounding box center [589, 290] width 1179 height 1701
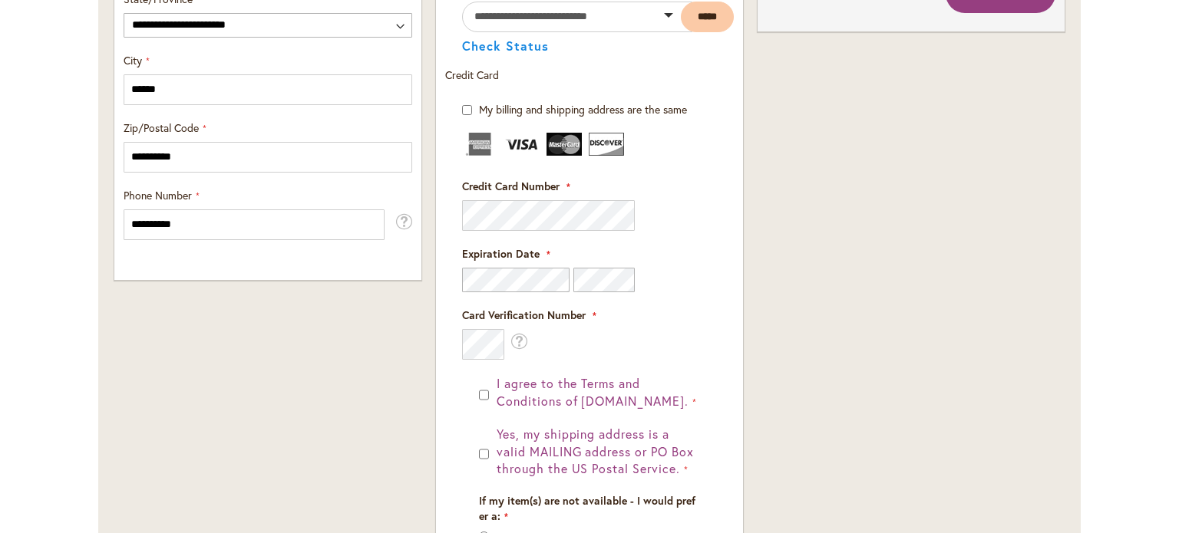
scroll to position [991, 0]
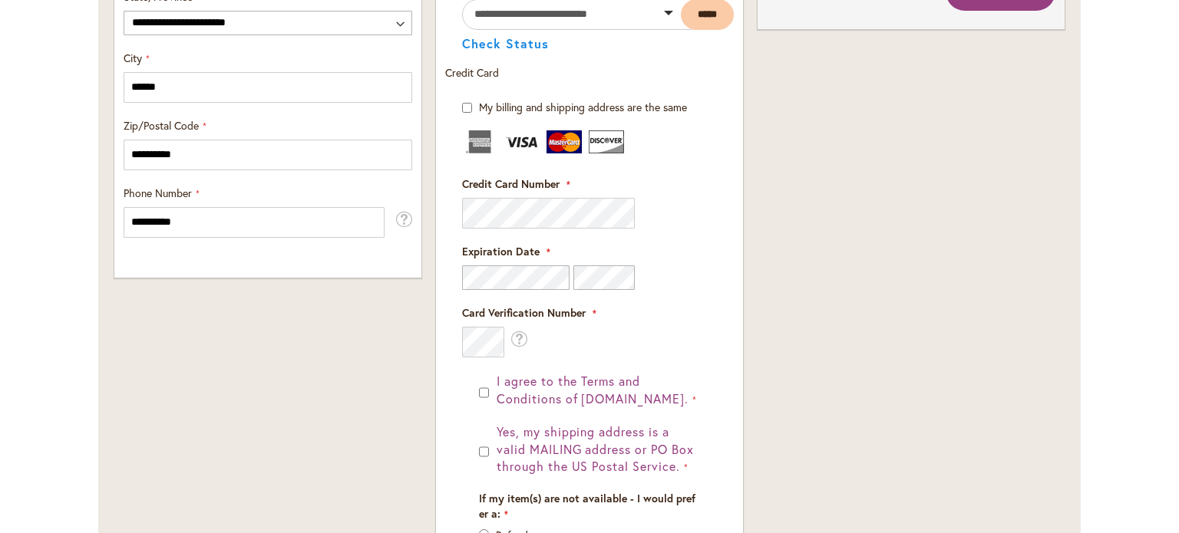
click at [860, 401] on div "Order Summary 5 Items in Cart FRANK HOLMES Qty 1 $10.95 Qty" at bounding box center [911, 13] width 321 height 1377
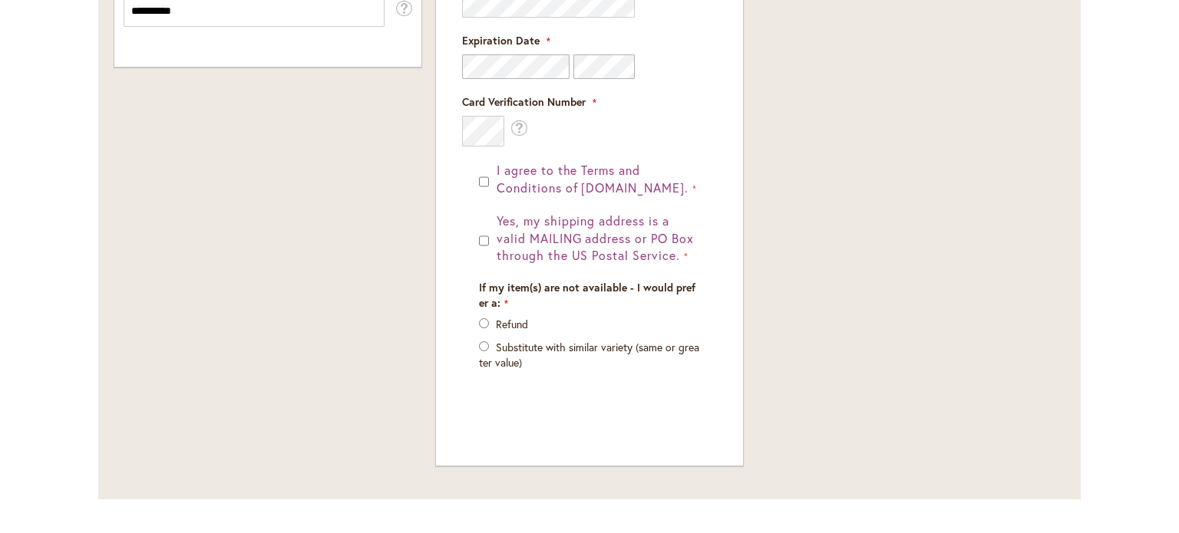
scroll to position [1259, 0]
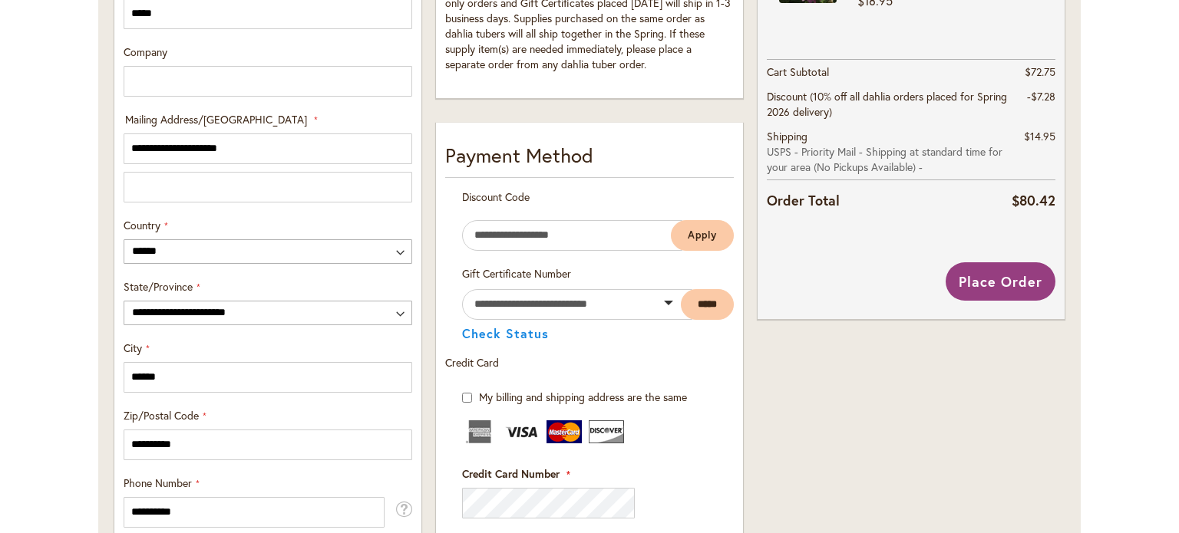
scroll to position [645, 0]
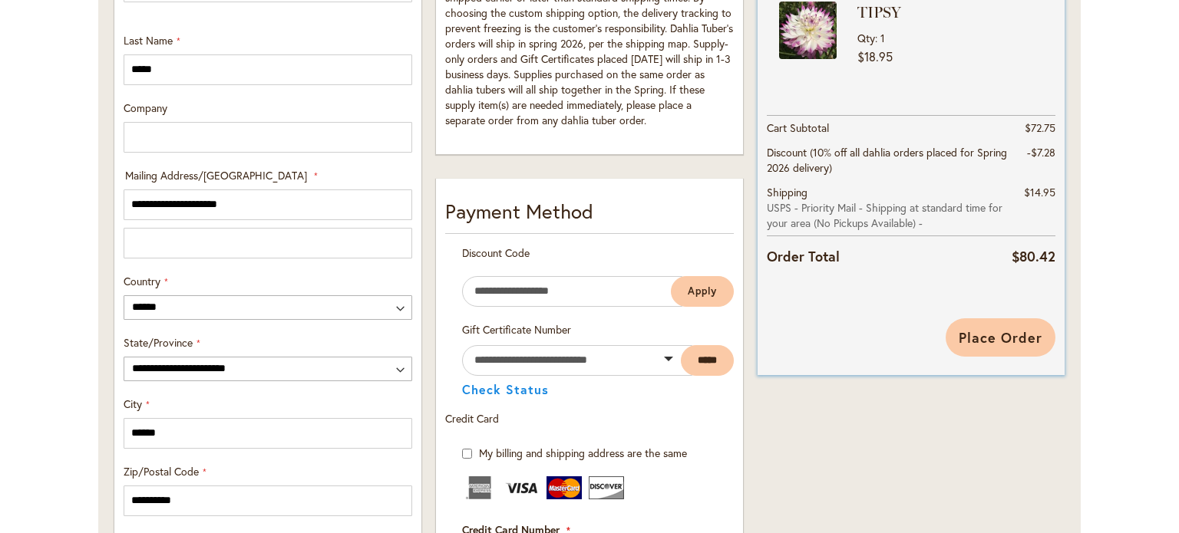
click at [987, 340] on span "Place Order" at bounding box center [1000, 337] width 84 height 18
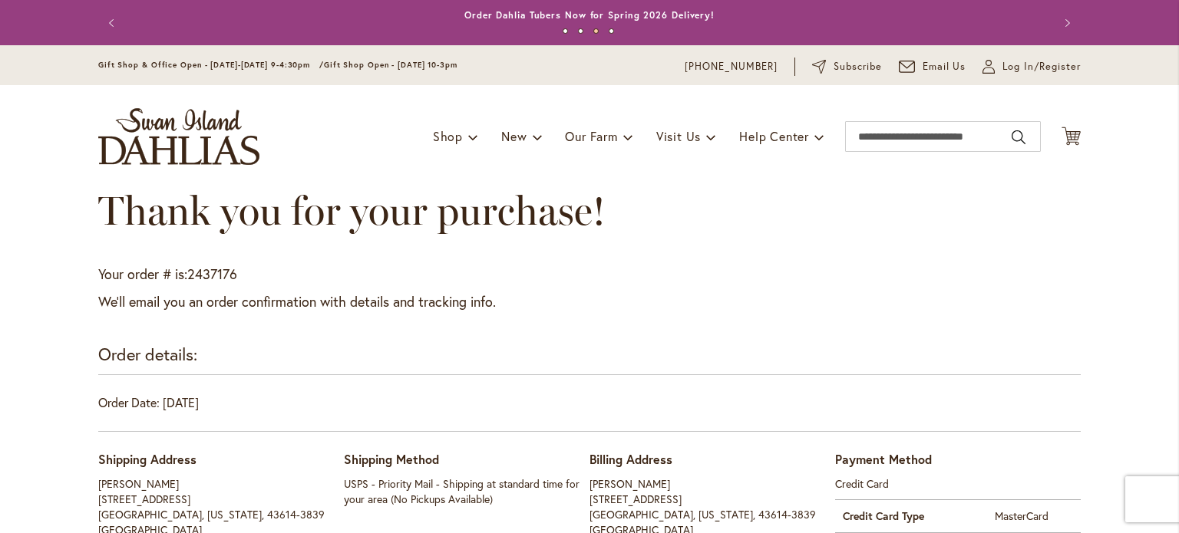
click at [841, 236] on div "Thank you for your purchase!" at bounding box center [589, 226] width 982 height 77
